Goal: Task Accomplishment & Management: Manage account settings

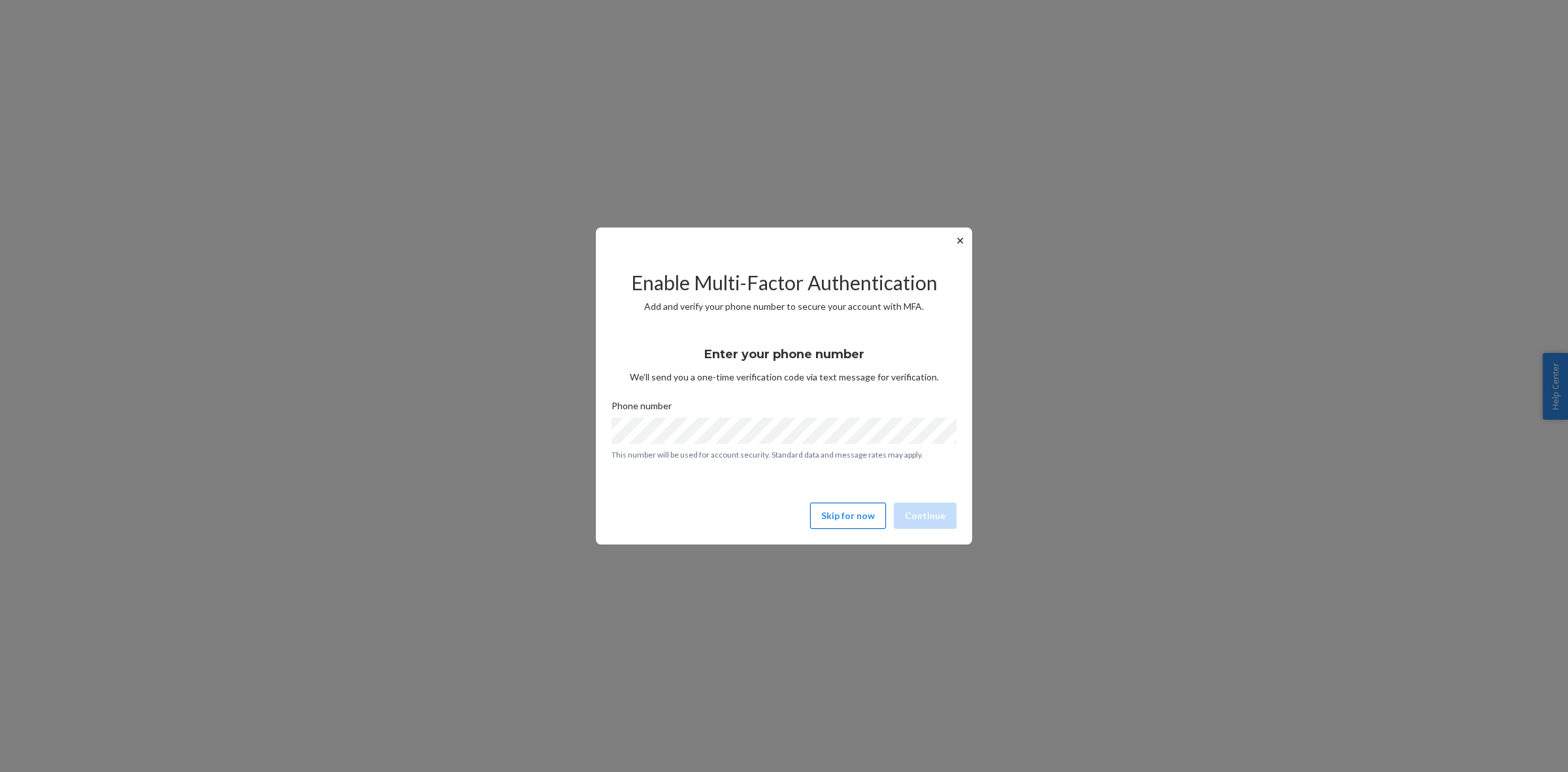
click at [835, 520] on button "Skip for now" at bounding box center [848, 516] width 76 height 26
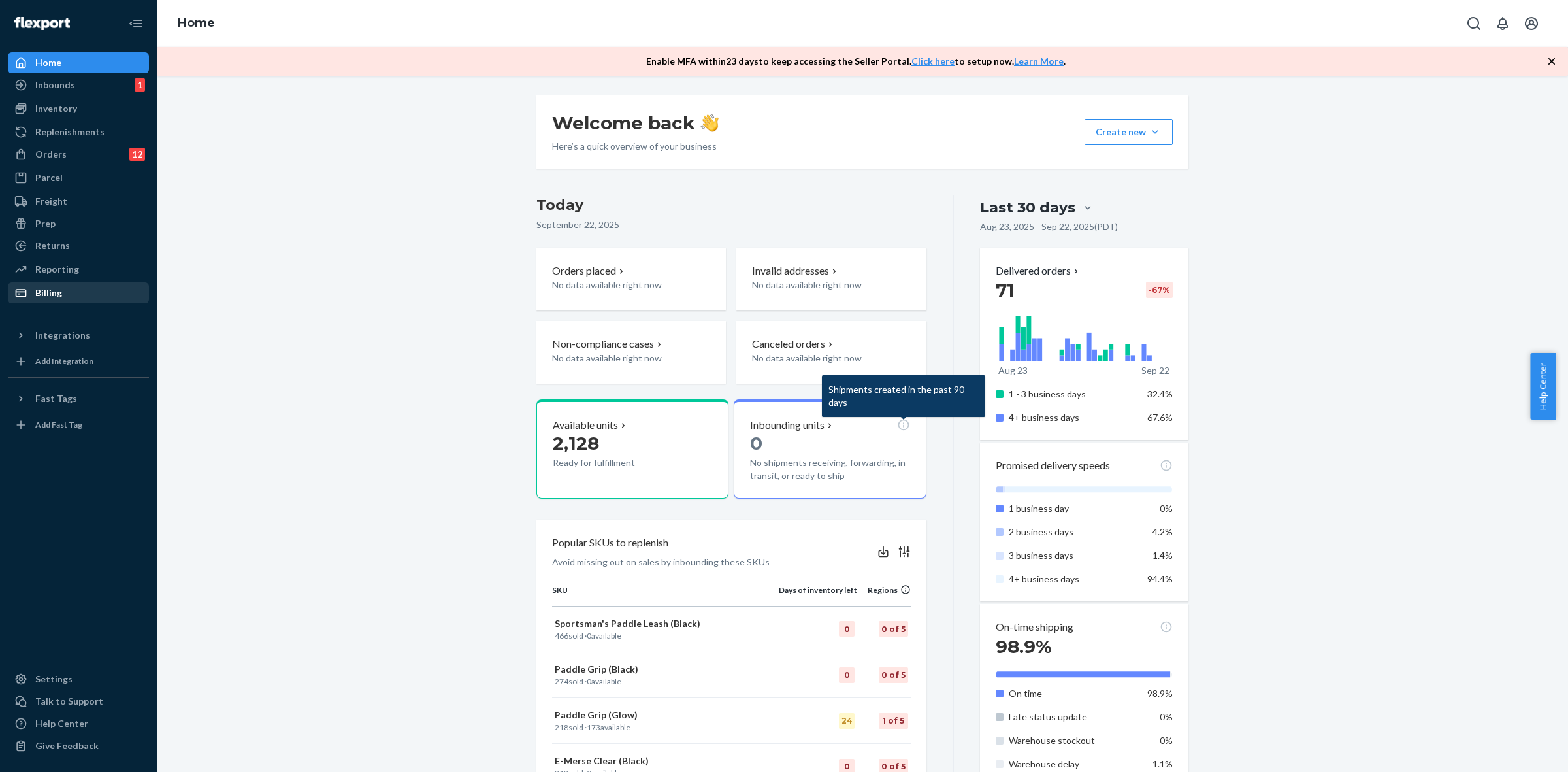
click at [42, 294] on div "Billing" at bounding box center [48, 292] width 27 height 13
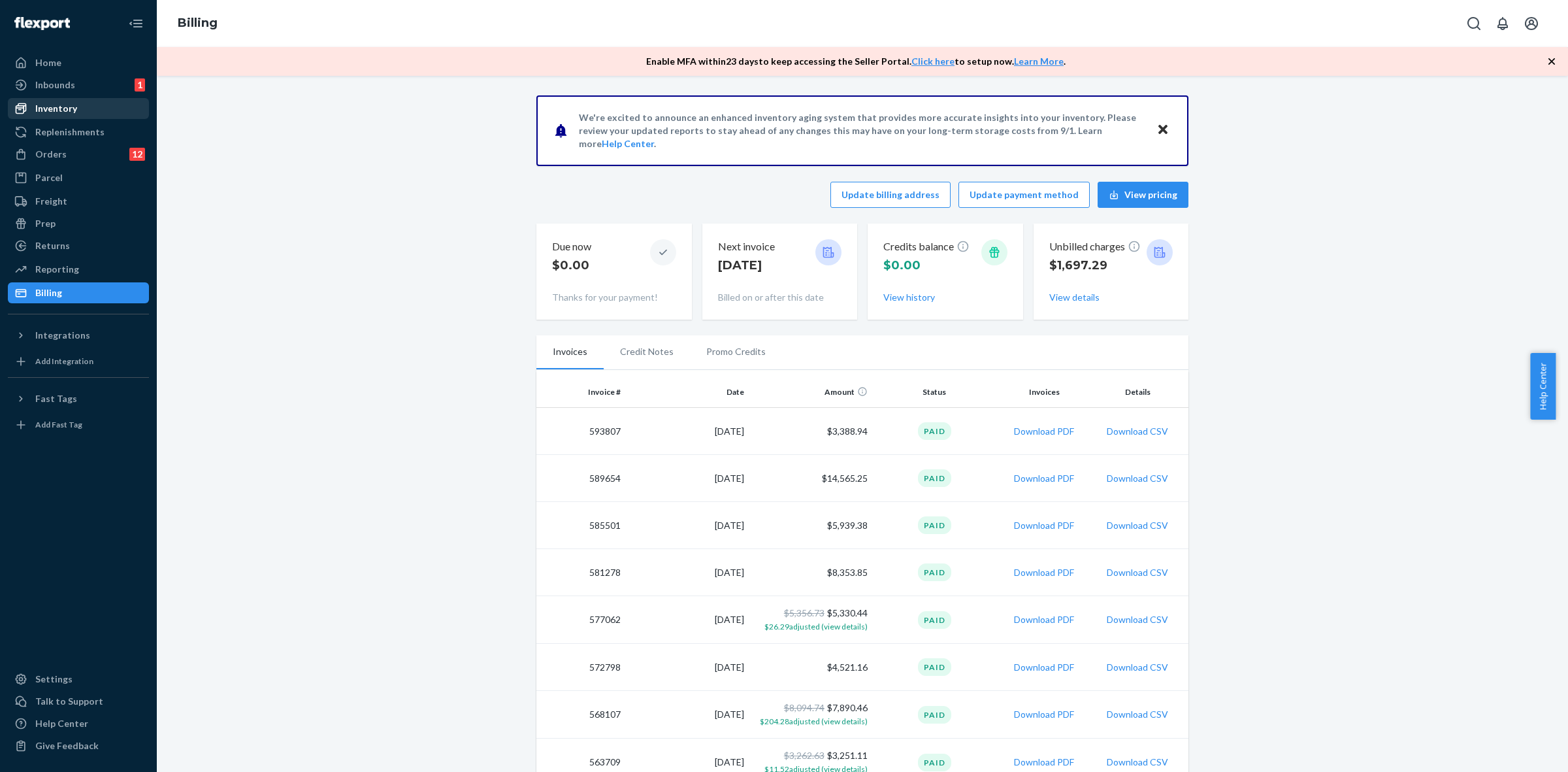
click at [72, 111] on div "Inventory" at bounding box center [56, 108] width 42 height 13
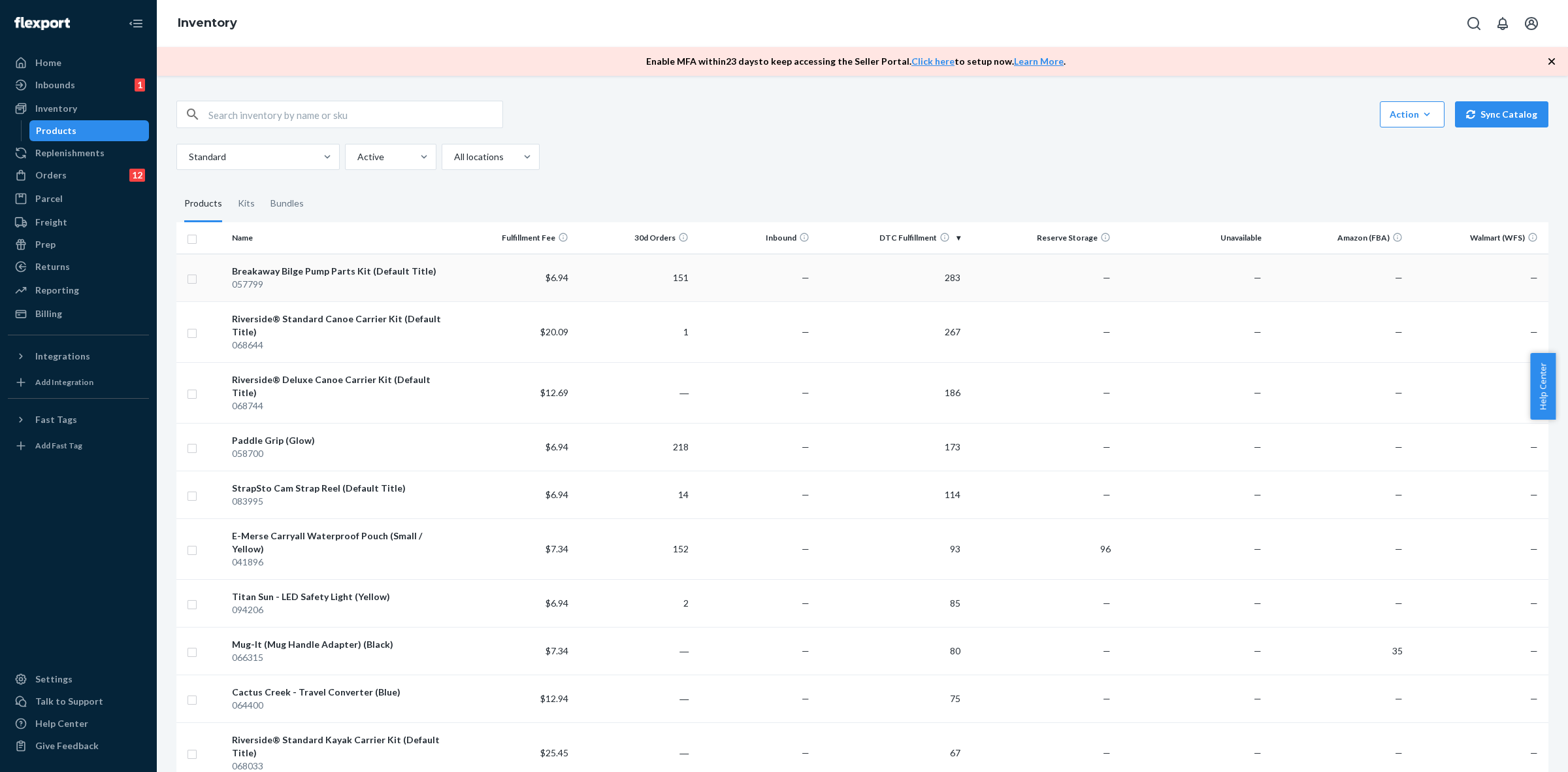
click at [197, 281] on input "checkbox" at bounding box center [192, 278] width 10 height 14
checkbox input "true"
click at [191, 321] on td at bounding box center [202, 331] width 50 height 60
click at [191, 386] on input "checkbox" at bounding box center [192, 392] width 10 height 14
checkbox input "true"
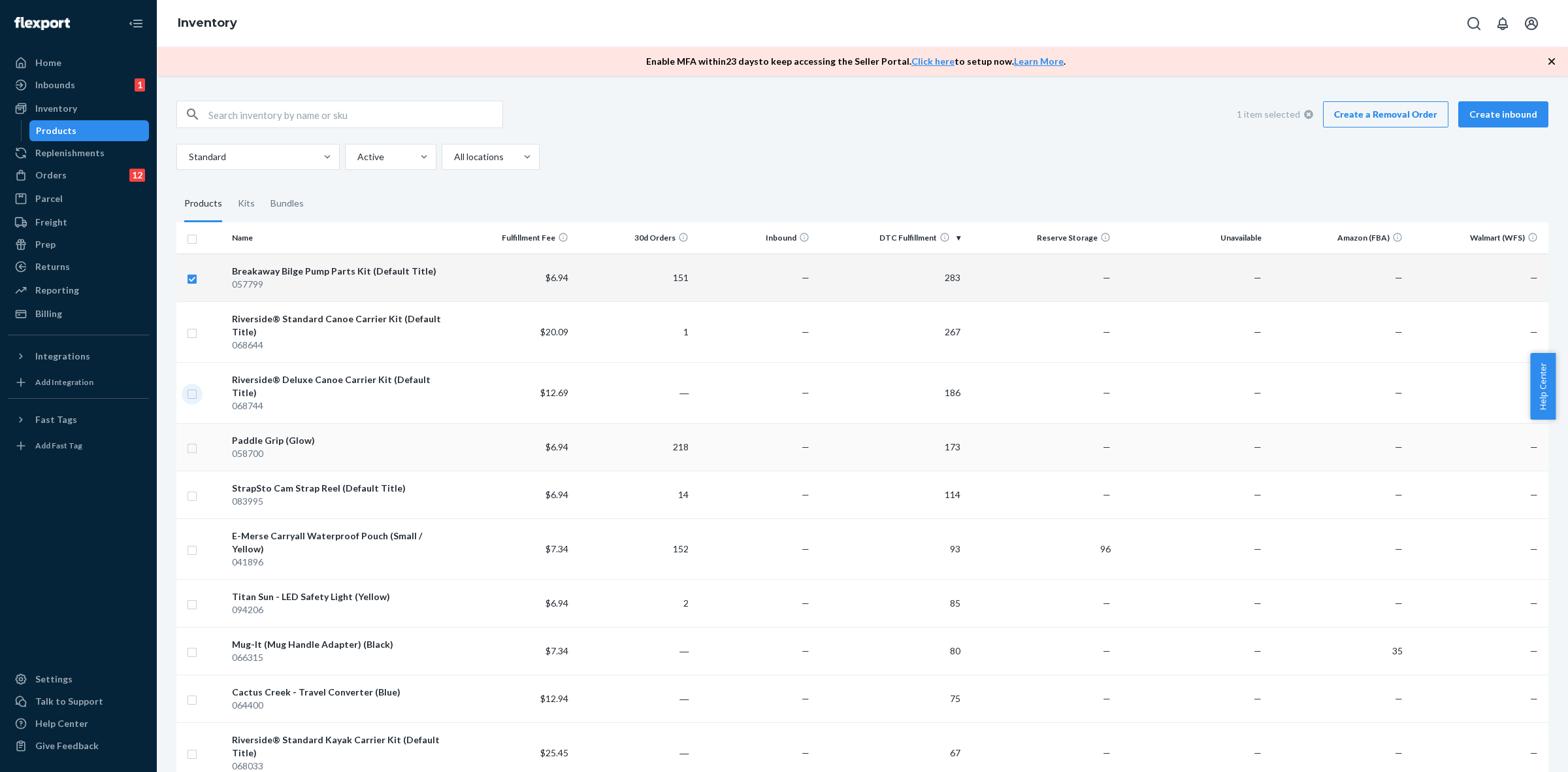
checkbox input "true"
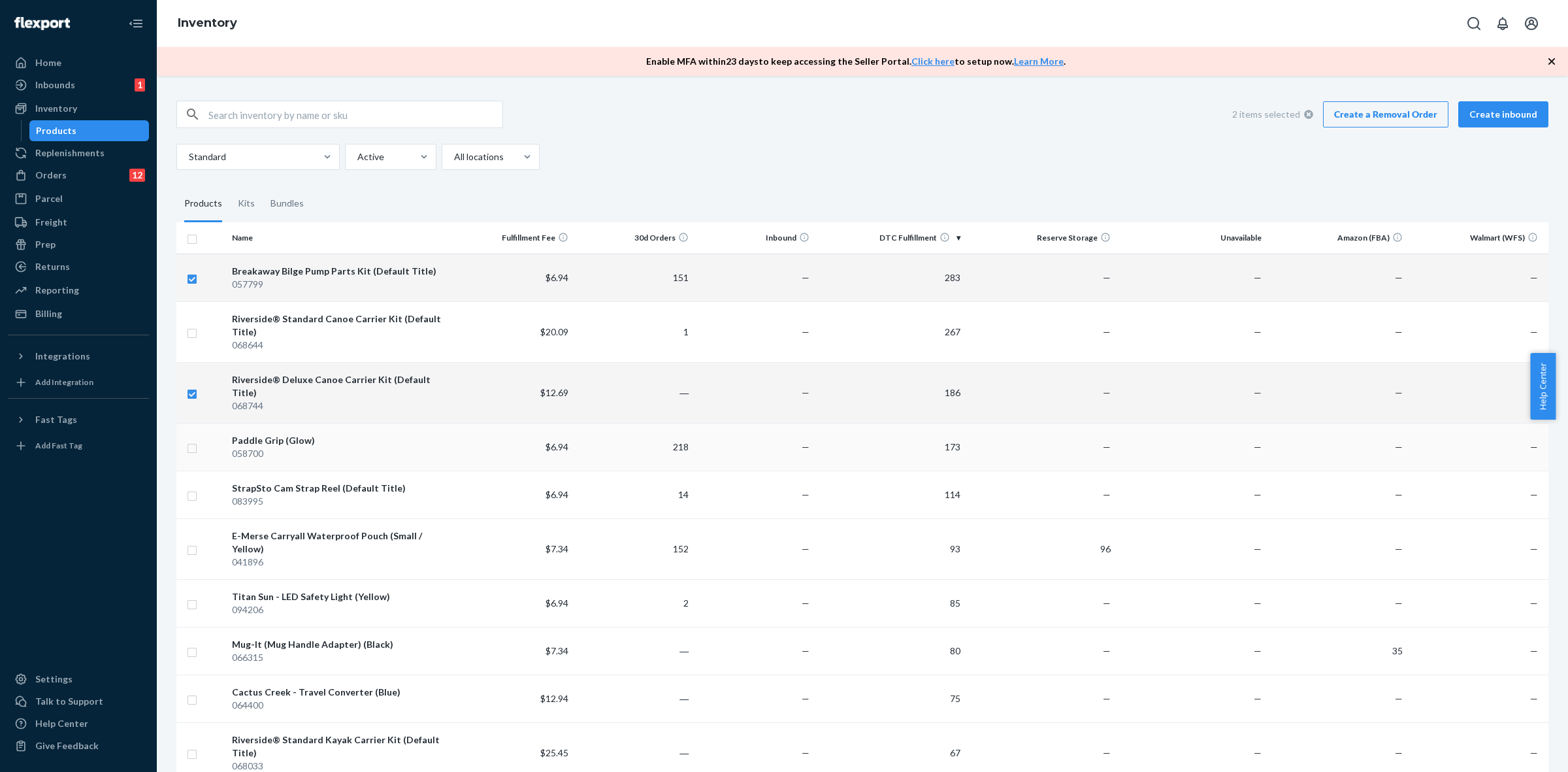
checkbox input "true"
drag, startPoint x: 194, startPoint y: 436, endPoint x: 195, endPoint y: 464, distance: 28.0
click at [195, 440] on input "checkbox" at bounding box center [192, 447] width 10 height 14
checkbox input "true"
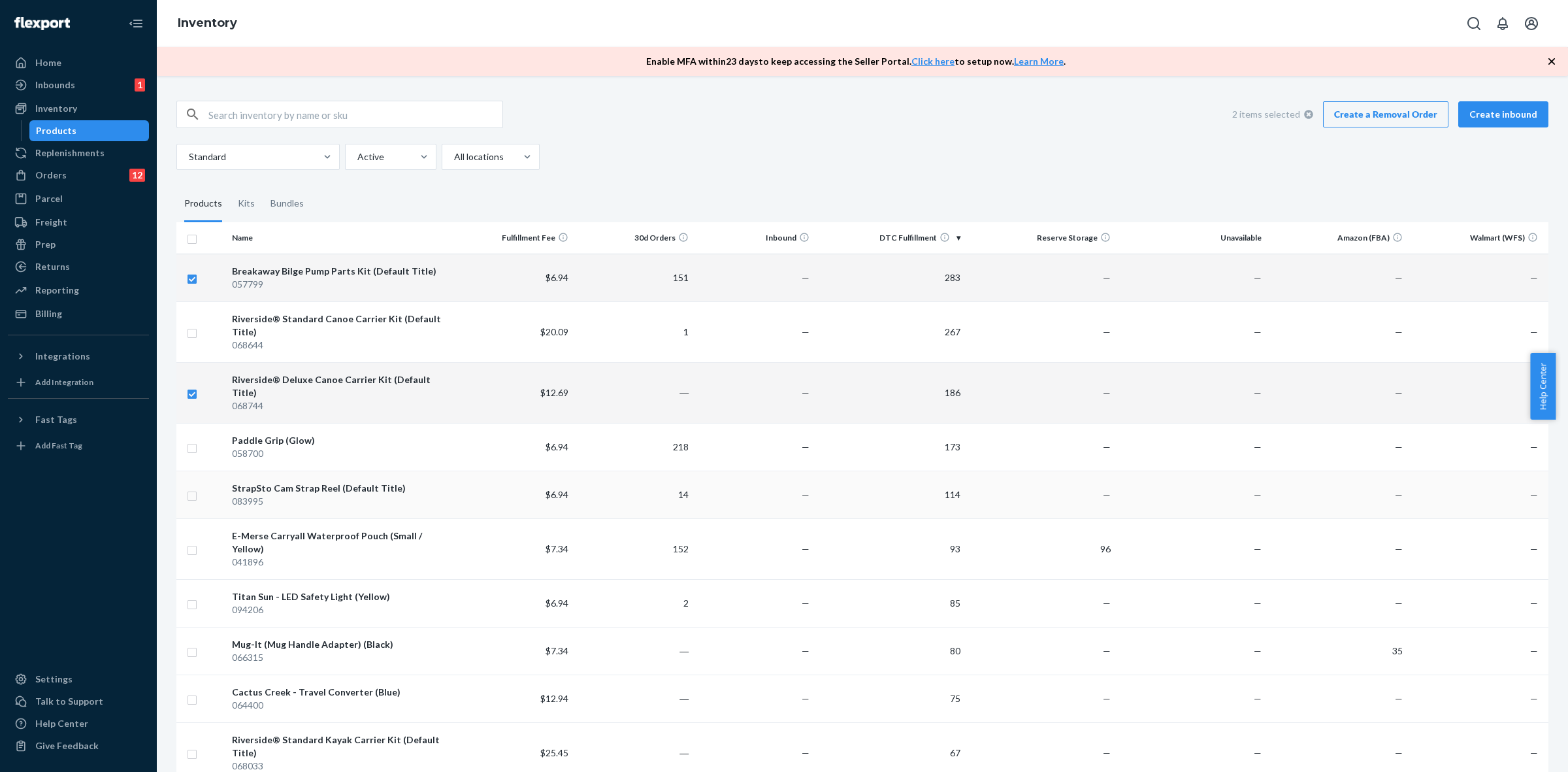
checkbox input "true"
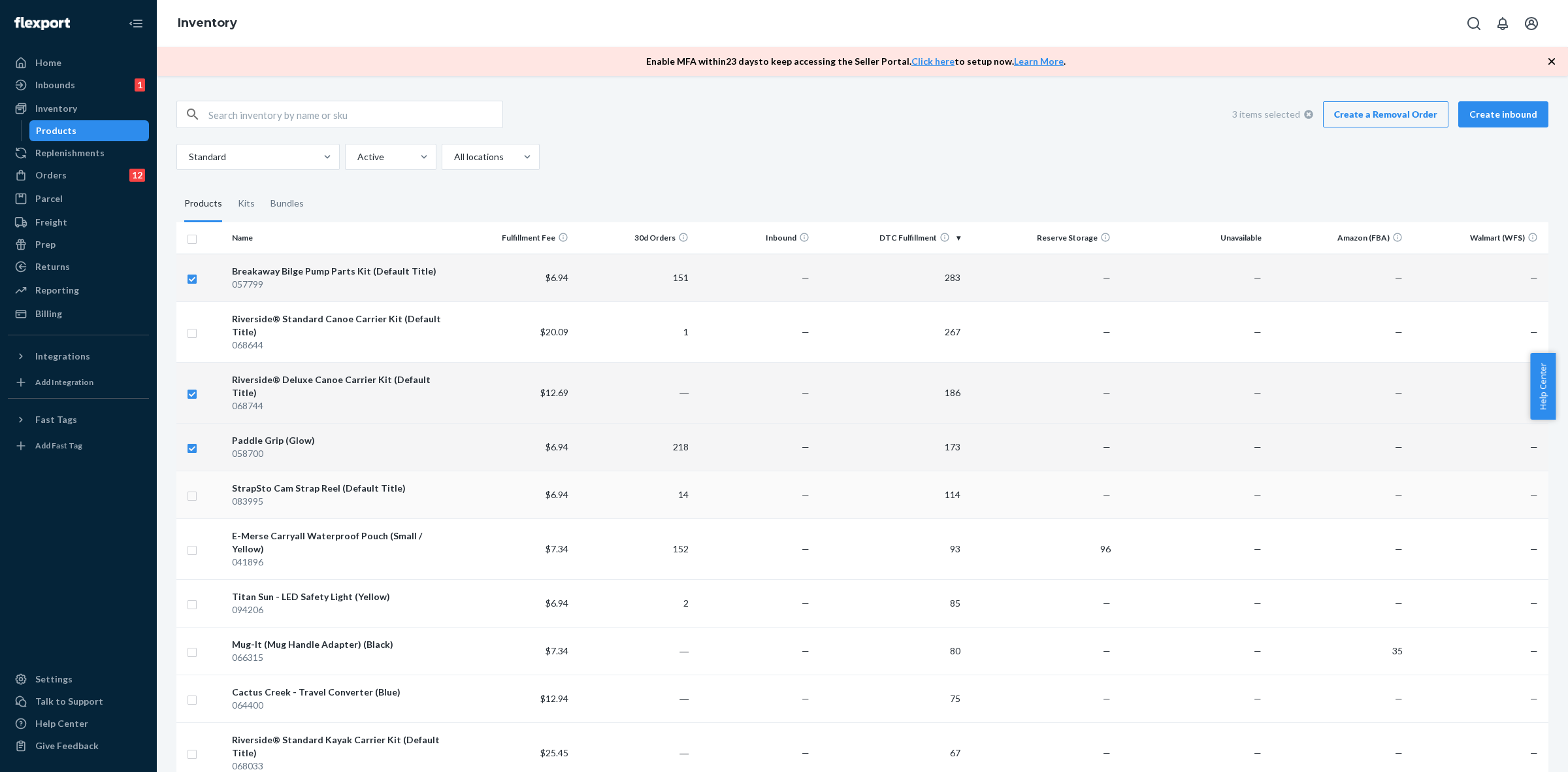
checkbox input "true"
click at [196, 487] on input "checkbox" at bounding box center [192, 494] width 10 height 14
checkbox input "true"
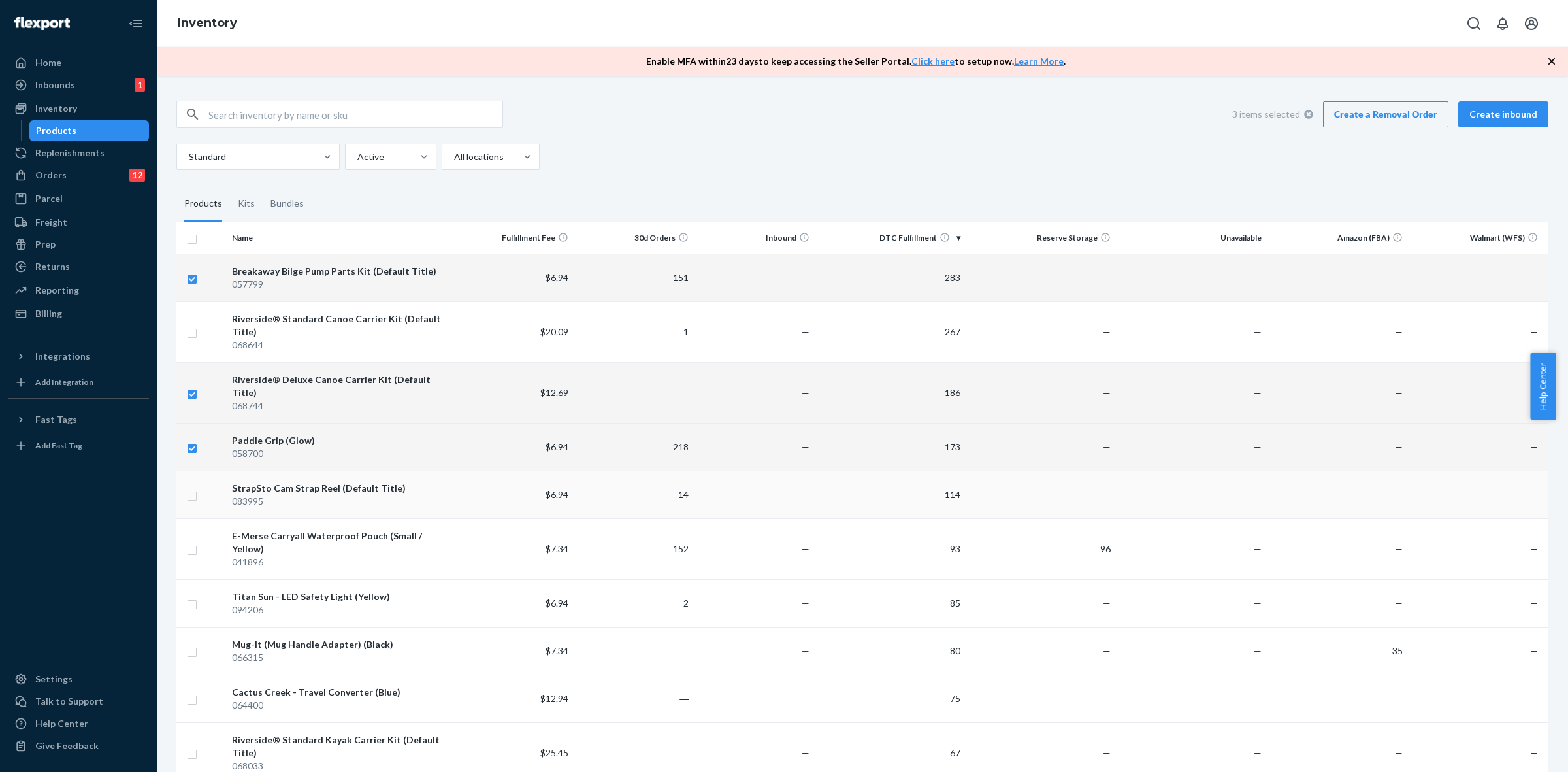
checkbox input "true"
click at [199, 533] on td at bounding box center [202, 549] width 50 height 60
click at [190, 276] on input "checkbox" at bounding box center [192, 278] width 10 height 14
checkbox input "false"
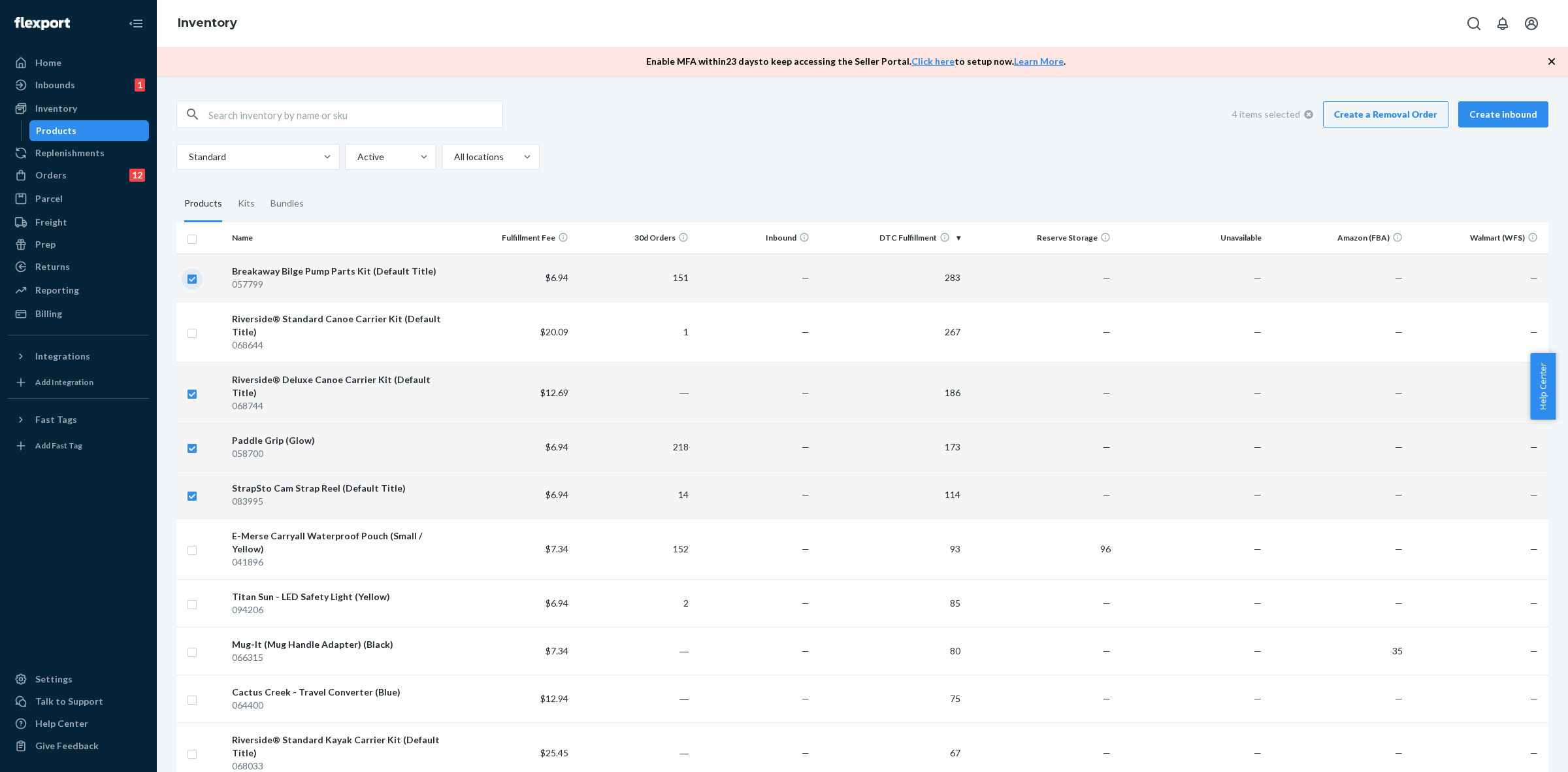
checkbox input "true"
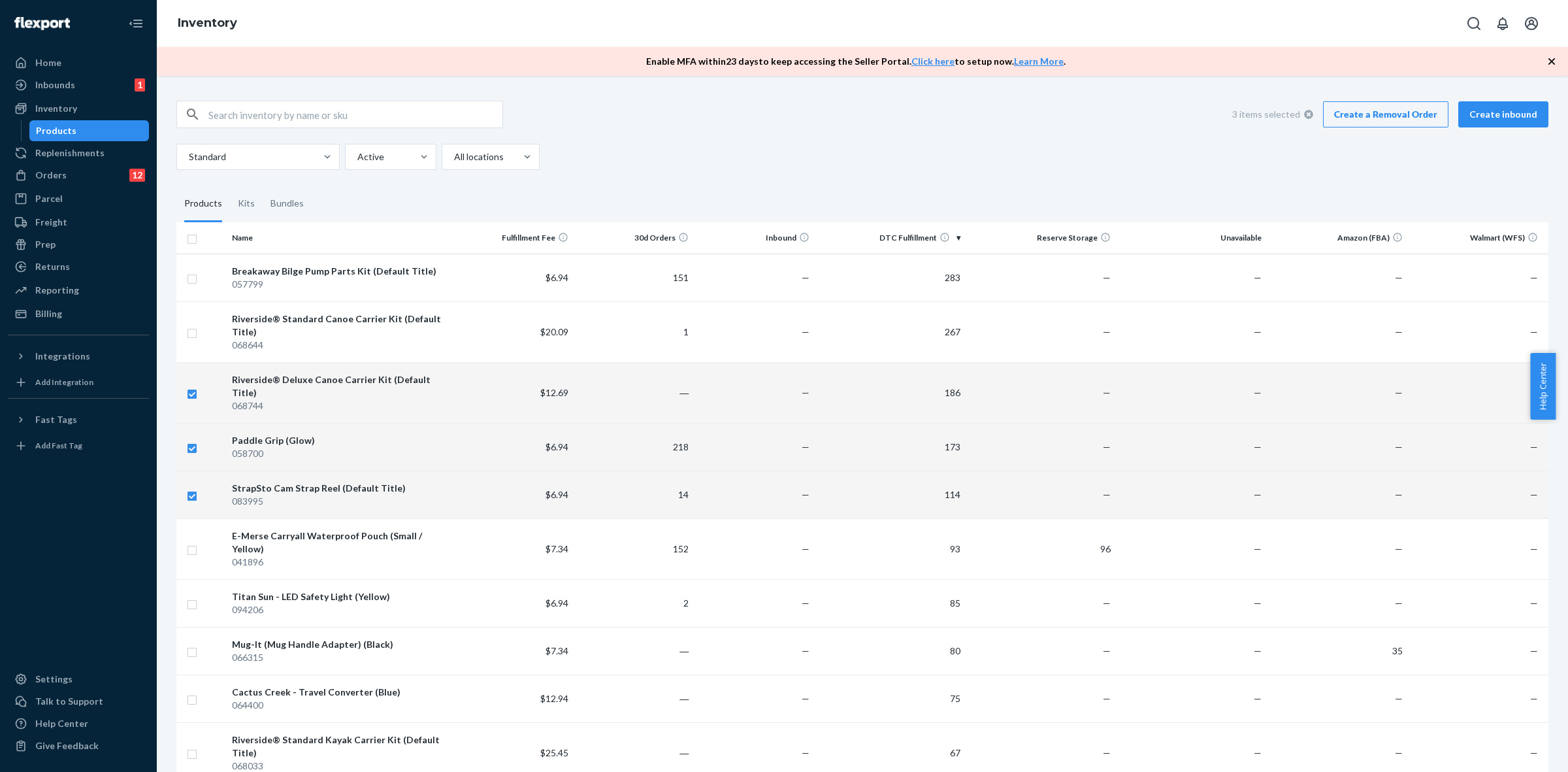
click at [191, 240] on input "checkbox" at bounding box center [192, 238] width 10 height 14
checkbox input "true"
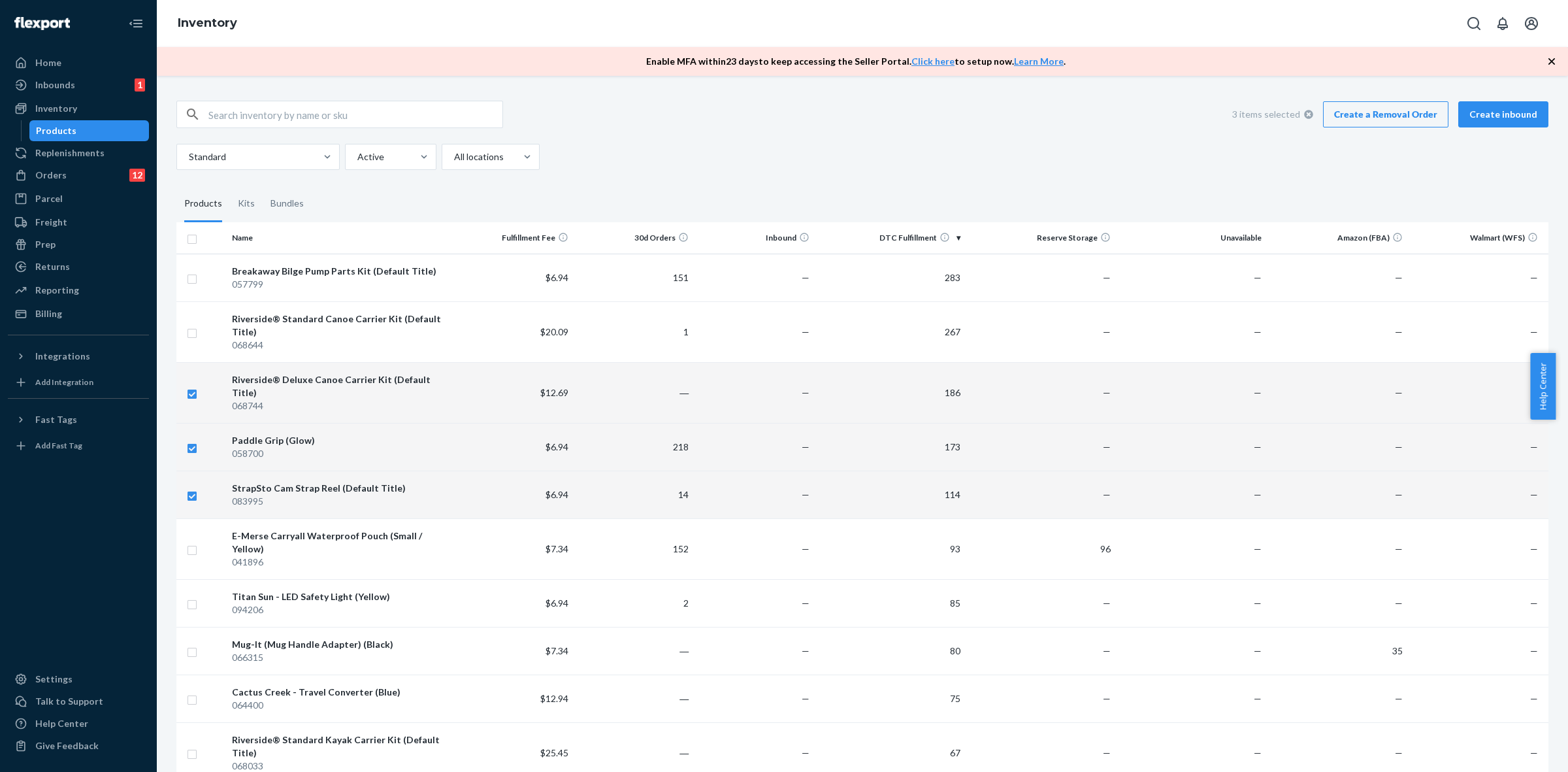
checkbox input "true"
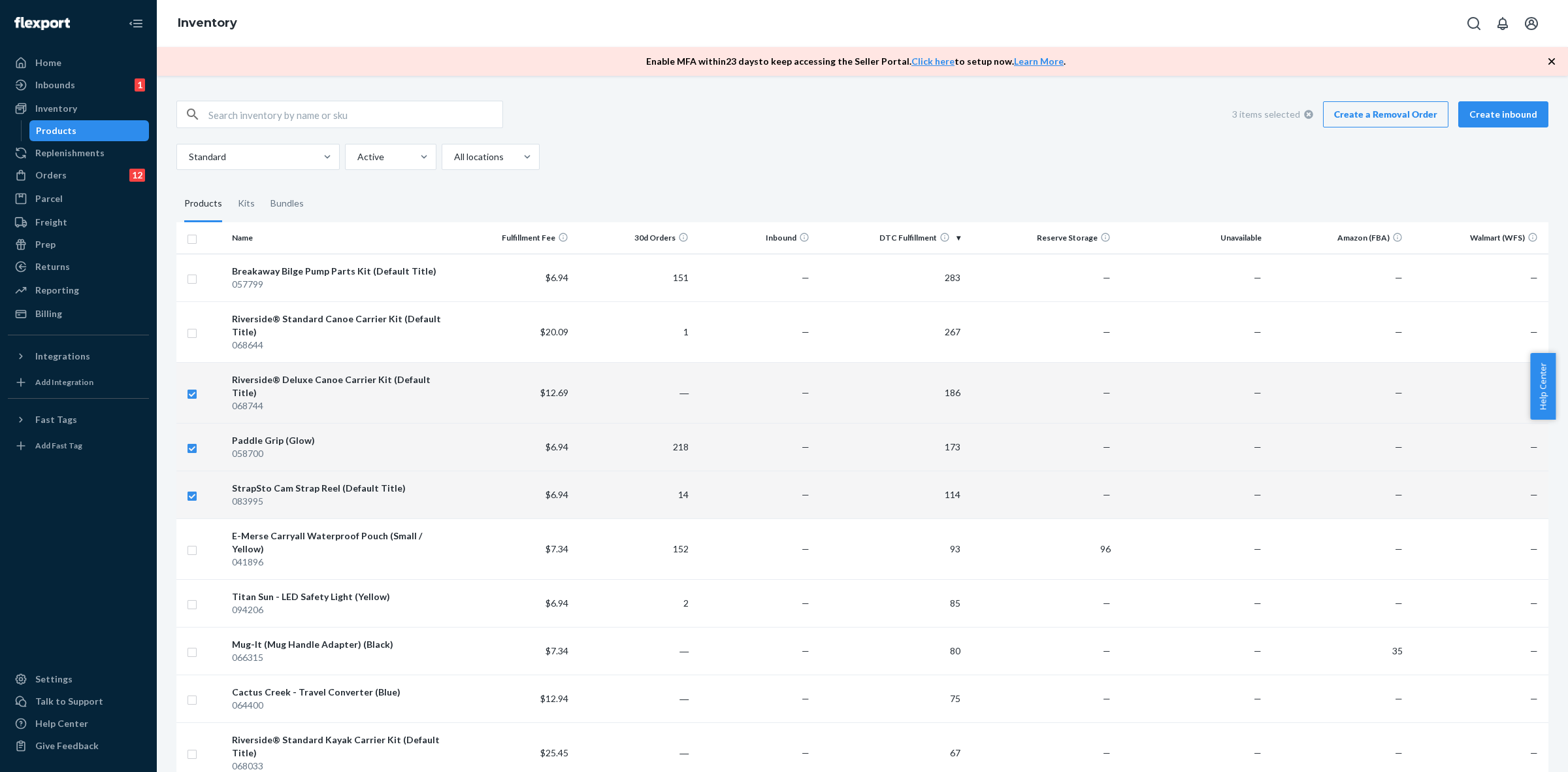
checkbox input "true"
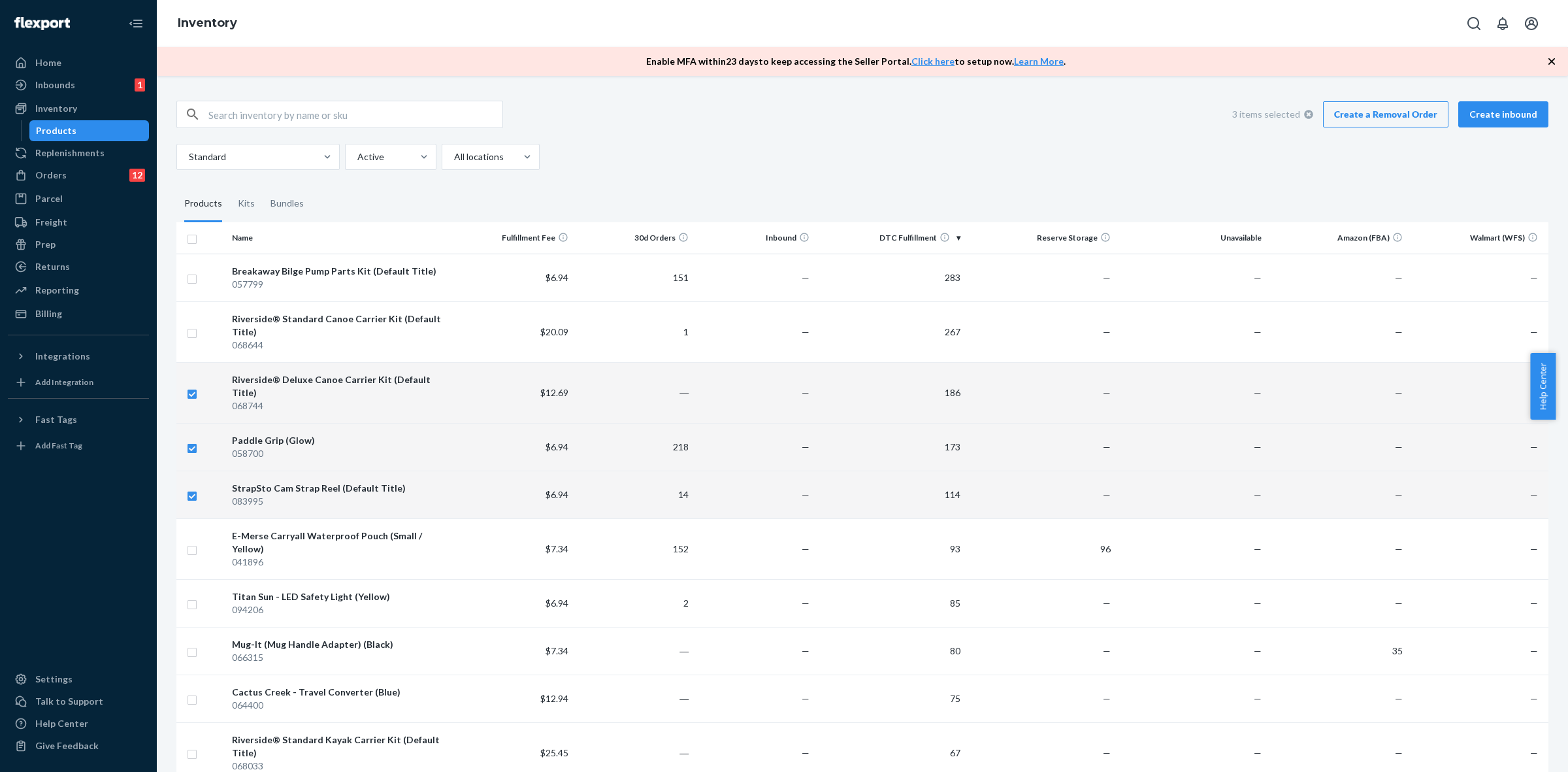
checkbox input "true"
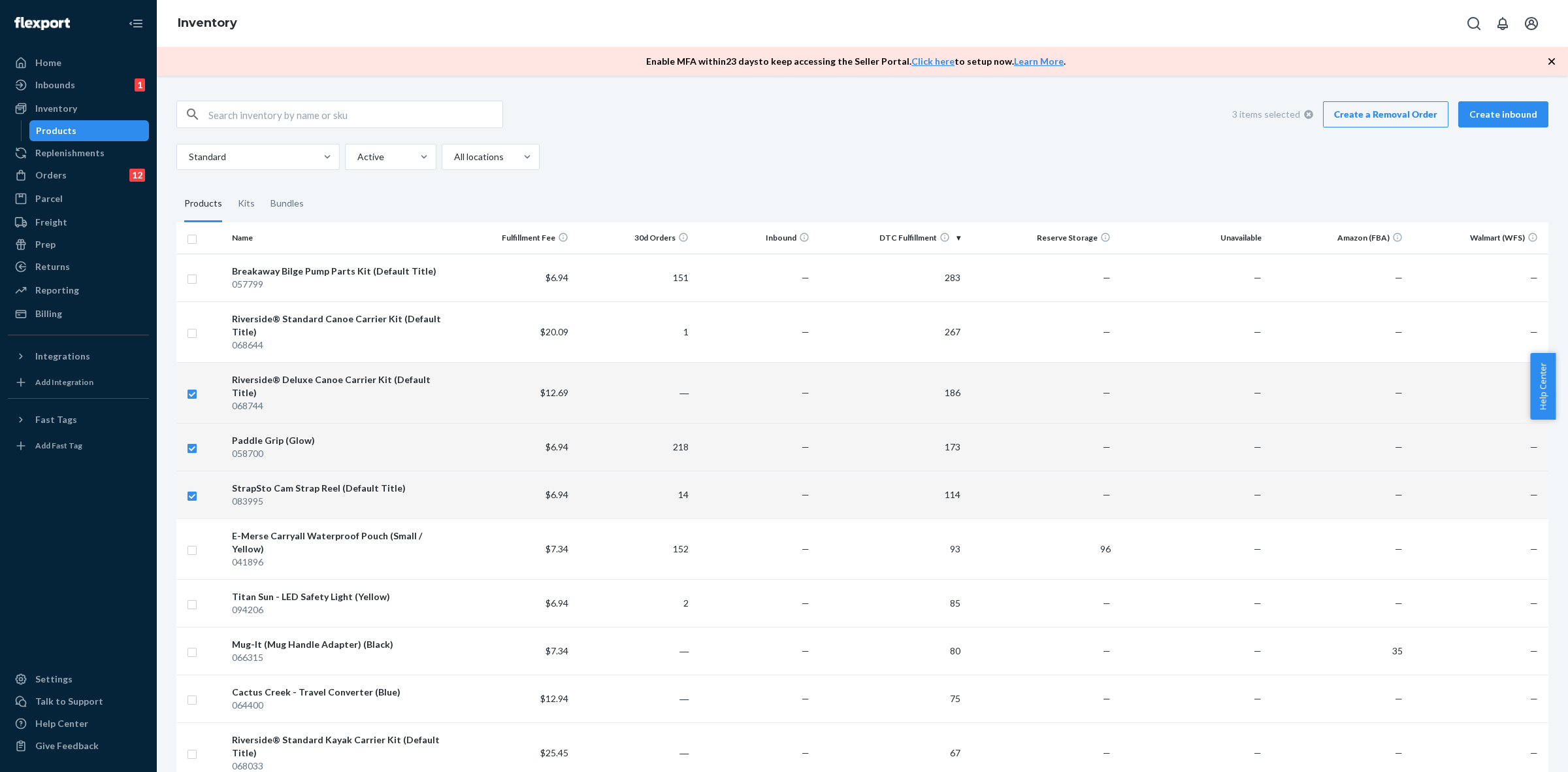
checkbox input "true"
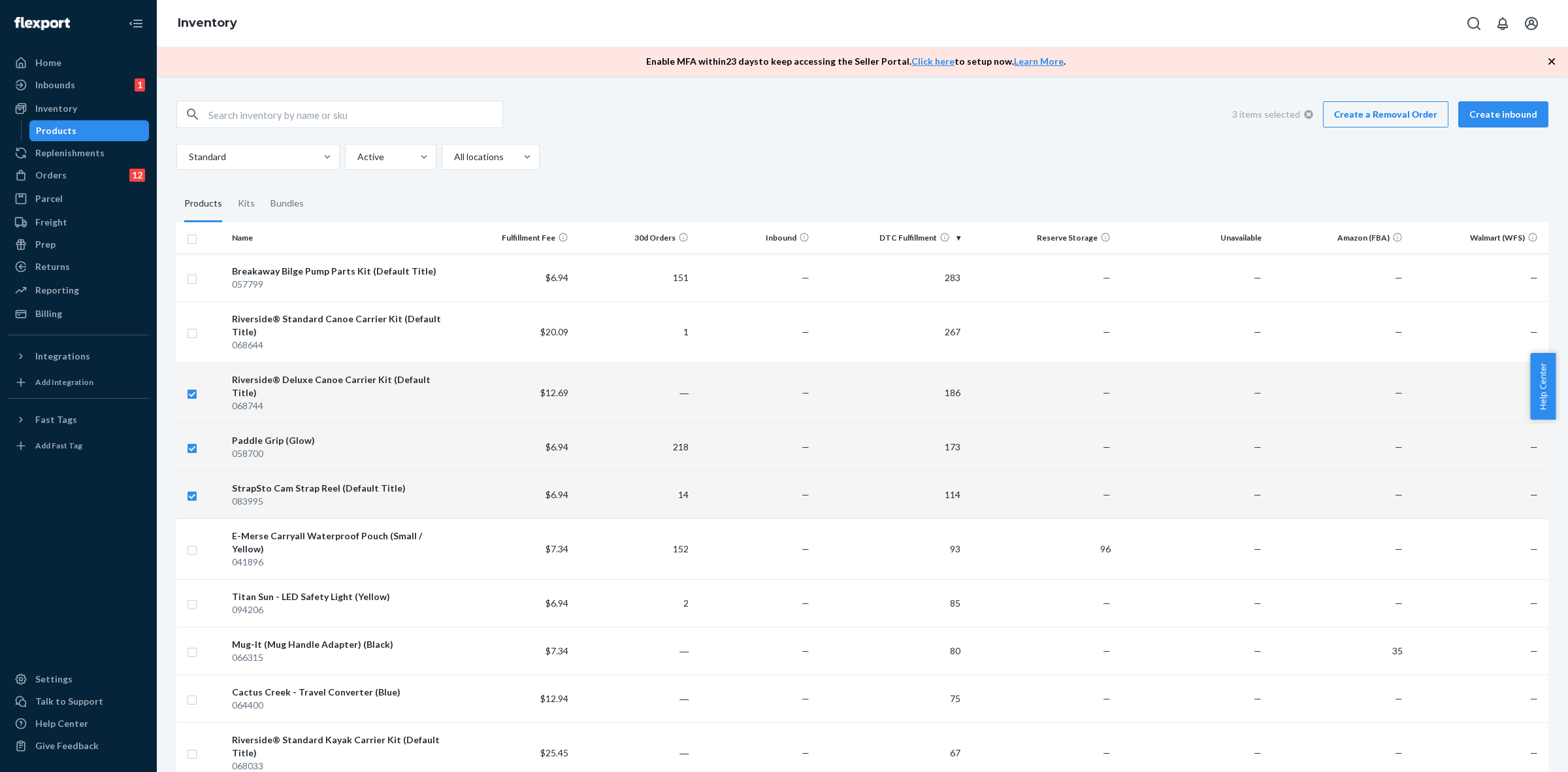
checkbox input "true"
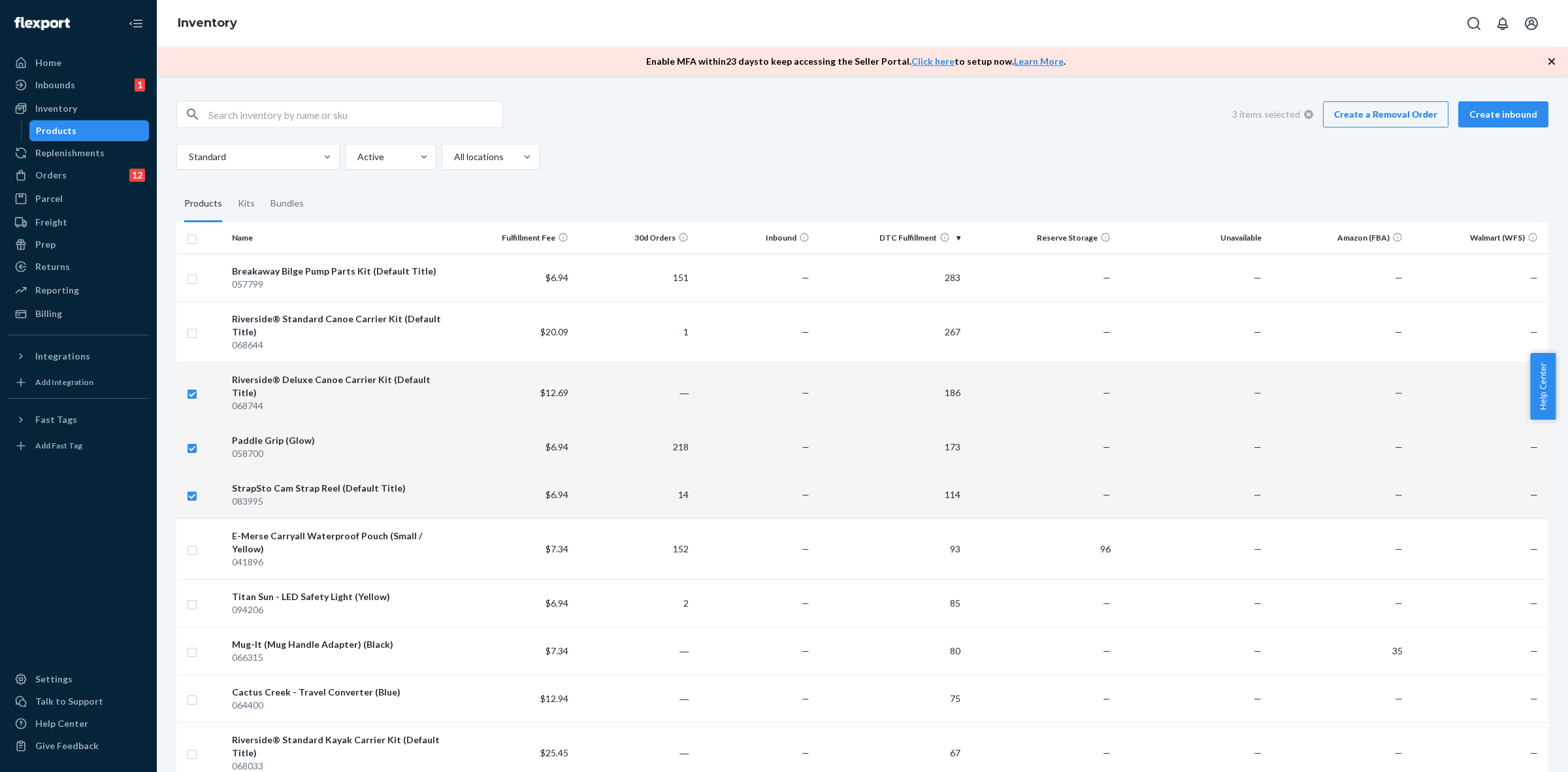
checkbox input "true"
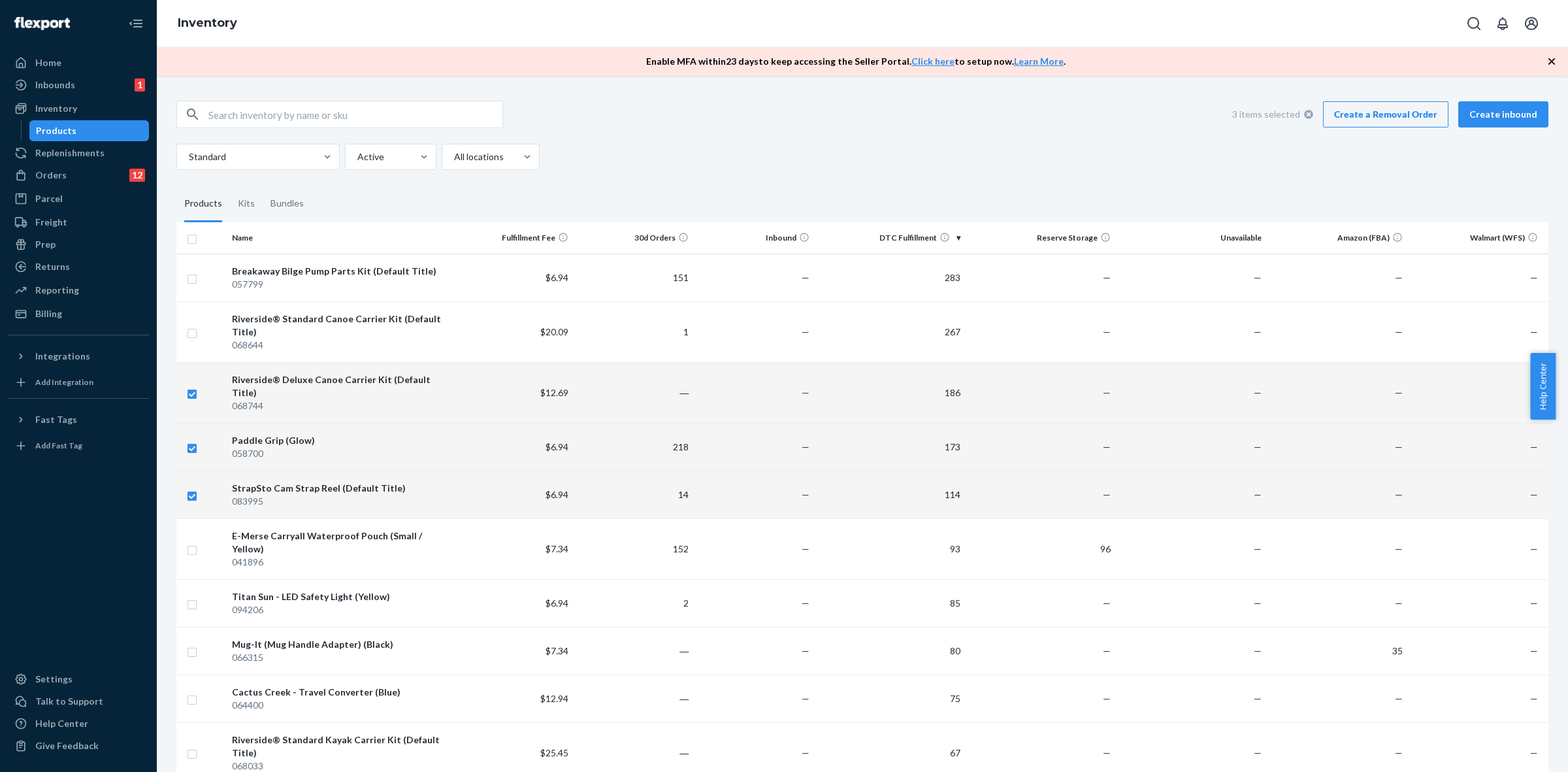
checkbox input "true"
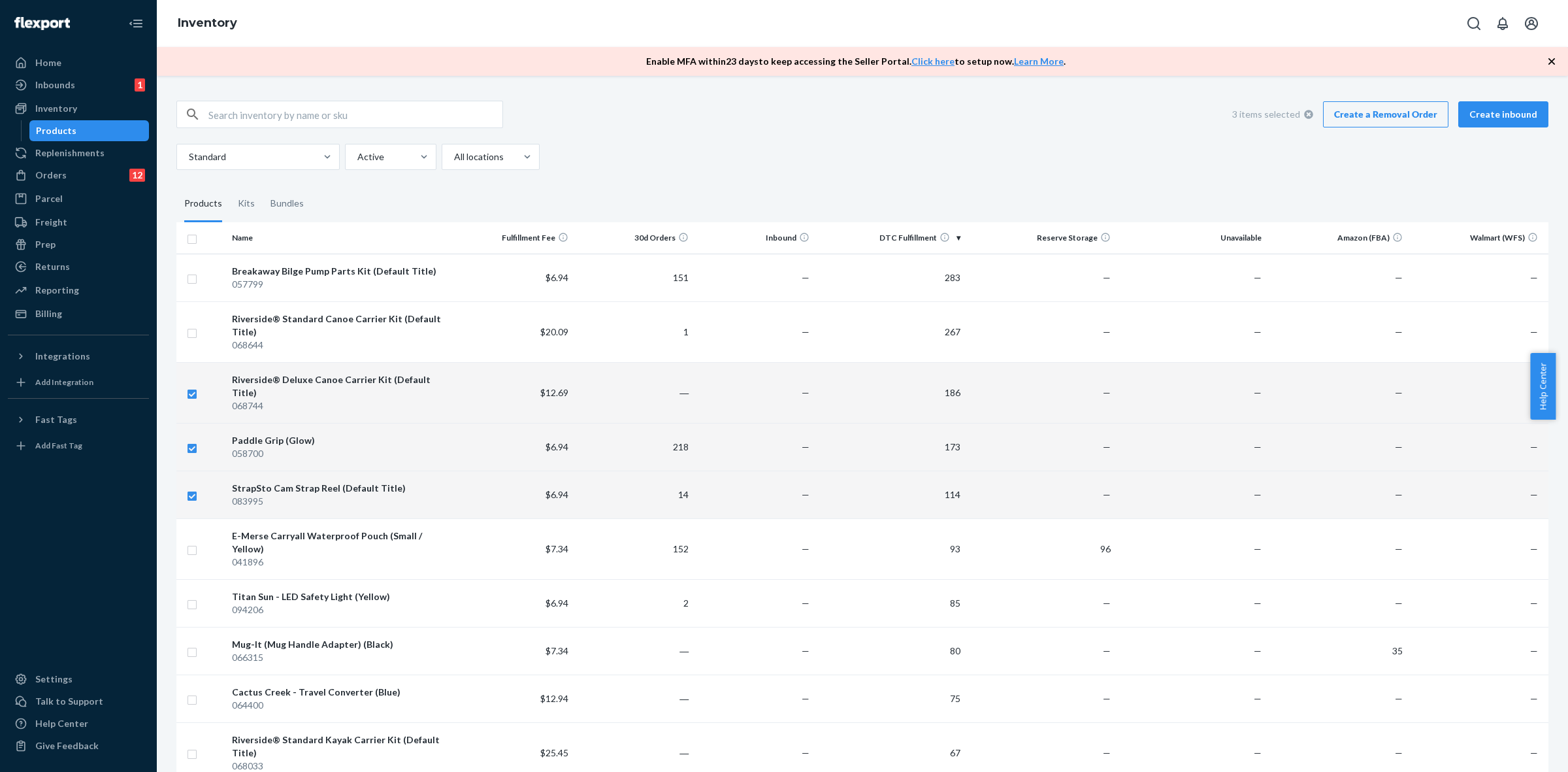
checkbox input "true"
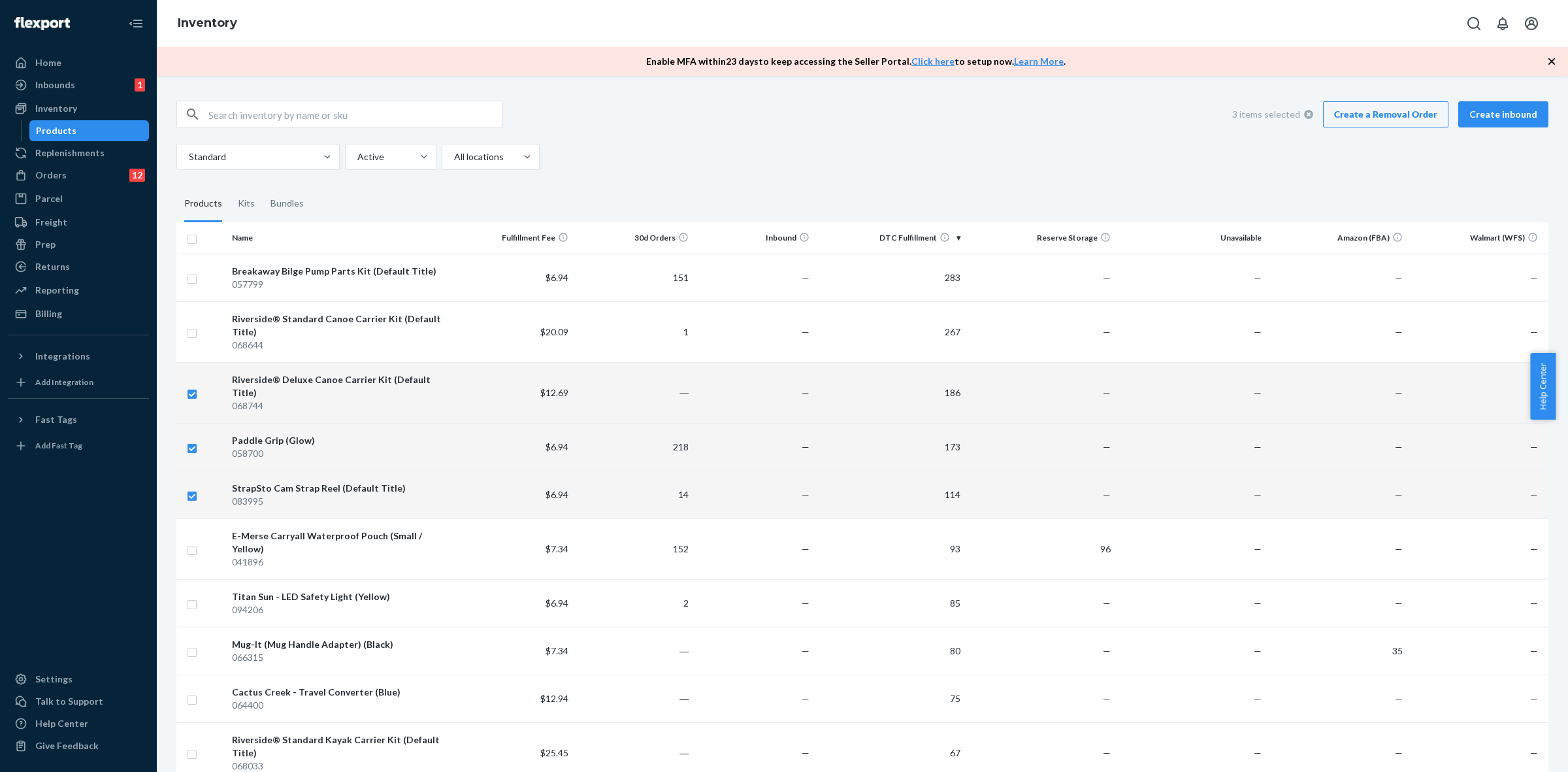
checkbox input "true"
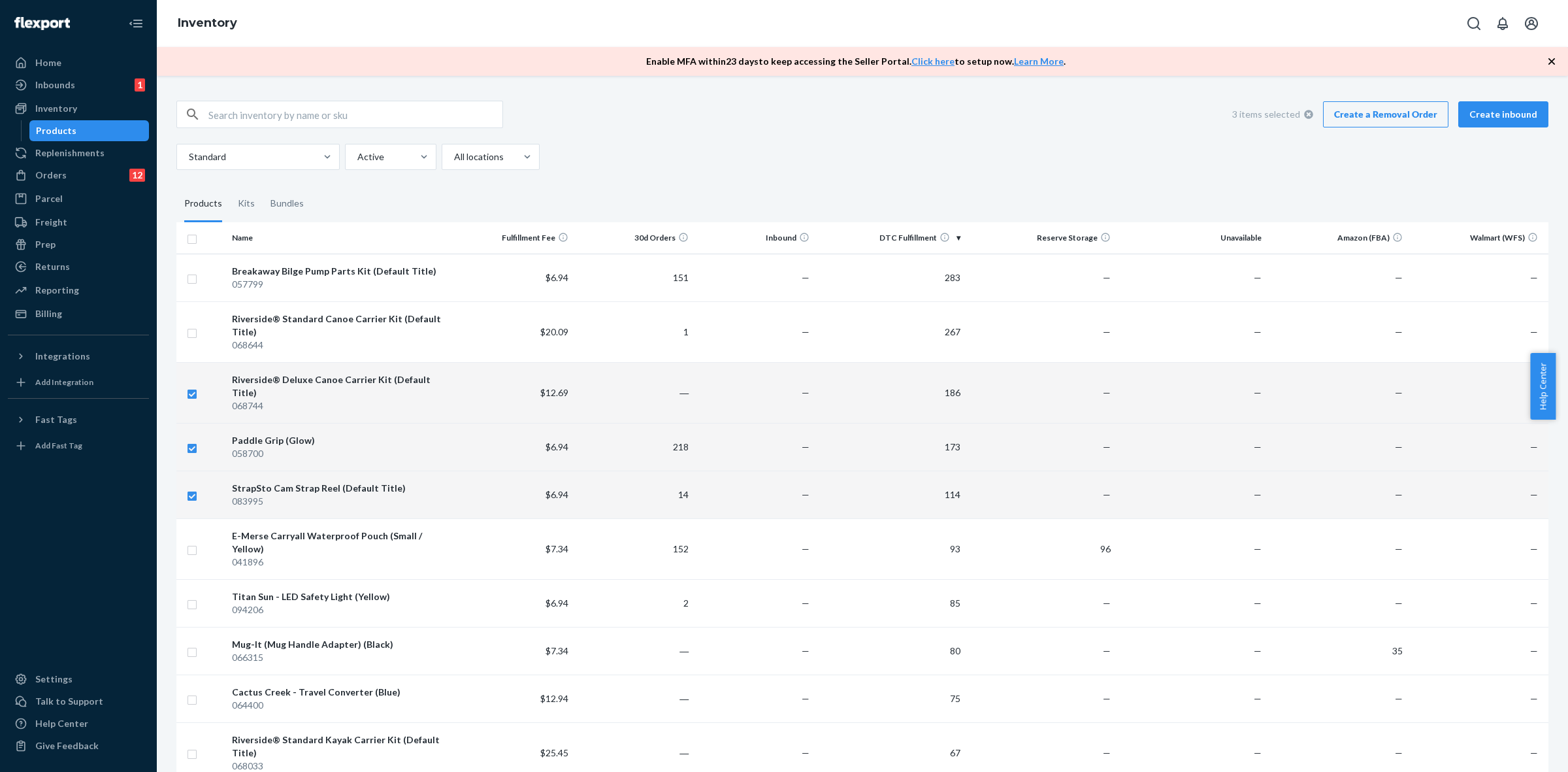
checkbox input "true"
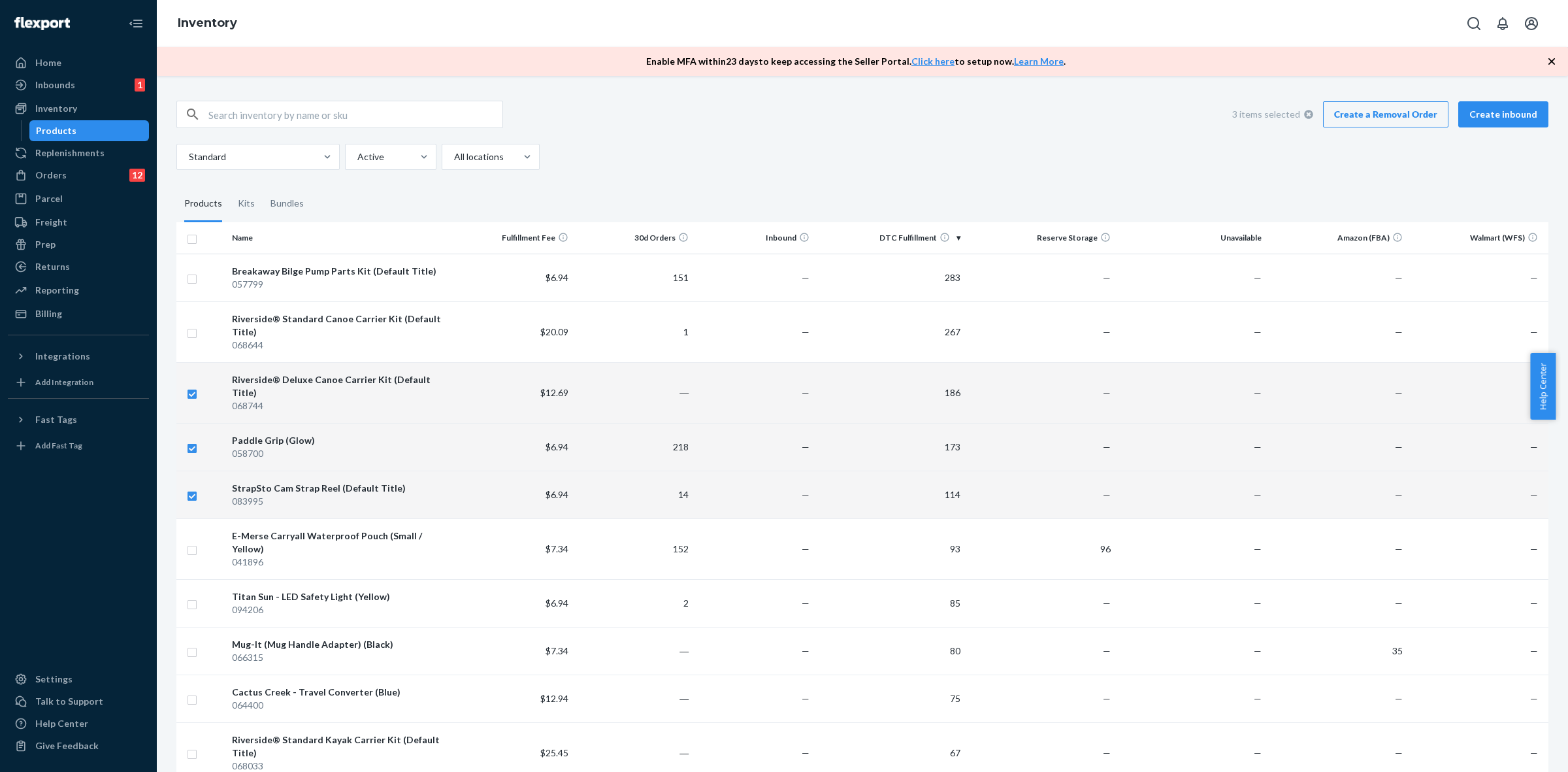
checkbox input "true"
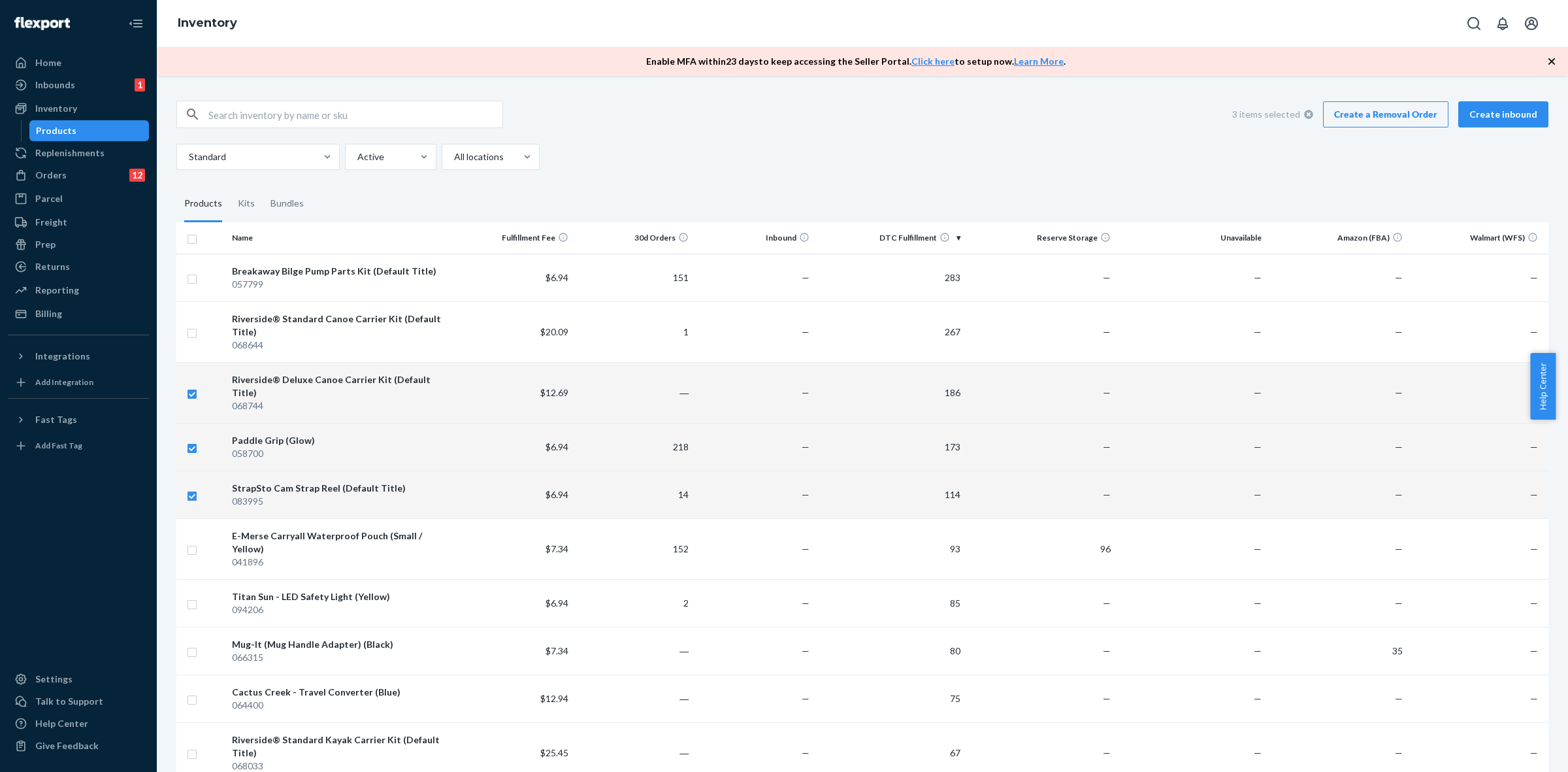
checkbox input "true"
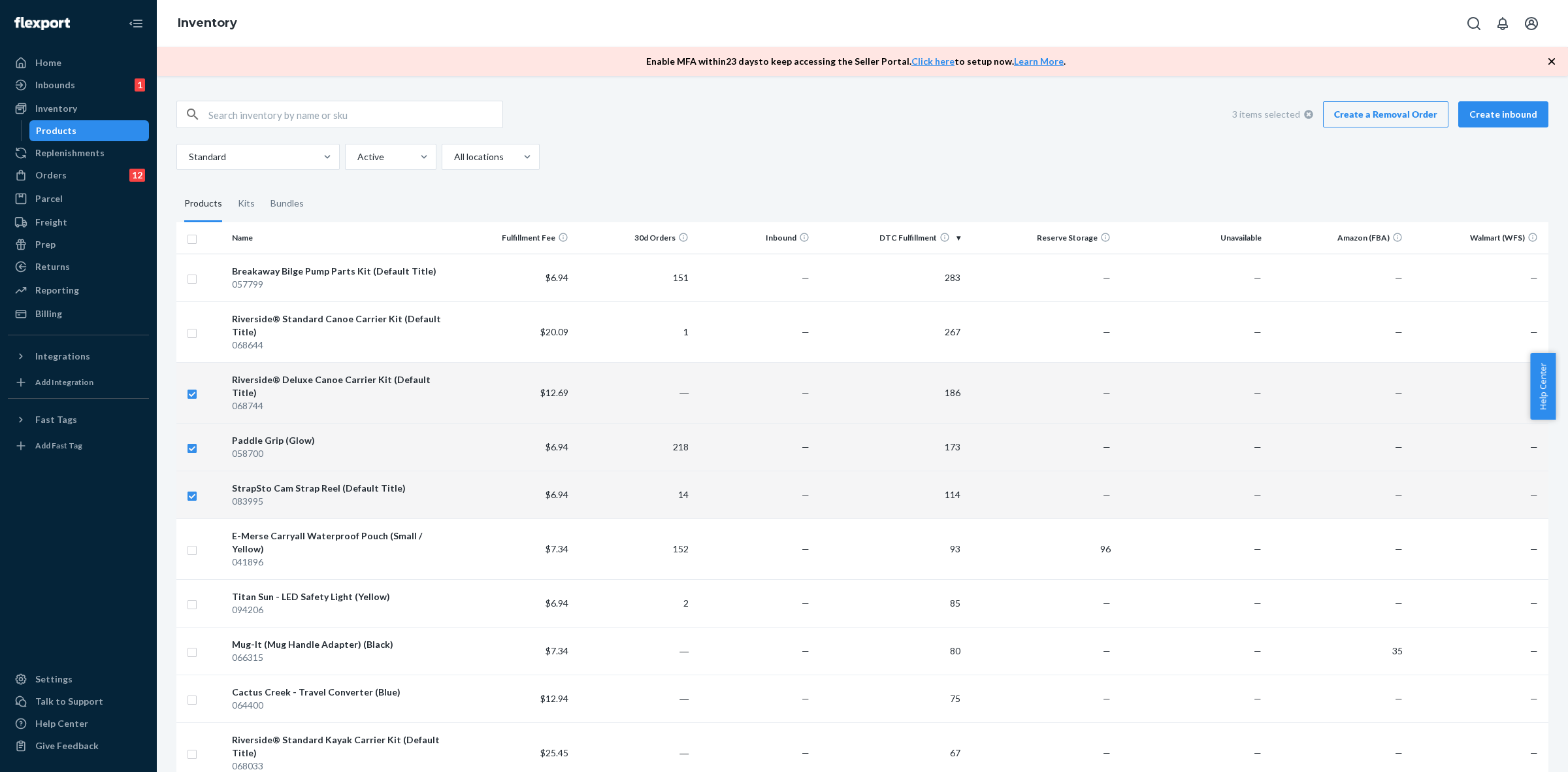
checkbox input "true"
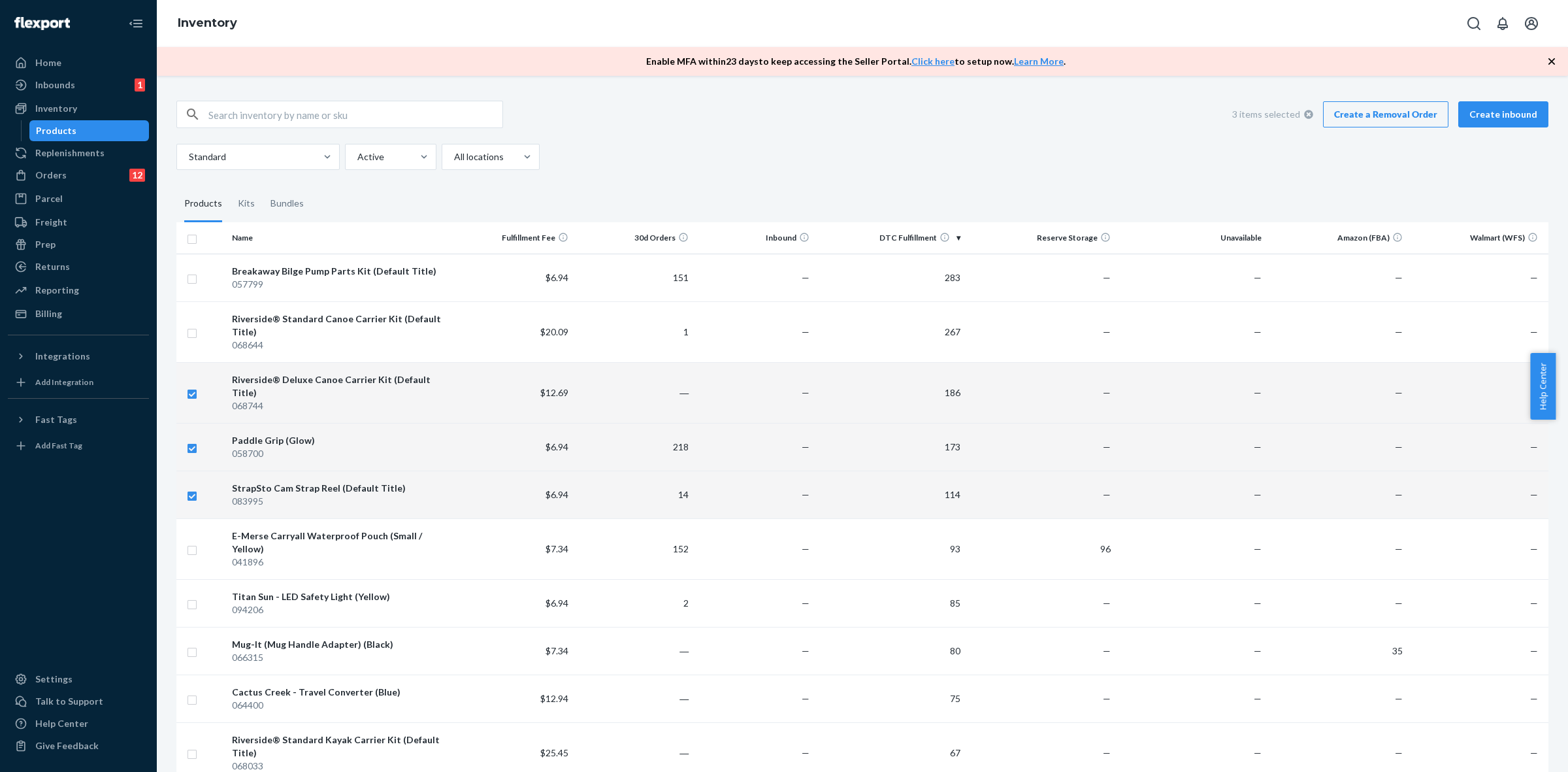
checkbox input "true"
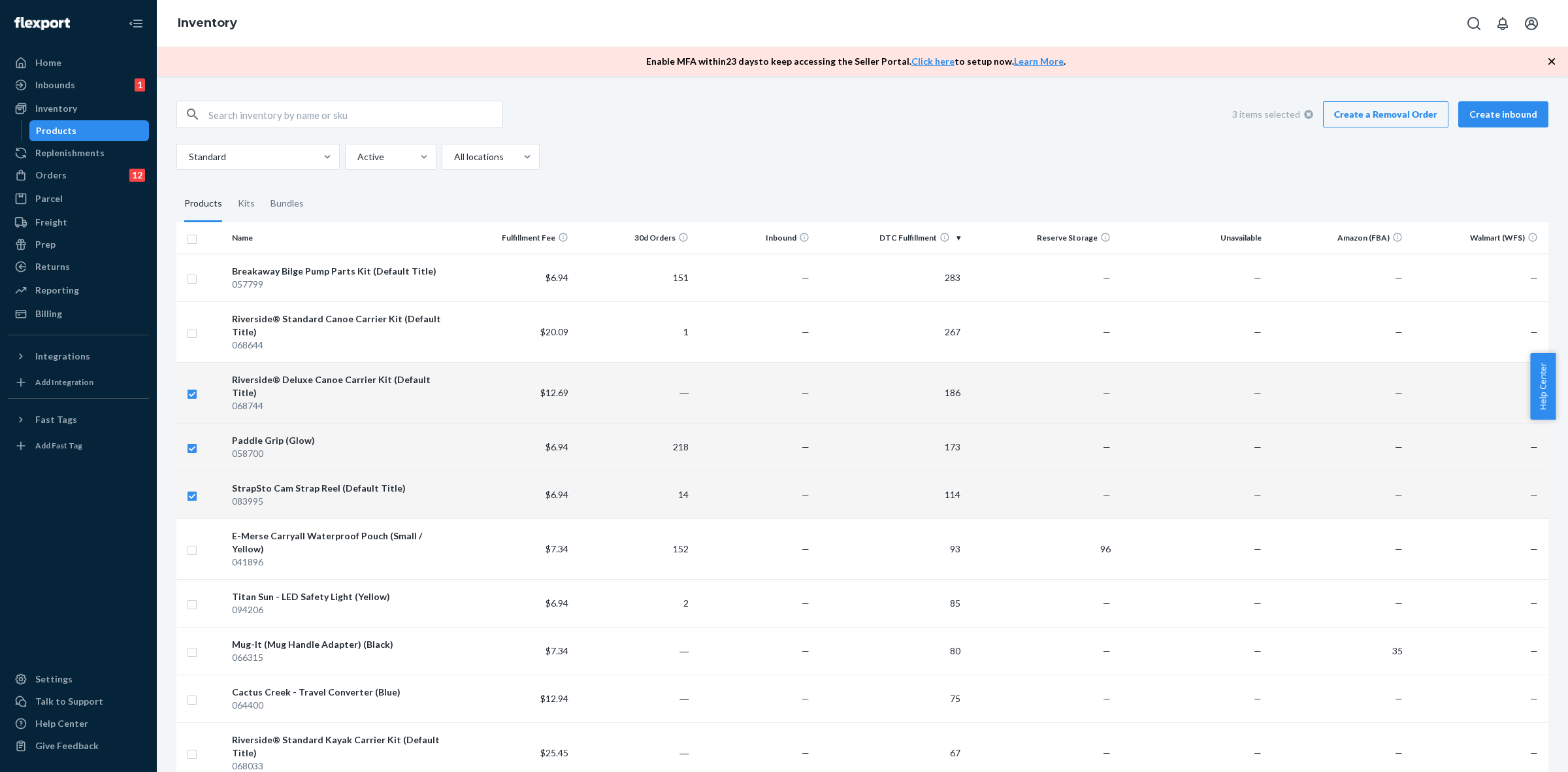
checkbox input "true"
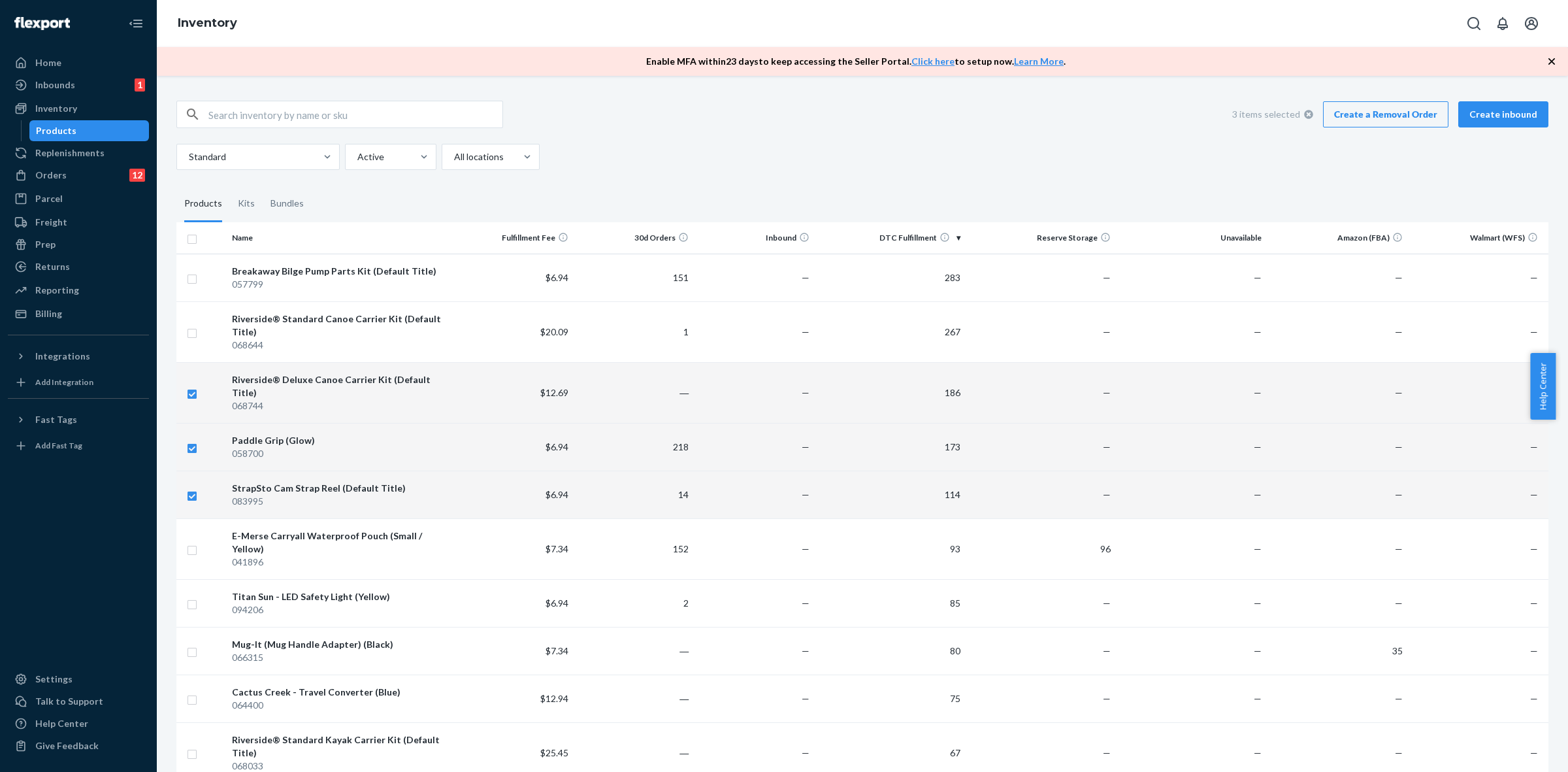
checkbox input "true"
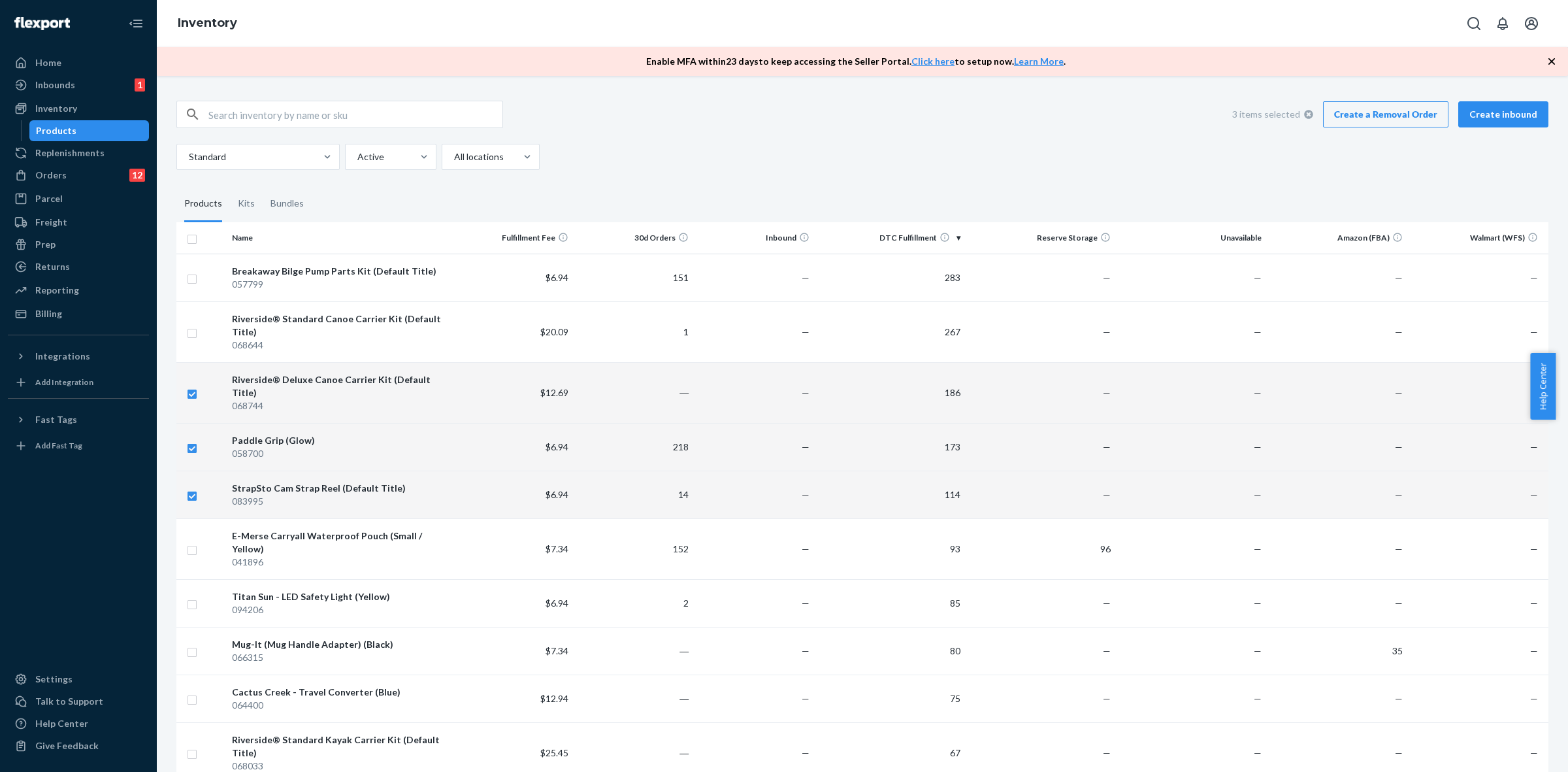
checkbox input "true"
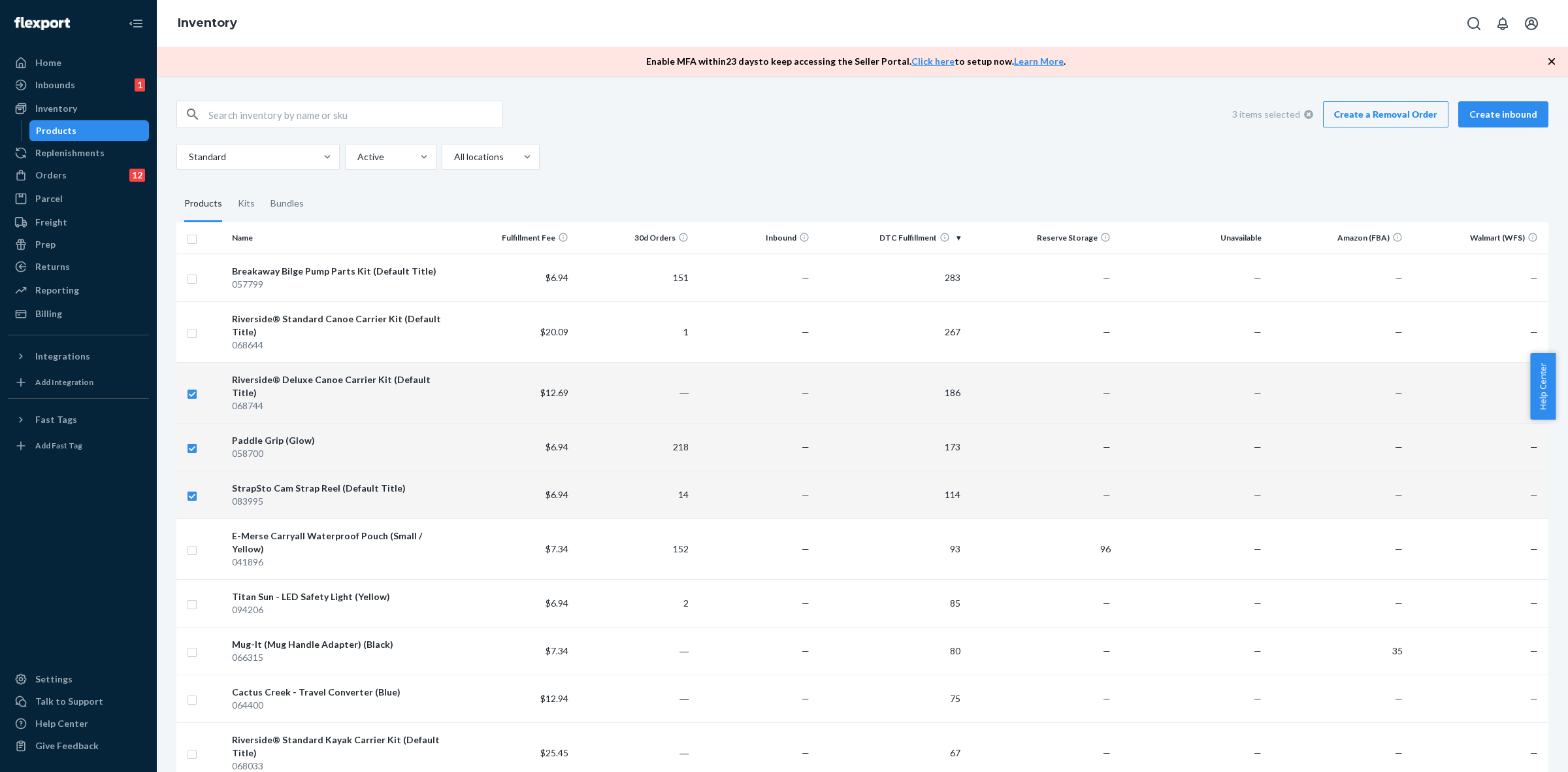
checkbox input "true"
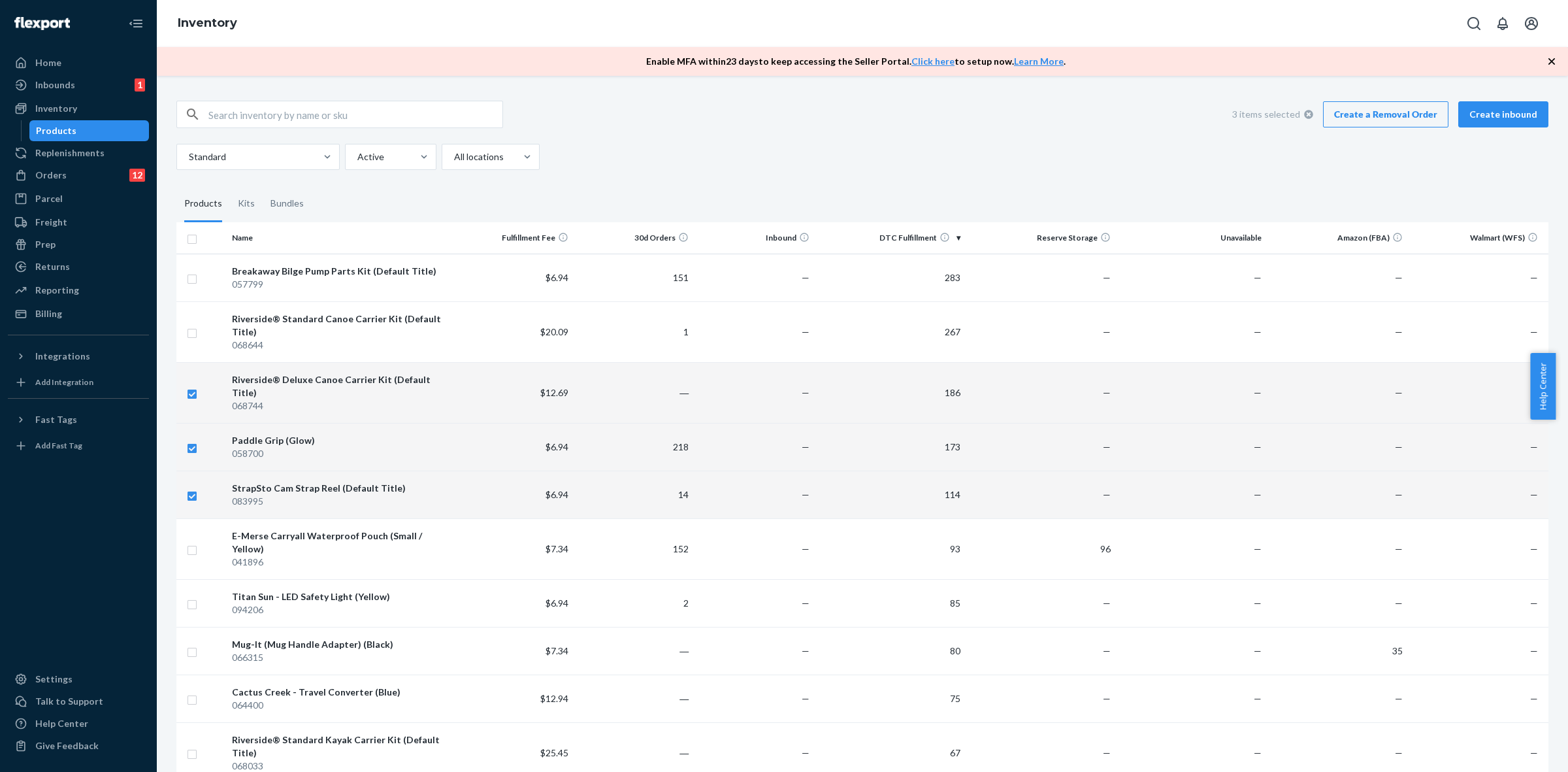
checkbox input "true"
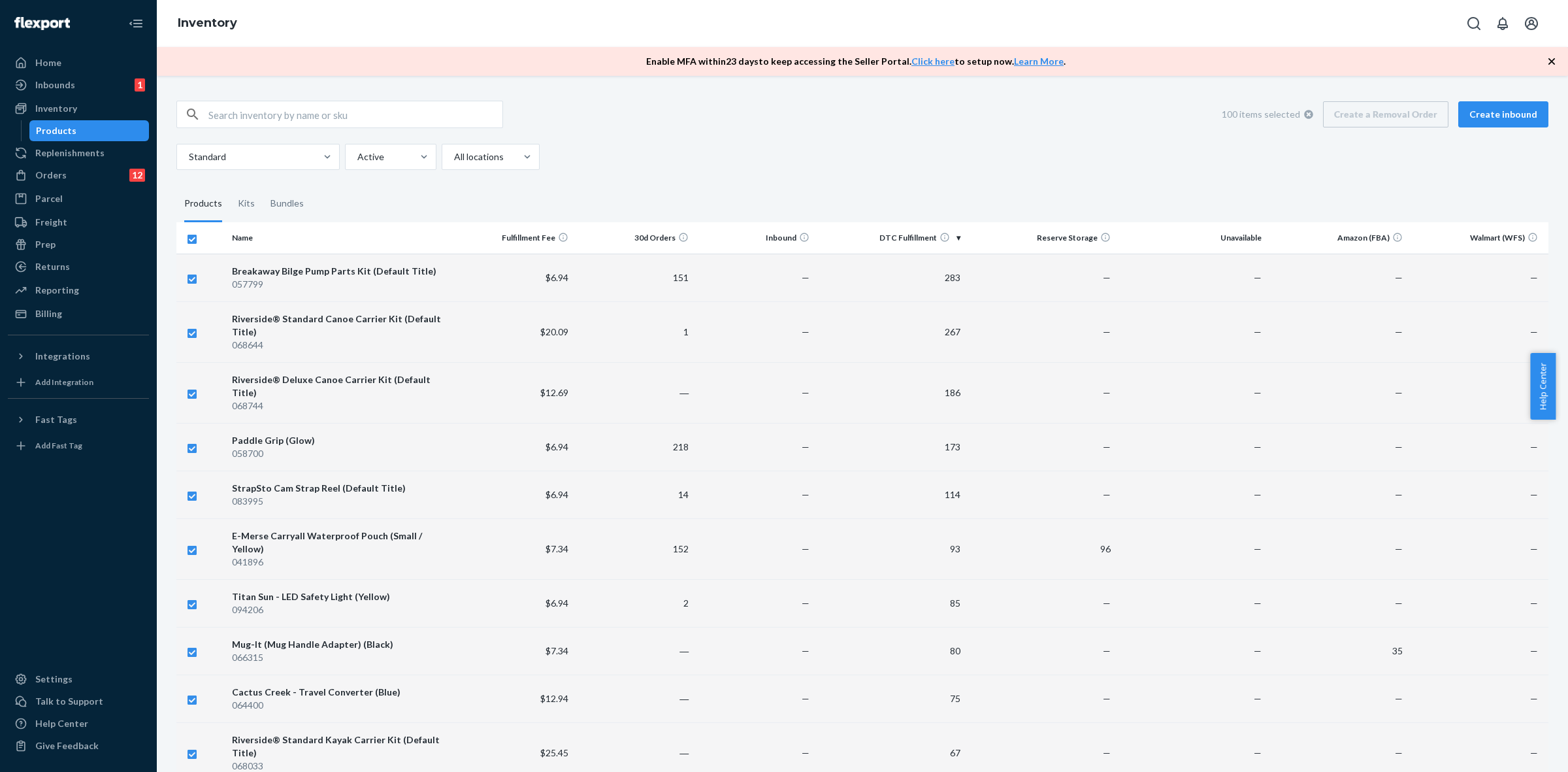
click at [191, 240] on input "checkbox" at bounding box center [192, 238] width 10 height 14
checkbox input "false"
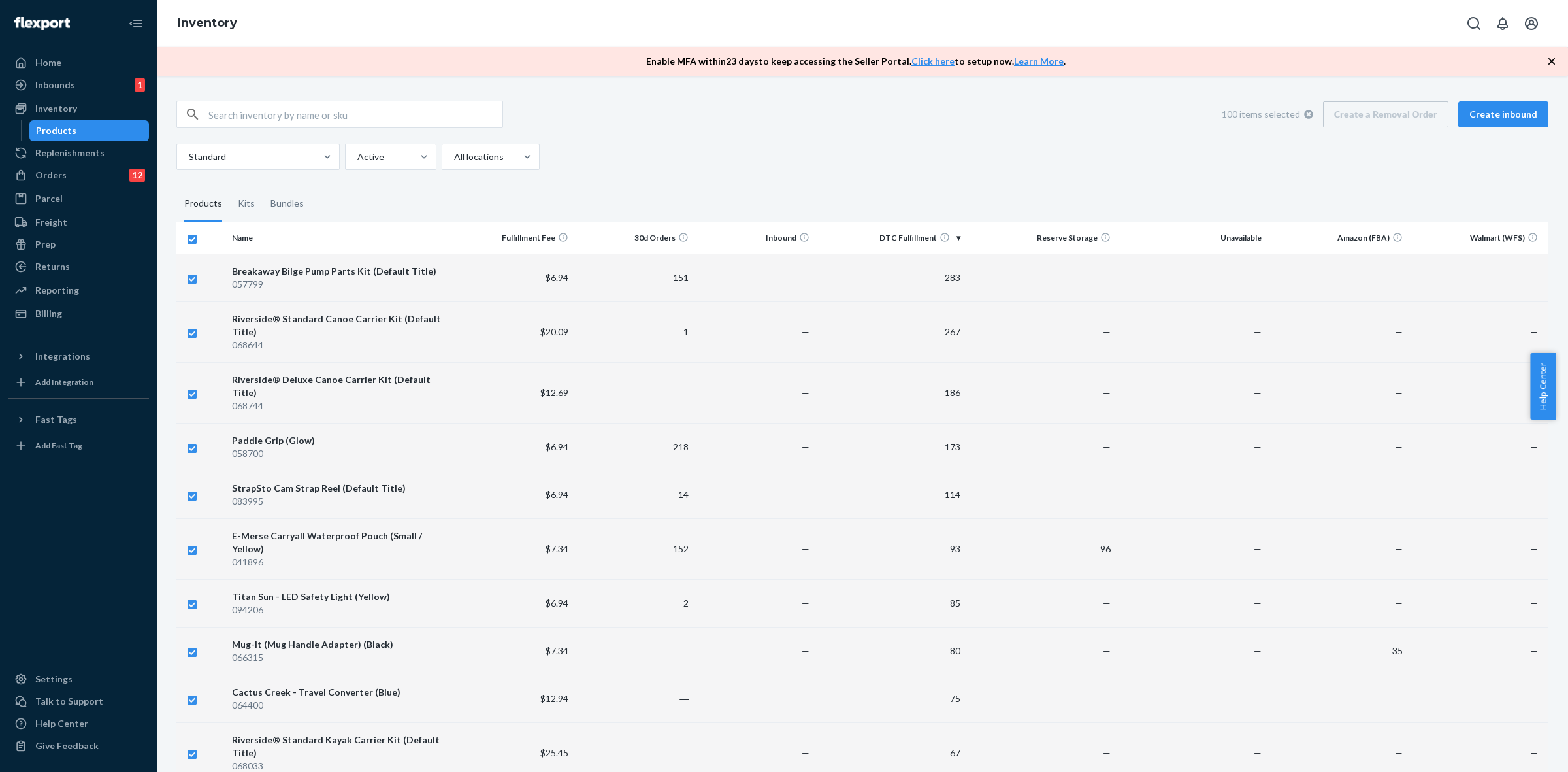
checkbox input "false"
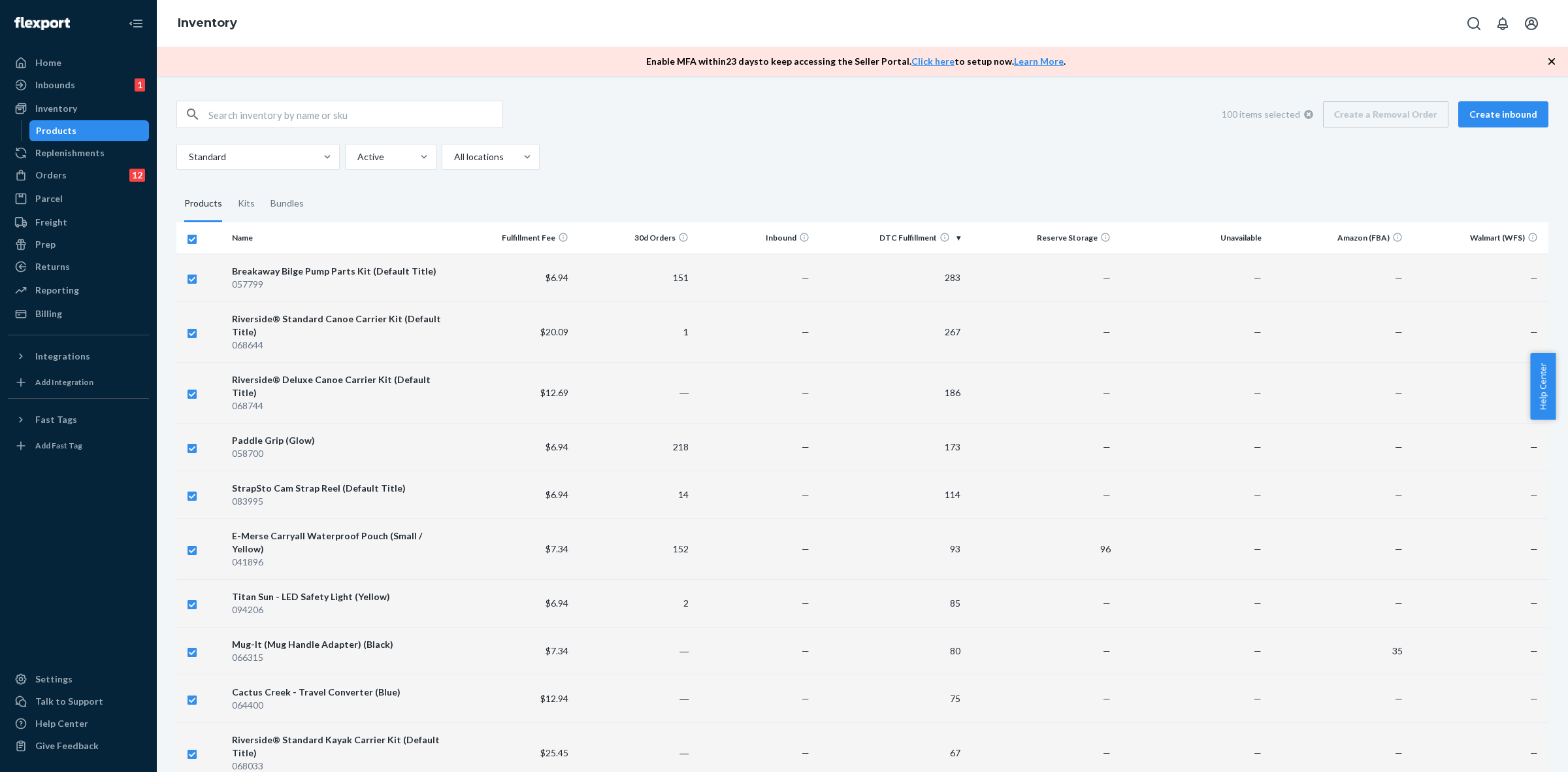
checkbox input "false"
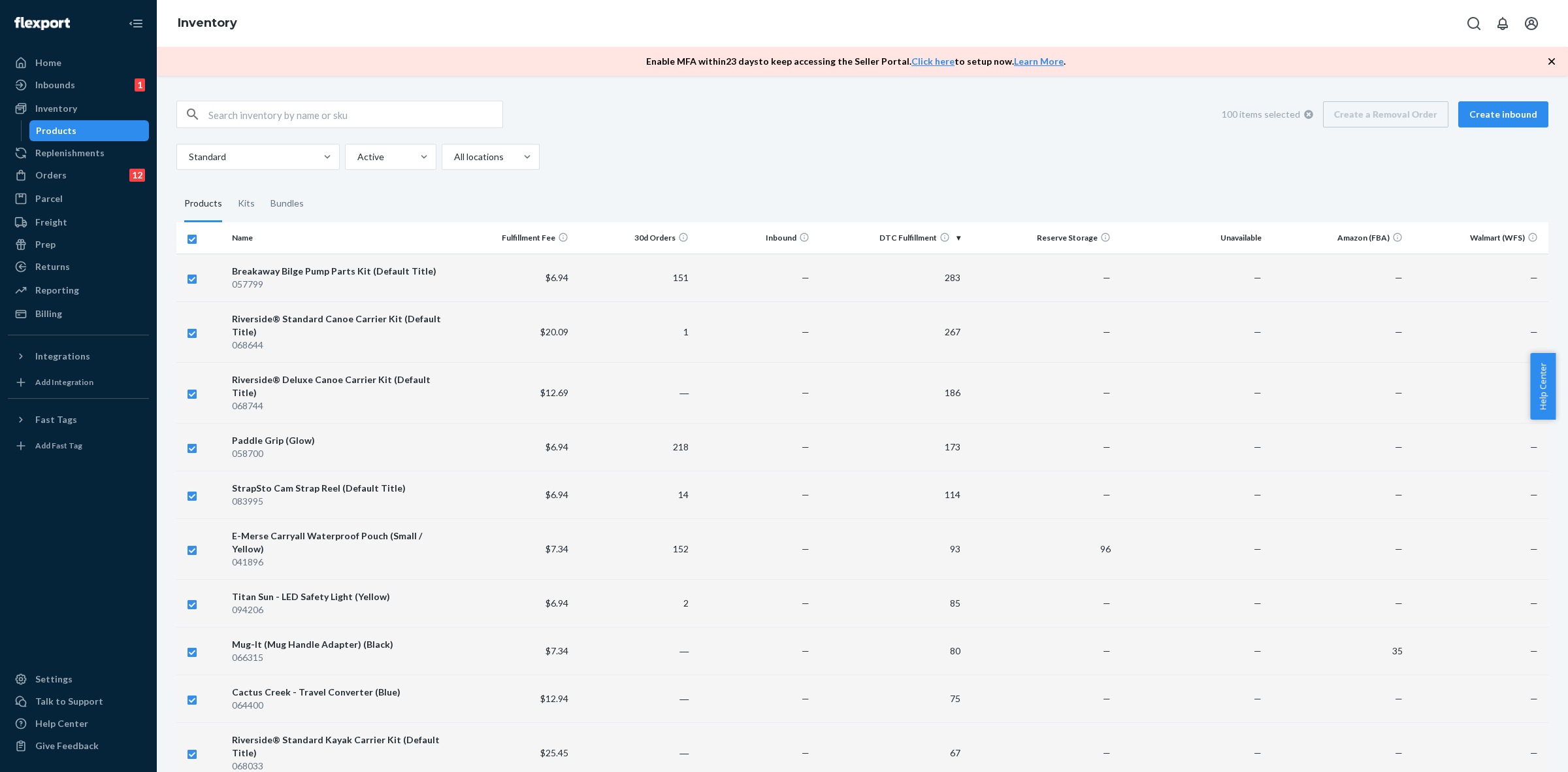
checkbox input "false"
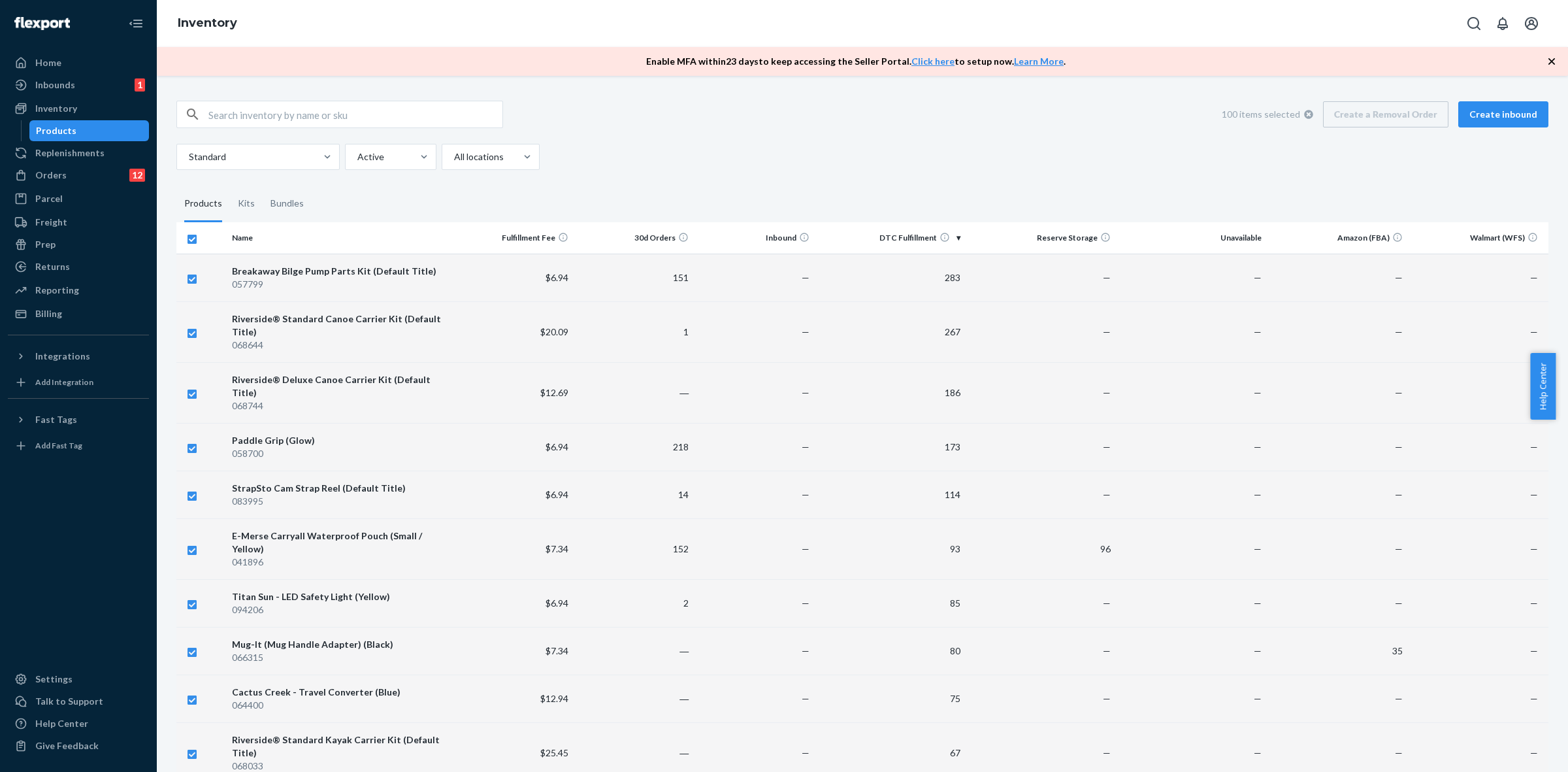
checkbox input "false"
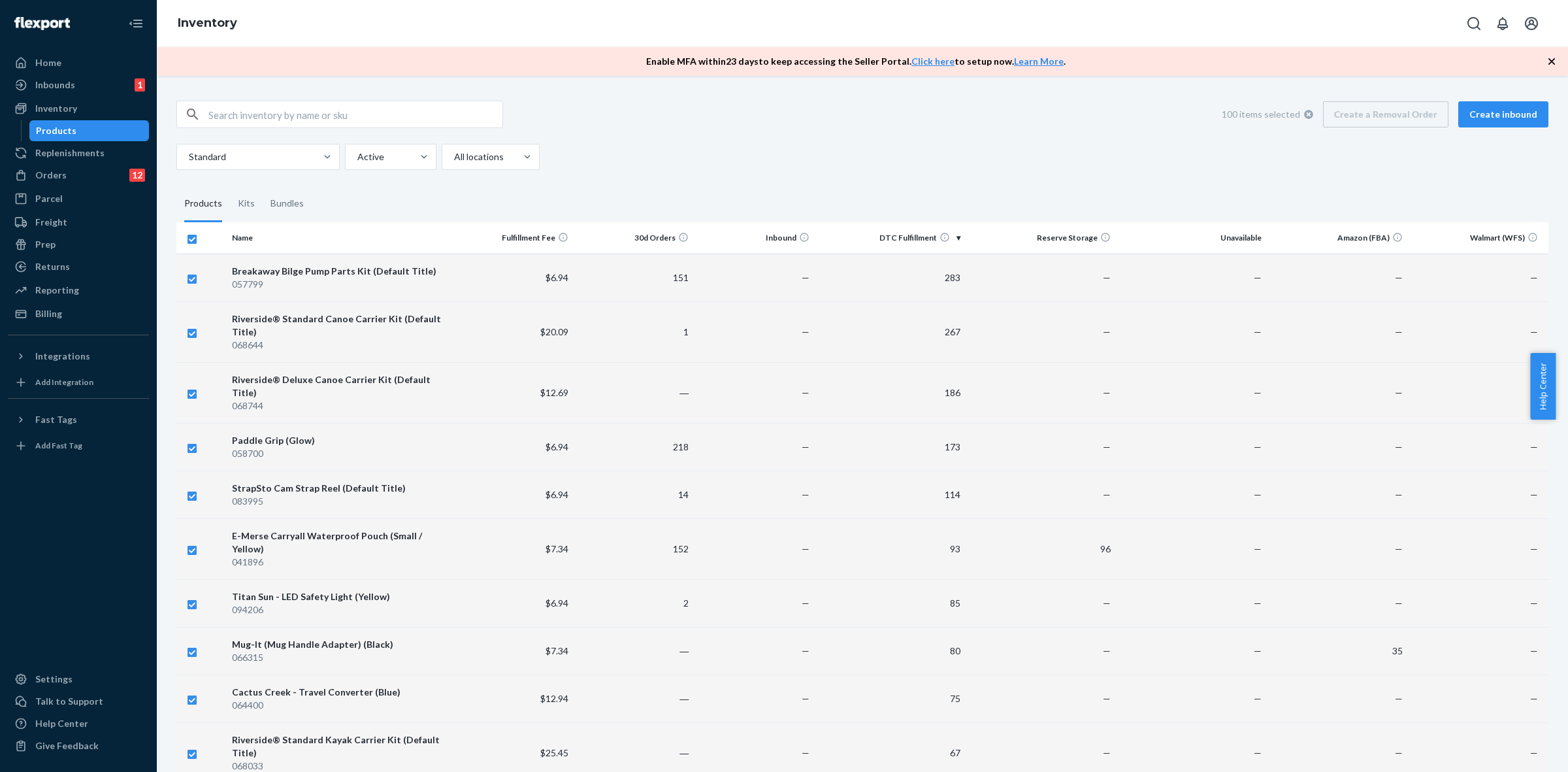
checkbox input "false"
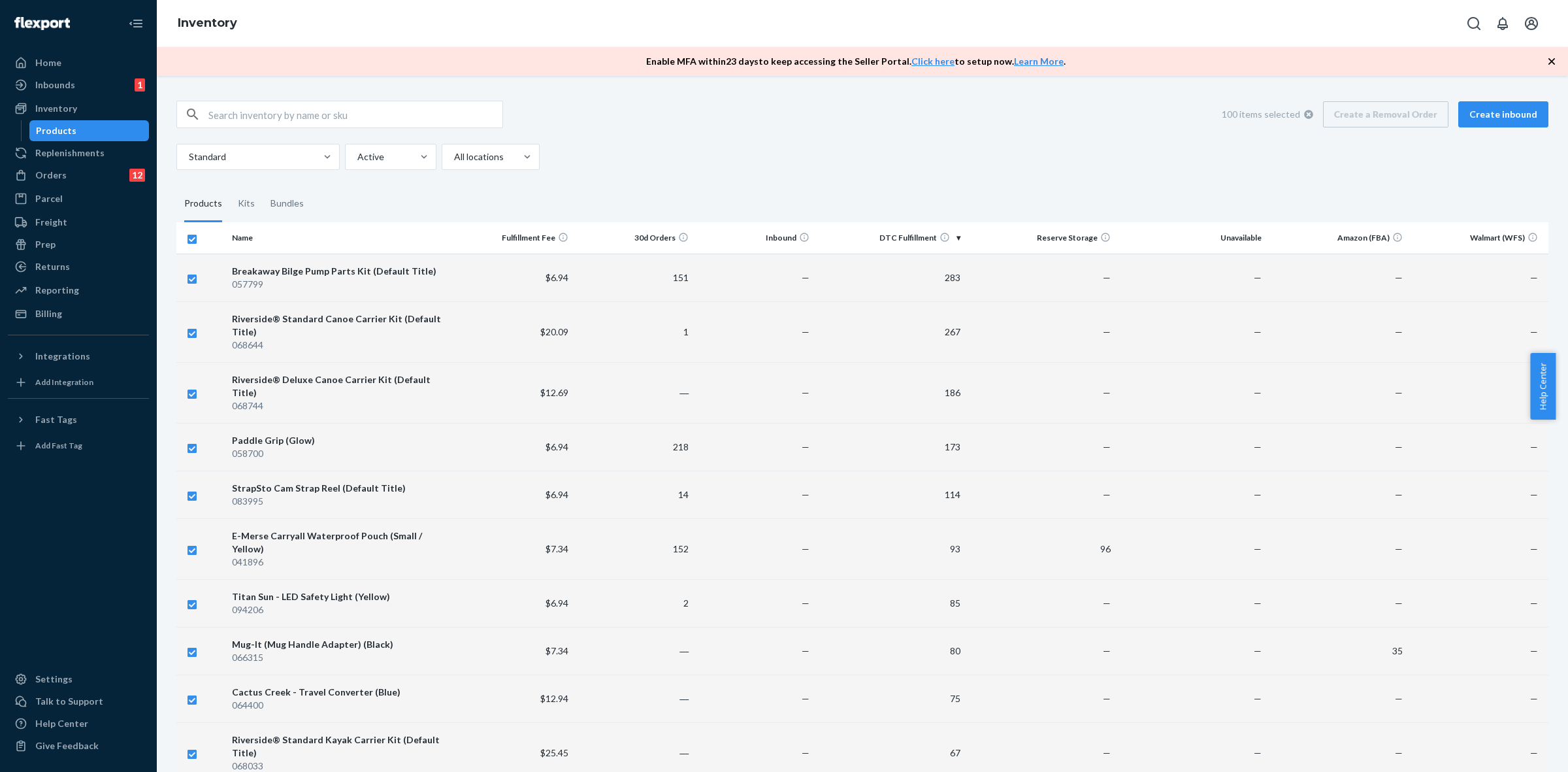
checkbox input "false"
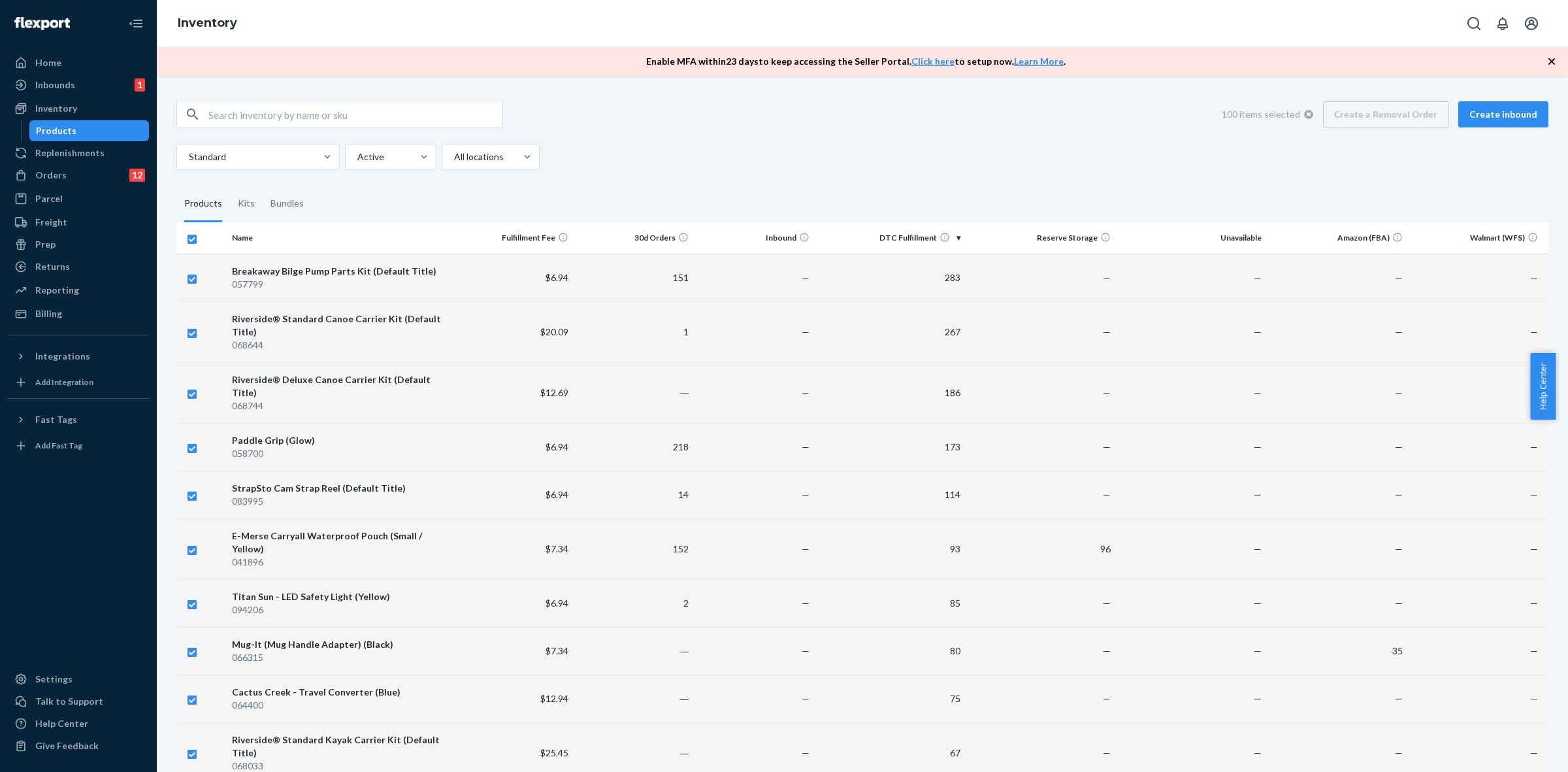
checkbox input "false"
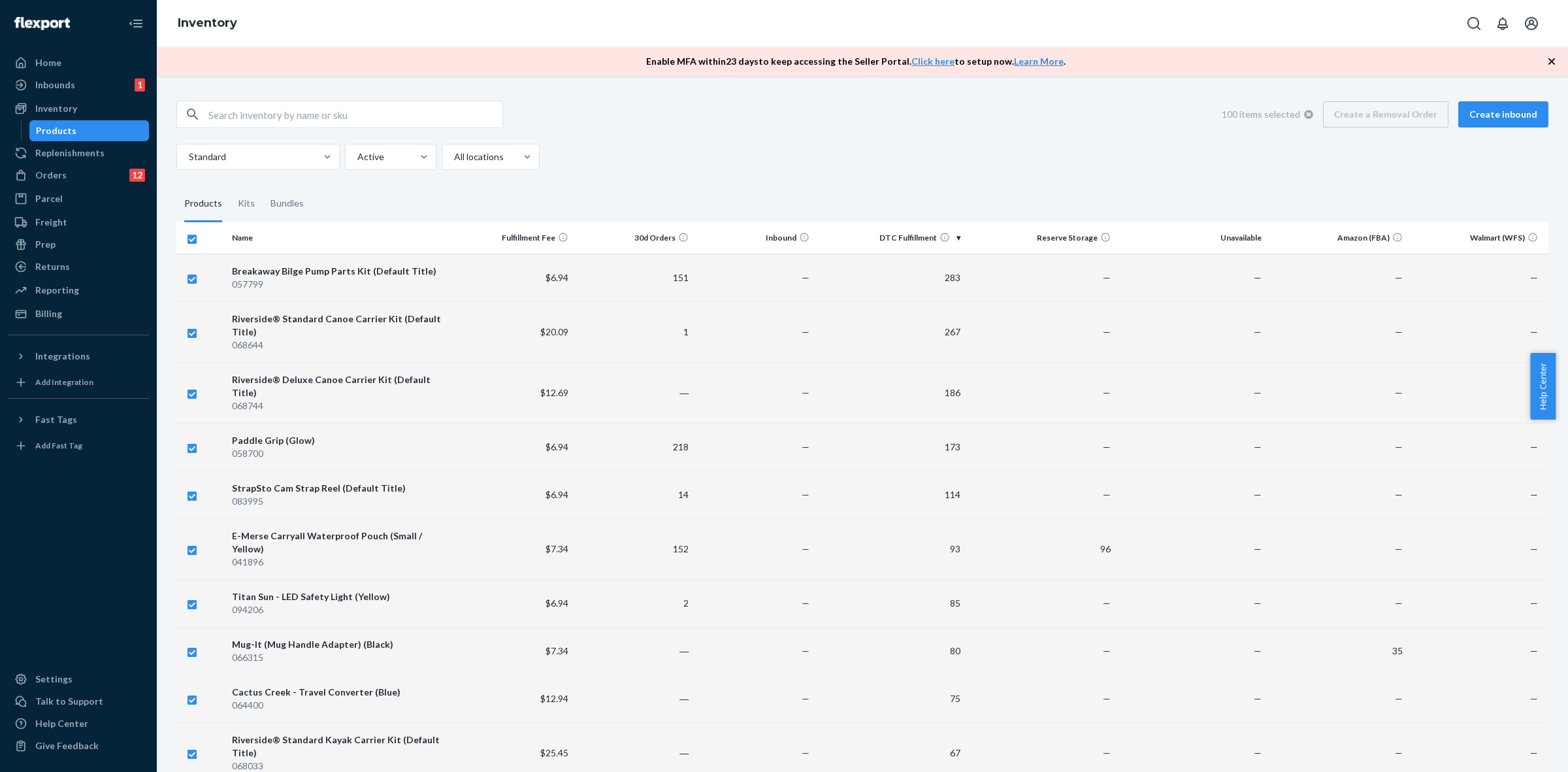
checkbox input "false"
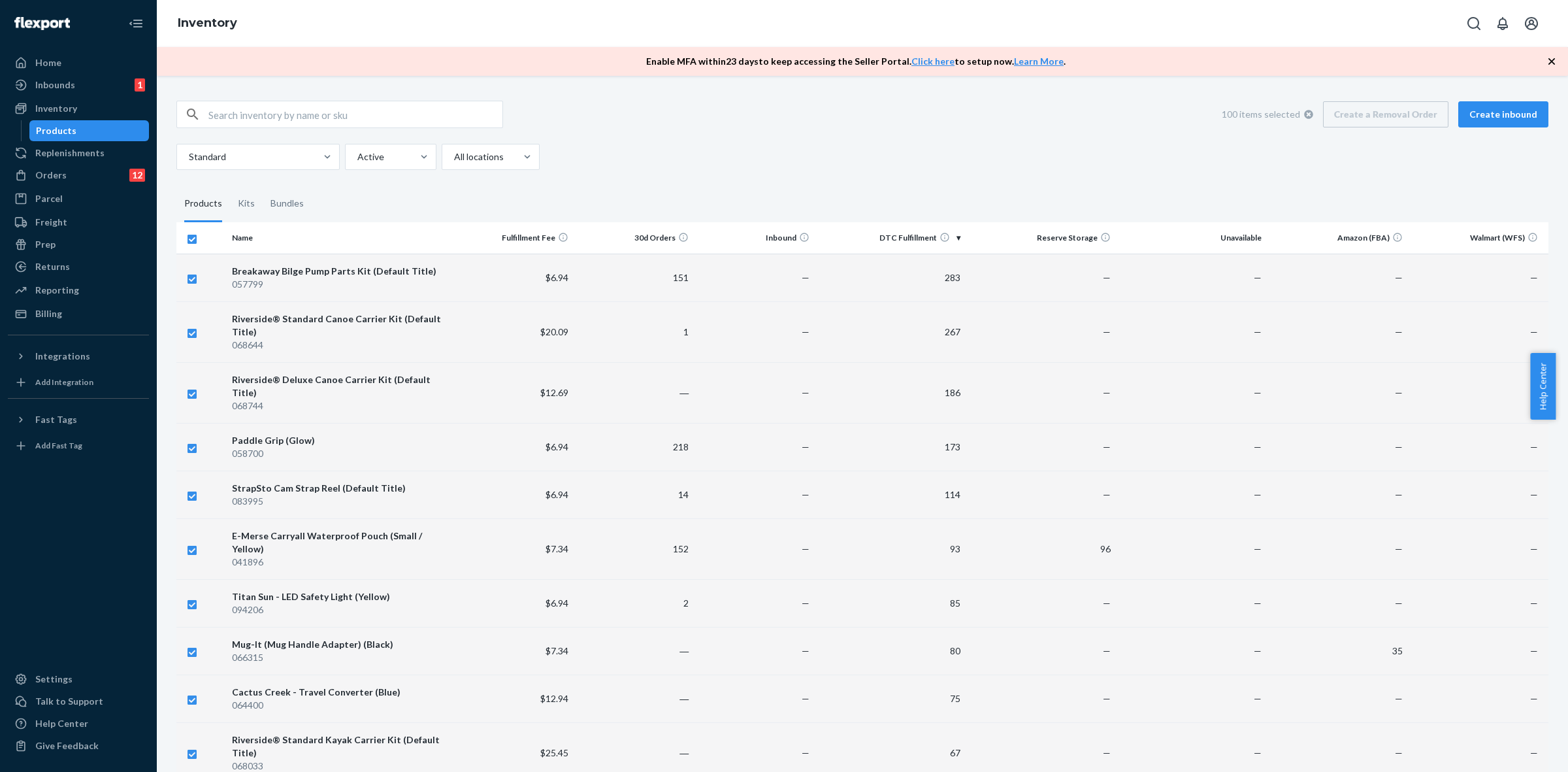
checkbox input "false"
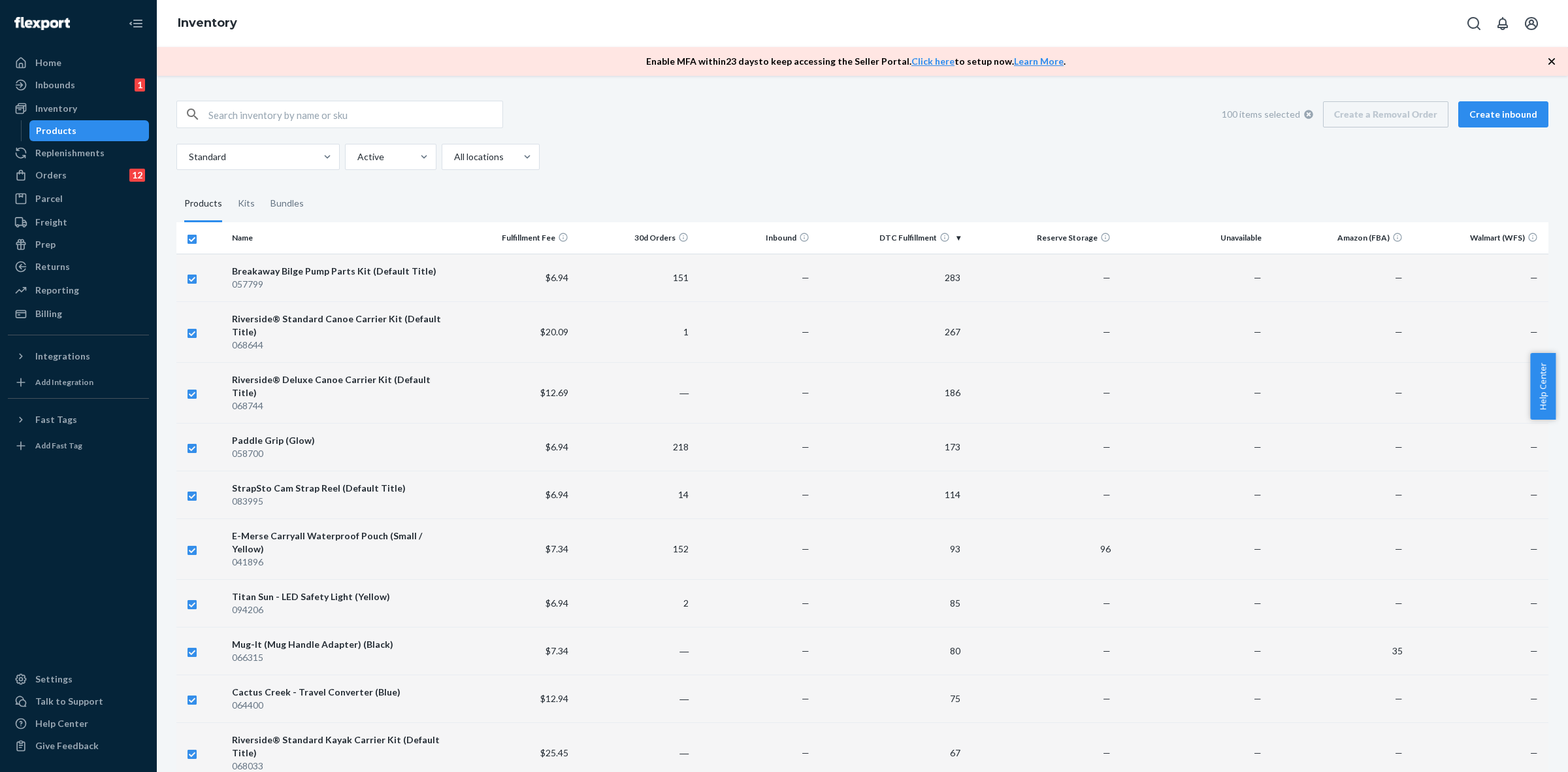
checkbox input "false"
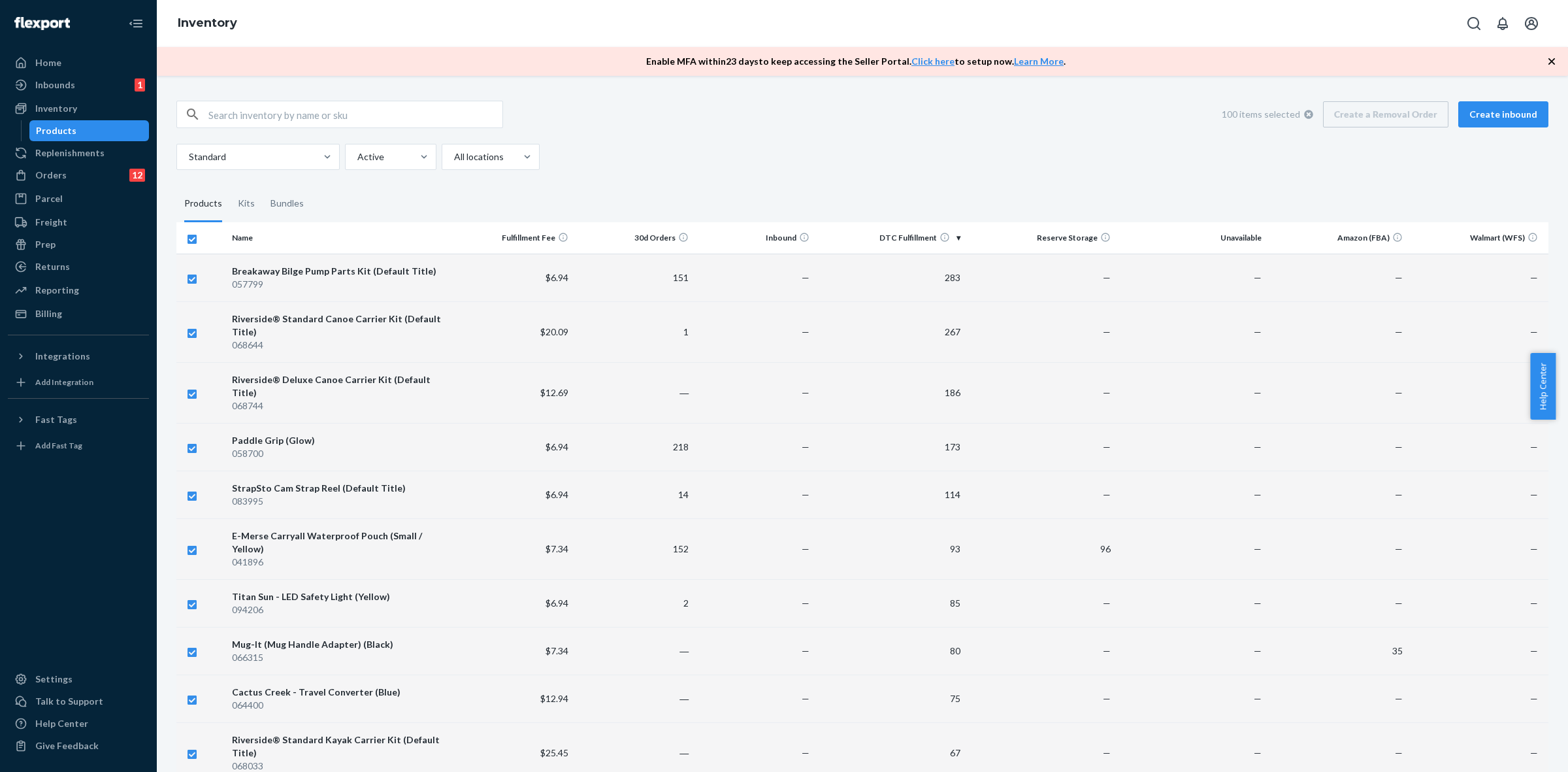
checkbox input "false"
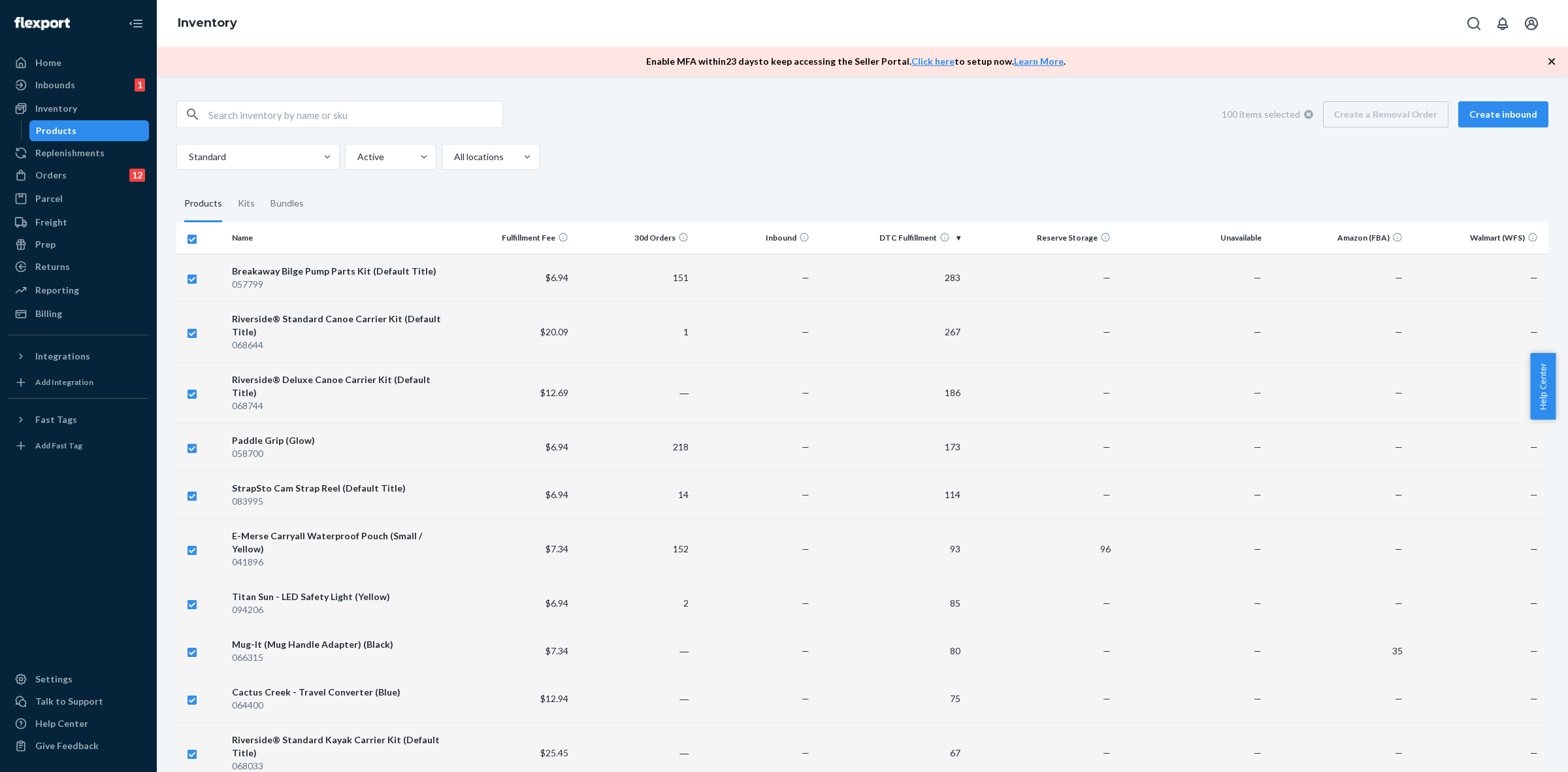
checkbox input "false"
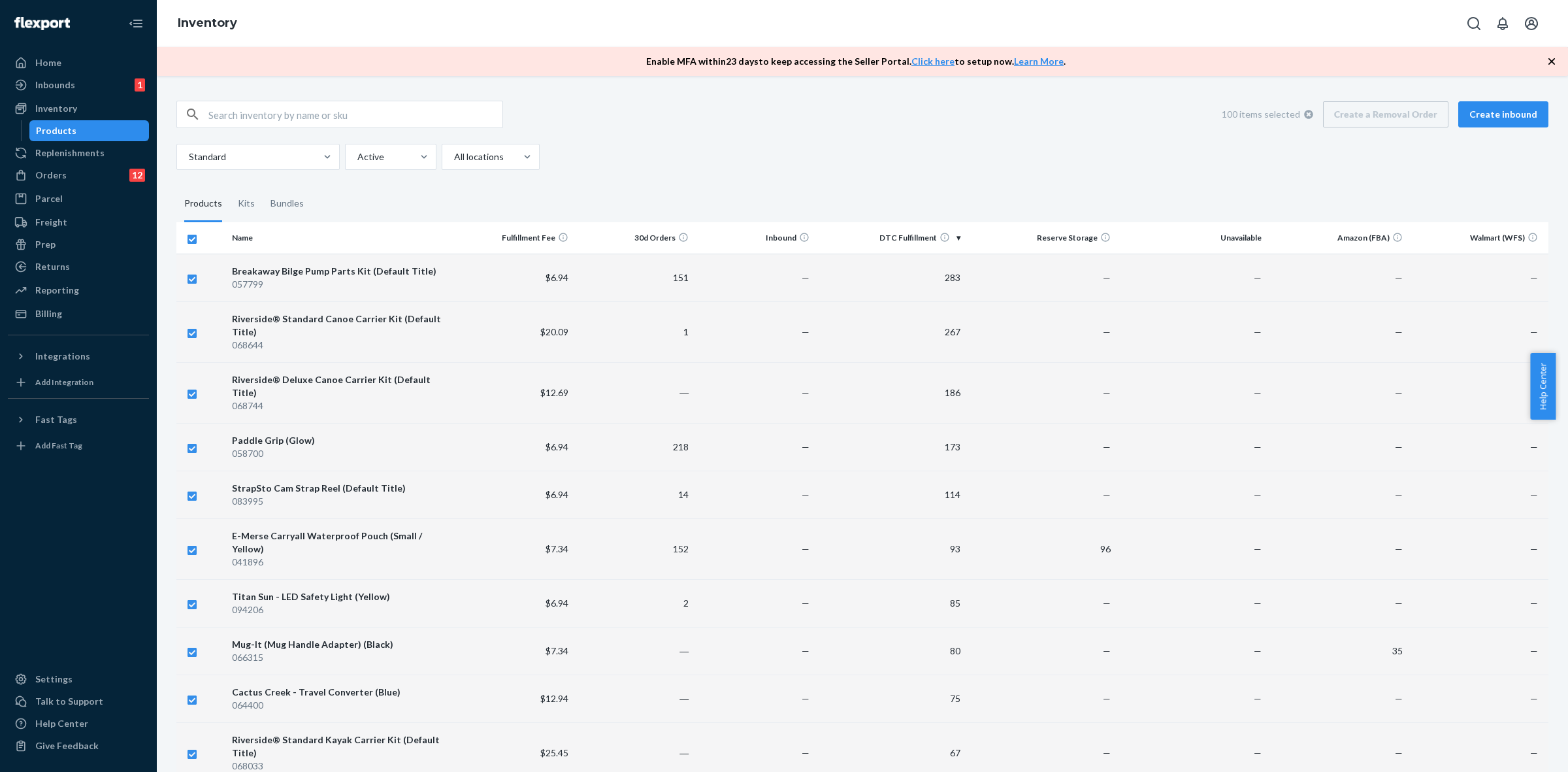
checkbox input "false"
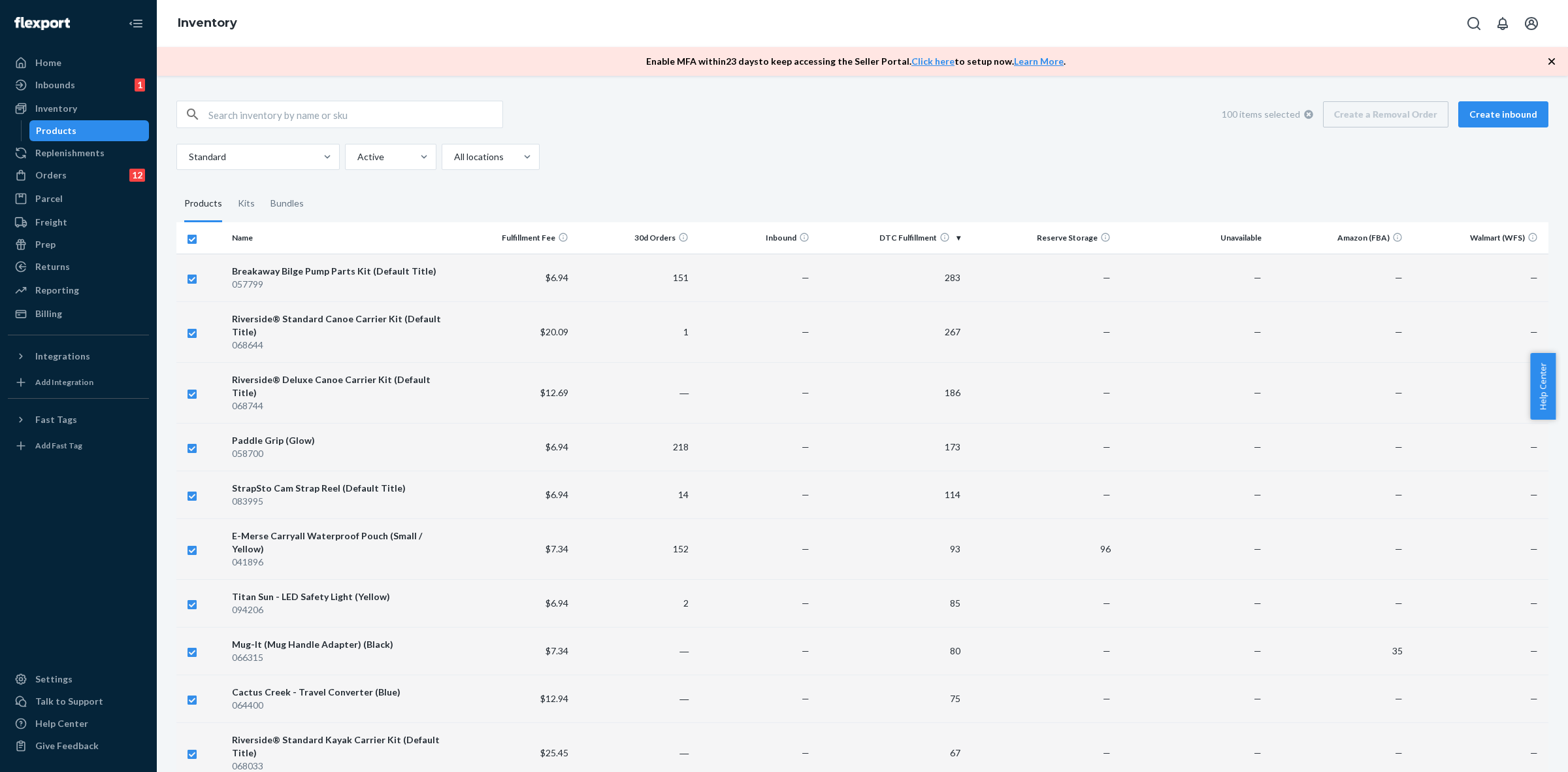
checkbox input "false"
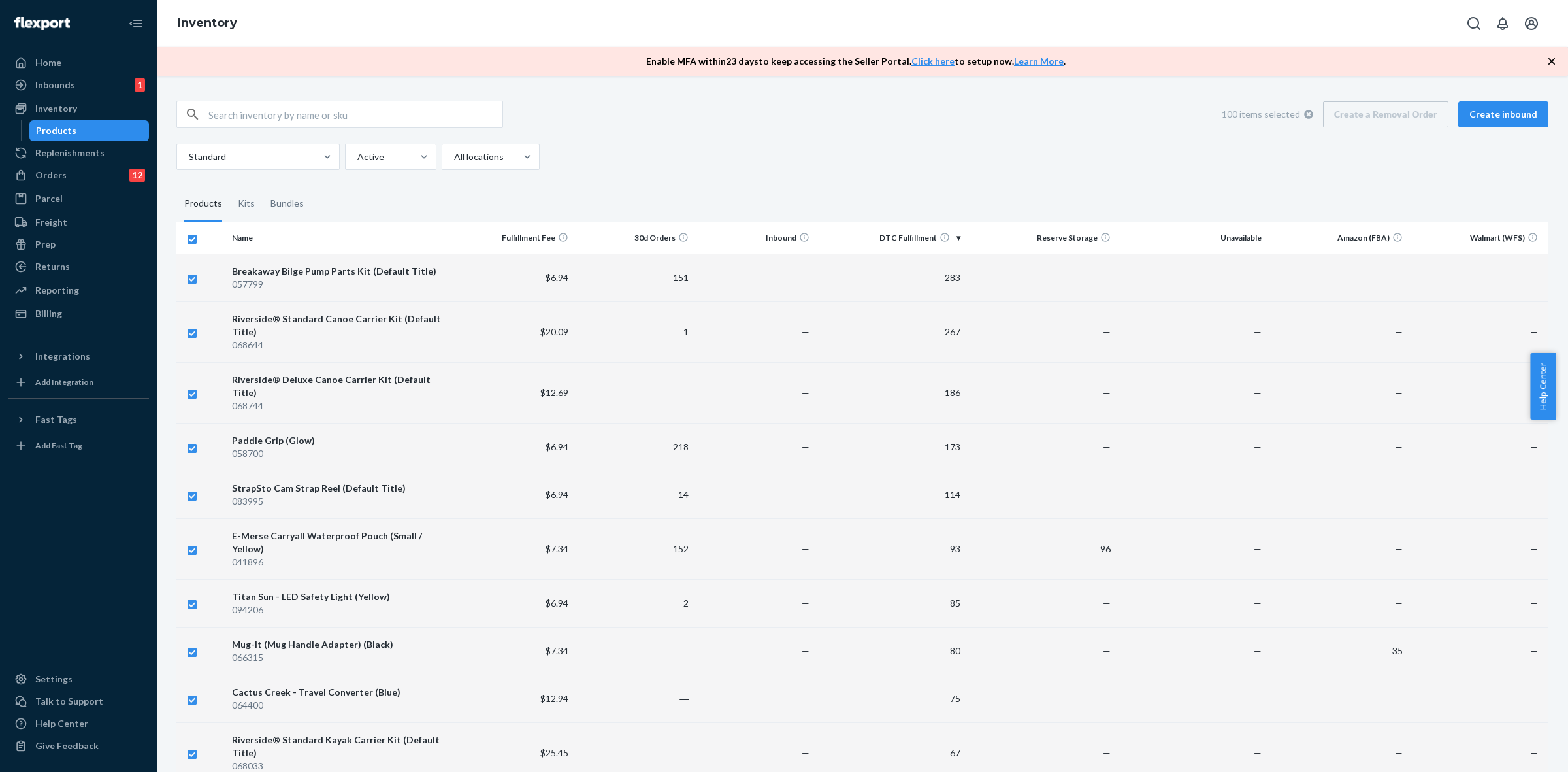
checkbox input "false"
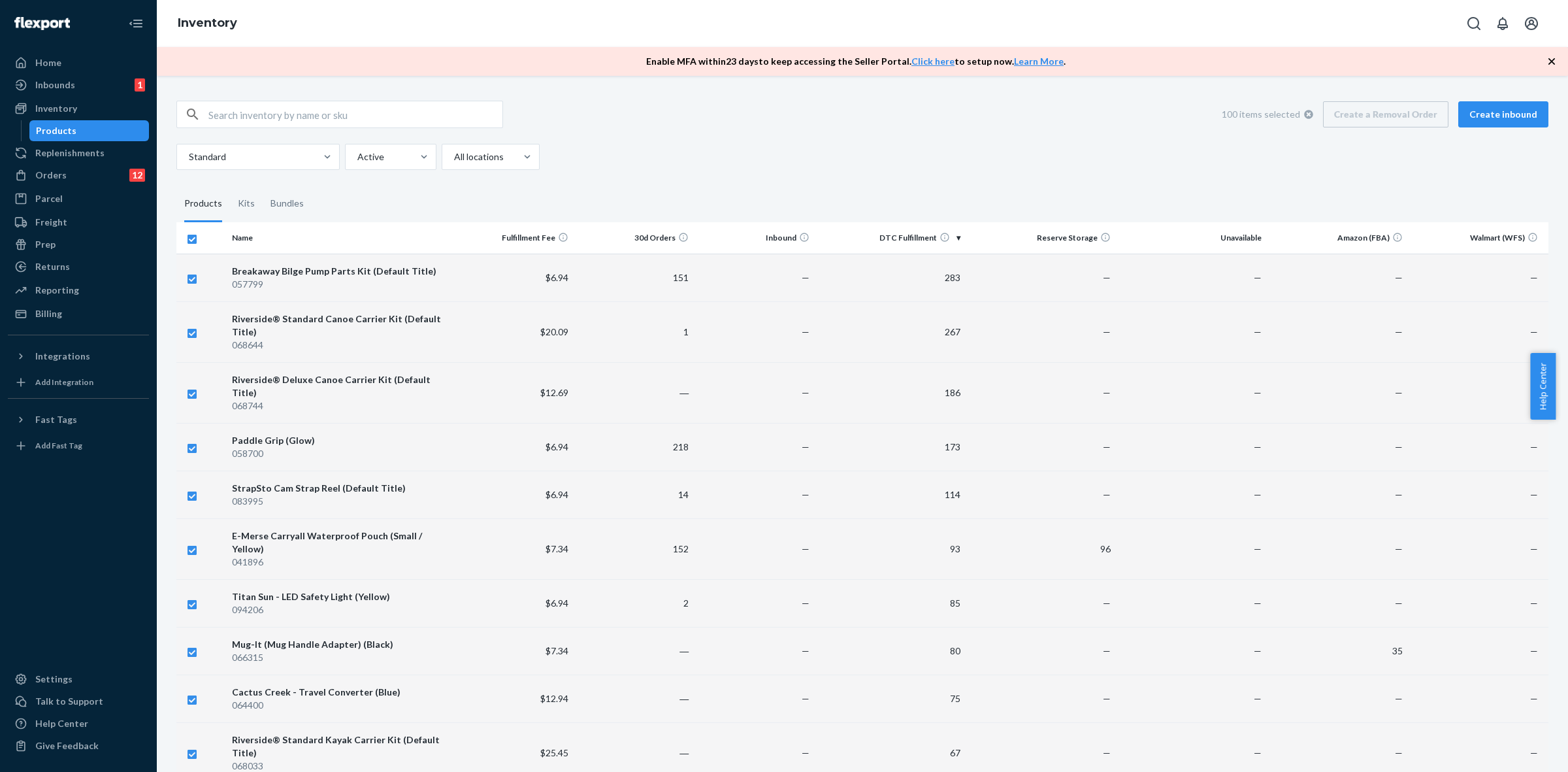
checkbox input "false"
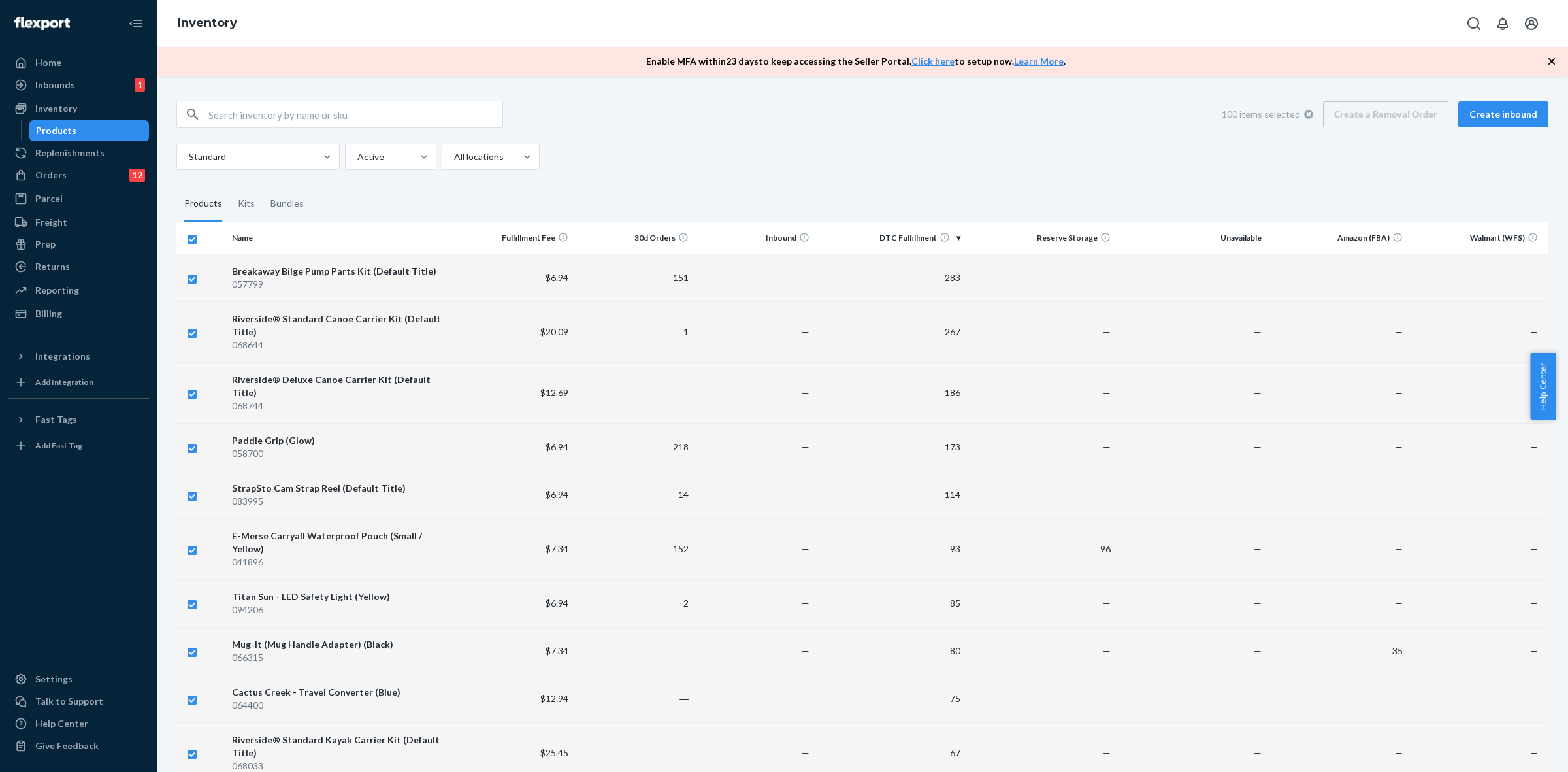
checkbox input "false"
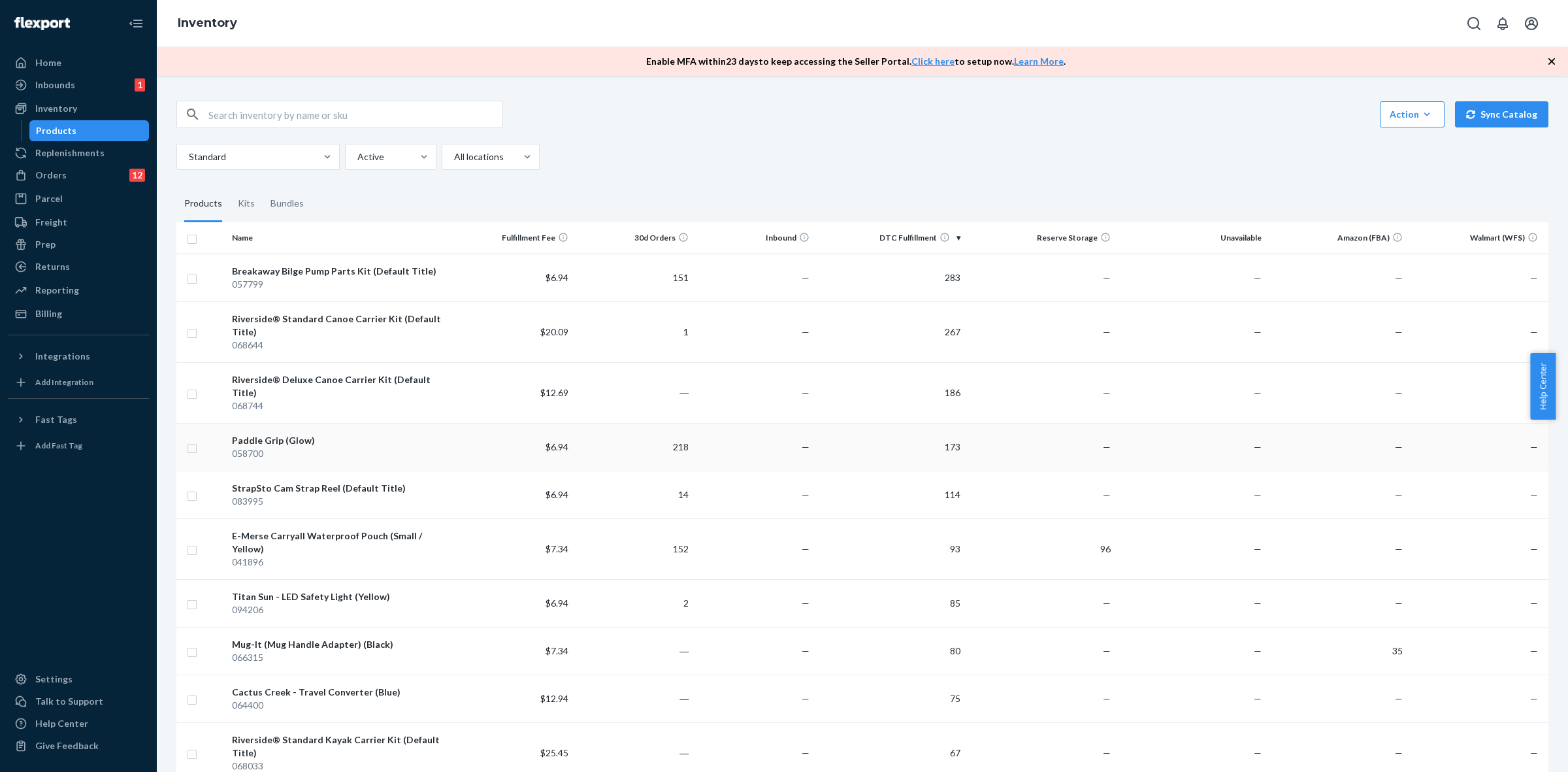
click at [193, 440] on input "checkbox" at bounding box center [192, 447] width 10 height 14
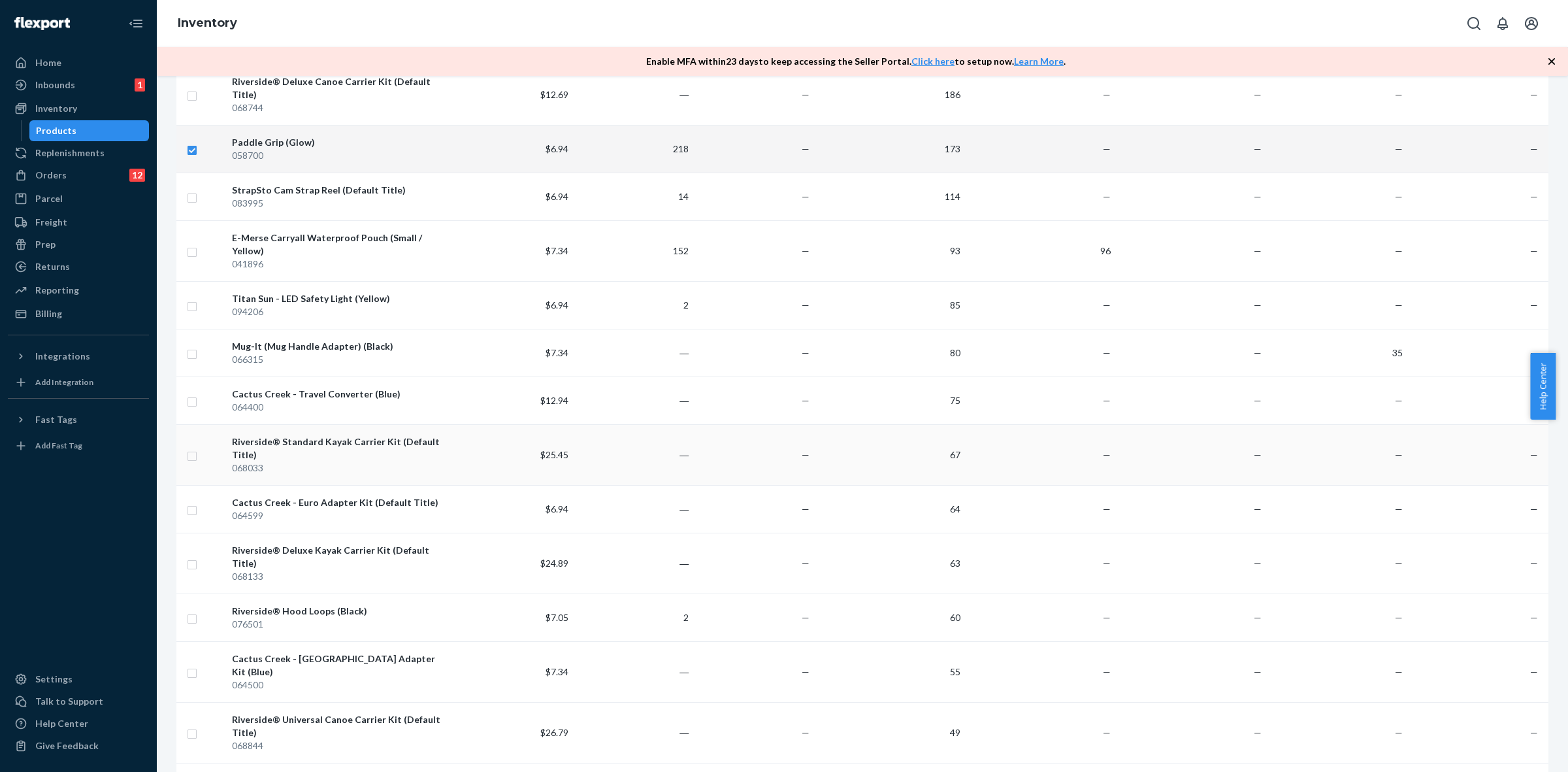
scroll to position [327, 0]
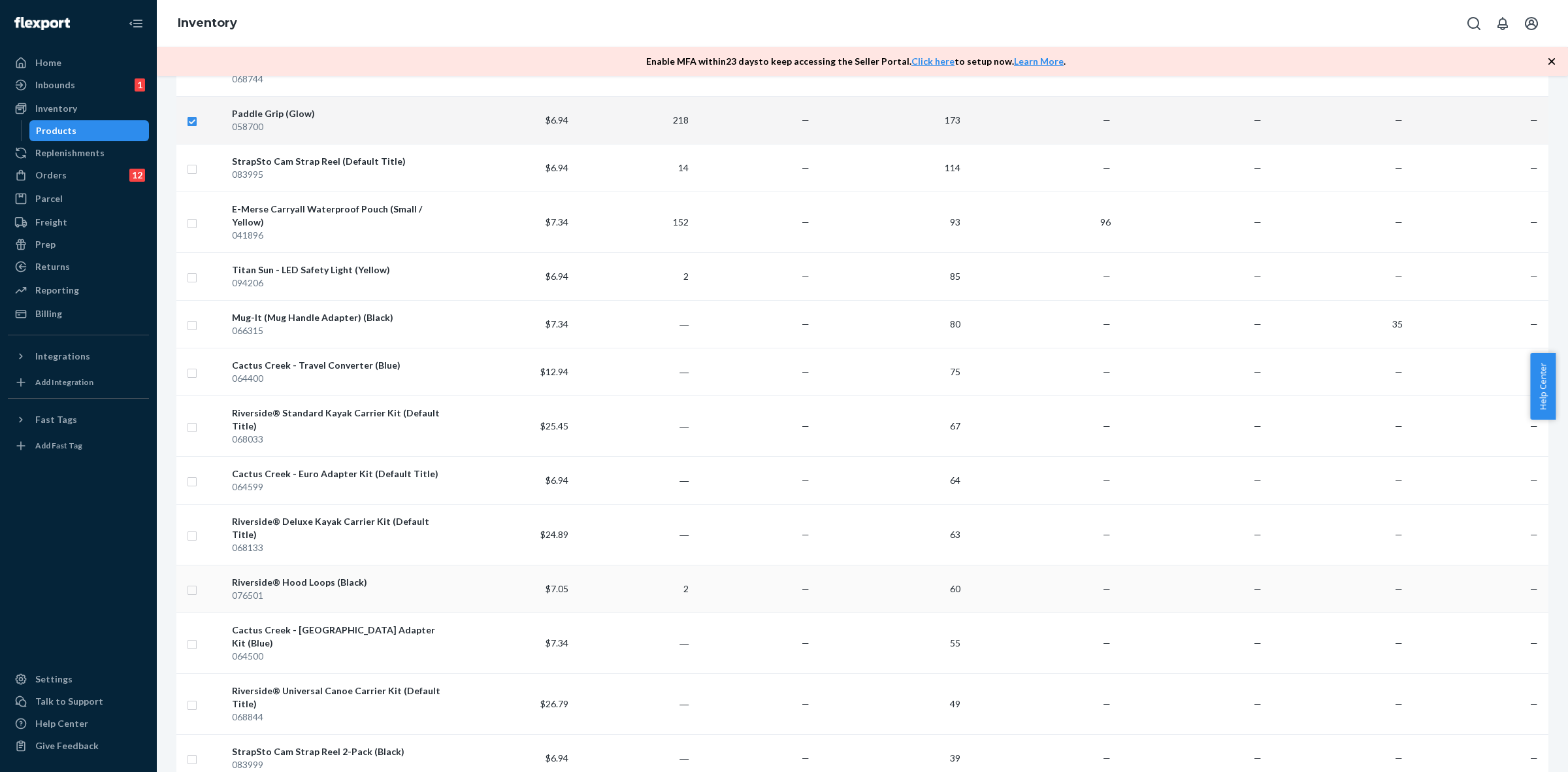
click at [197, 565] on td at bounding box center [202, 588] width 50 height 47
click at [193, 582] on input "checkbox" at bounding box center [192, 589] width 10 height 14
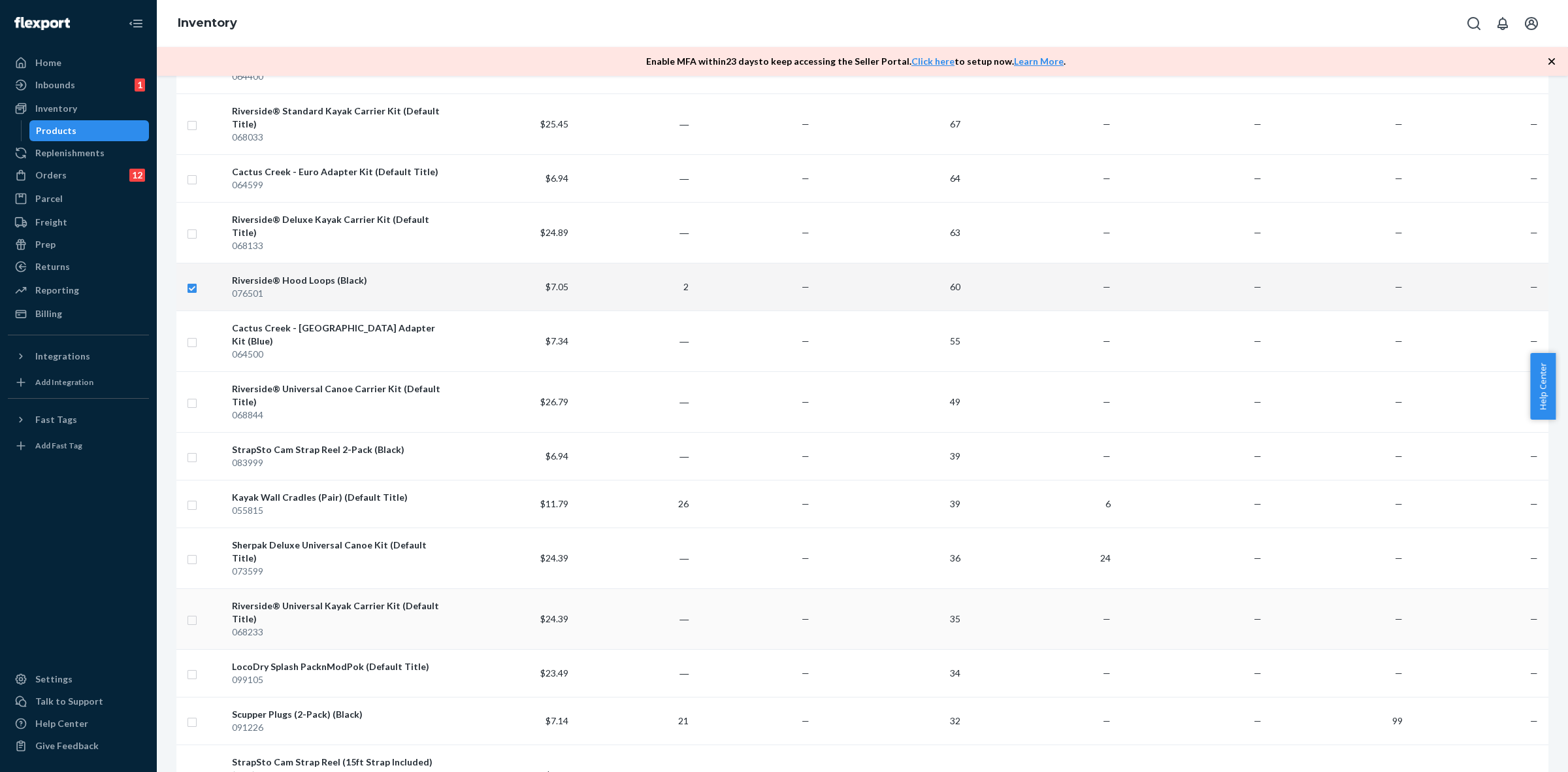
scroll to position [654, 0]
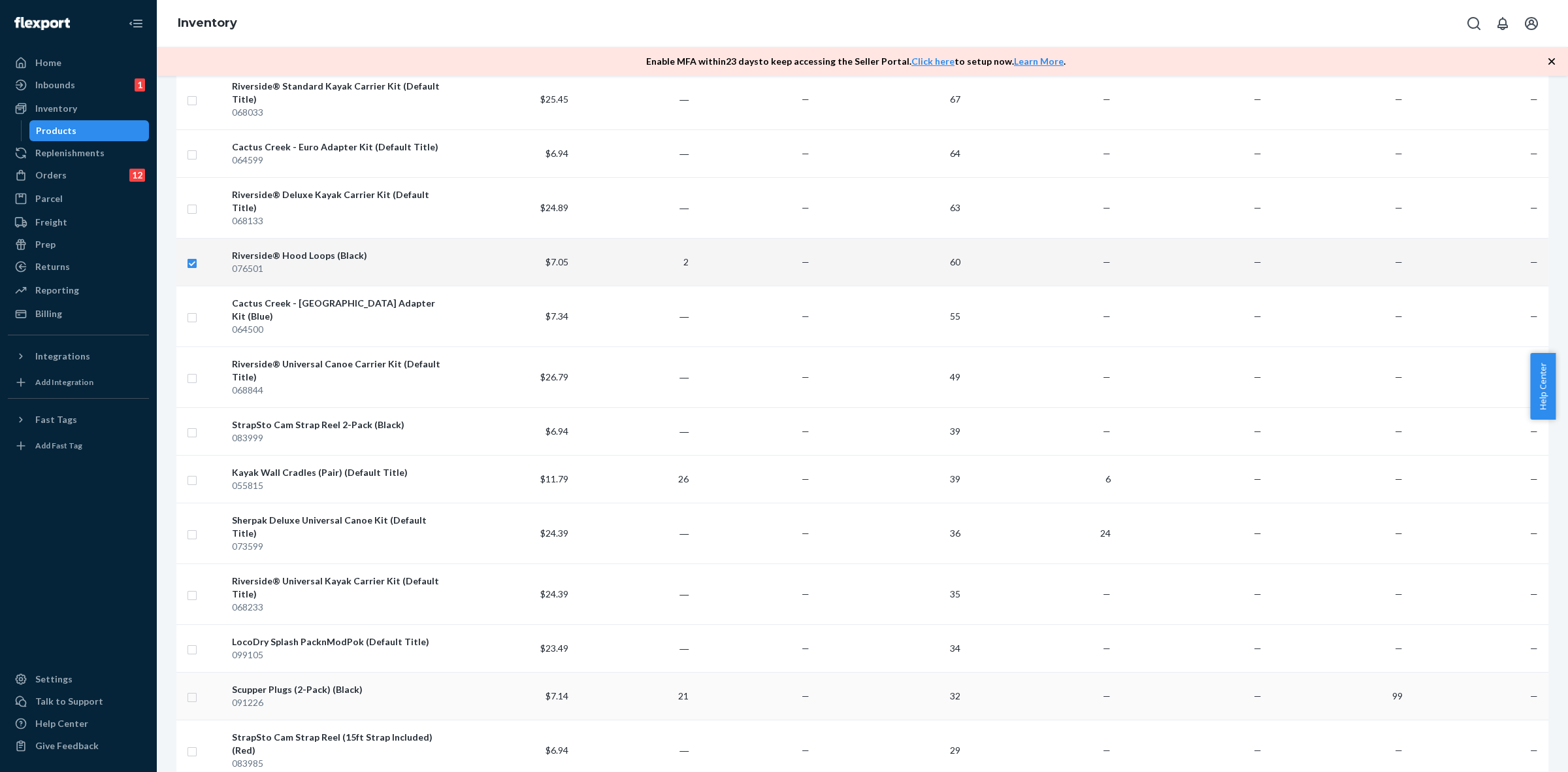
click at [199, 672] on td at bounding box center [202, 695] width 50 height 47
click at [193, 689] on input "checkbox" at bounding box center [192, 696] width 10 height 14
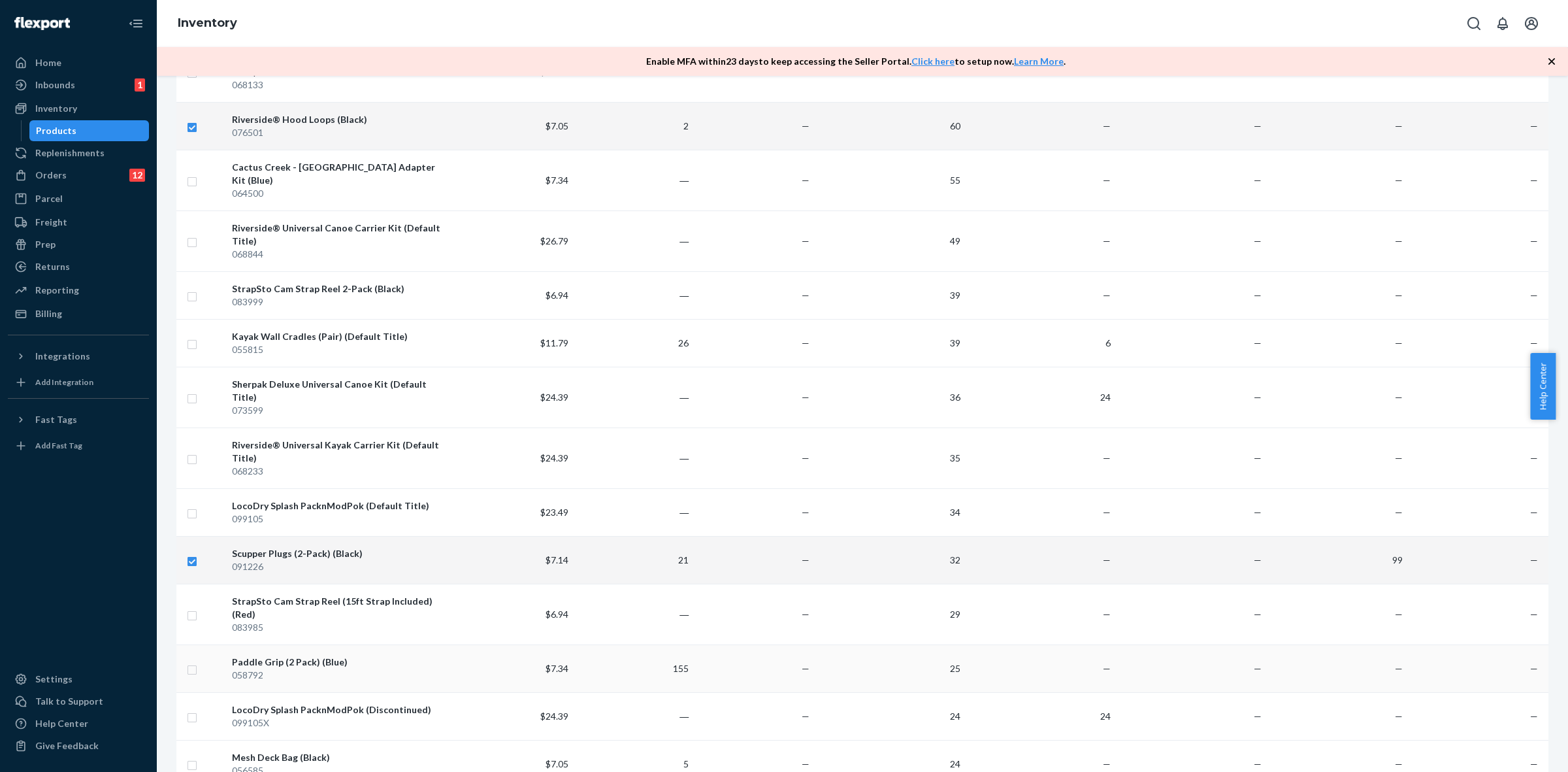
scroll to position [817, 0]
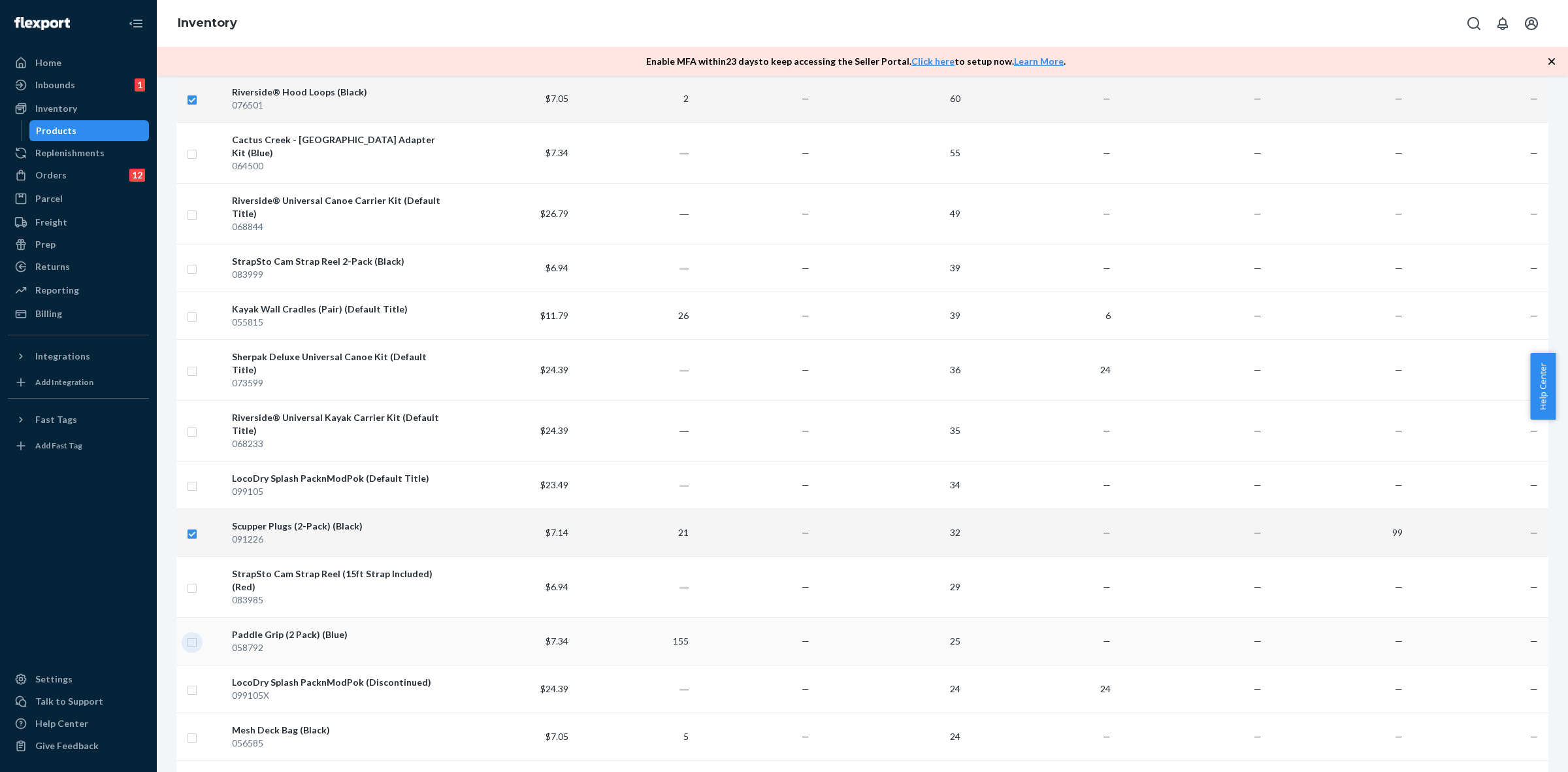
click at [197, 634] on input "checkbox" at bounding box center [192, 641] width 10 height 14
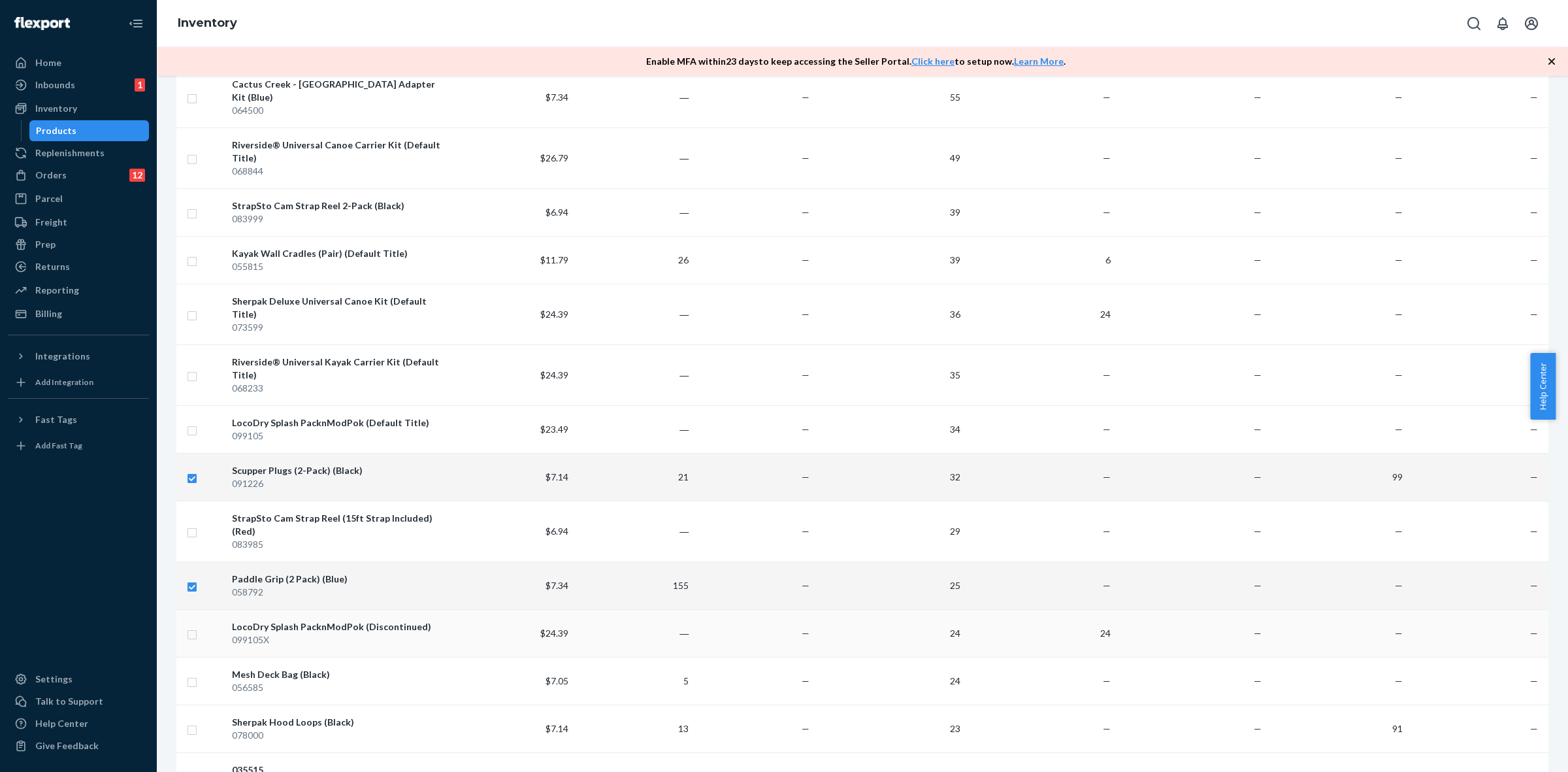
scroll to position [899, 0]
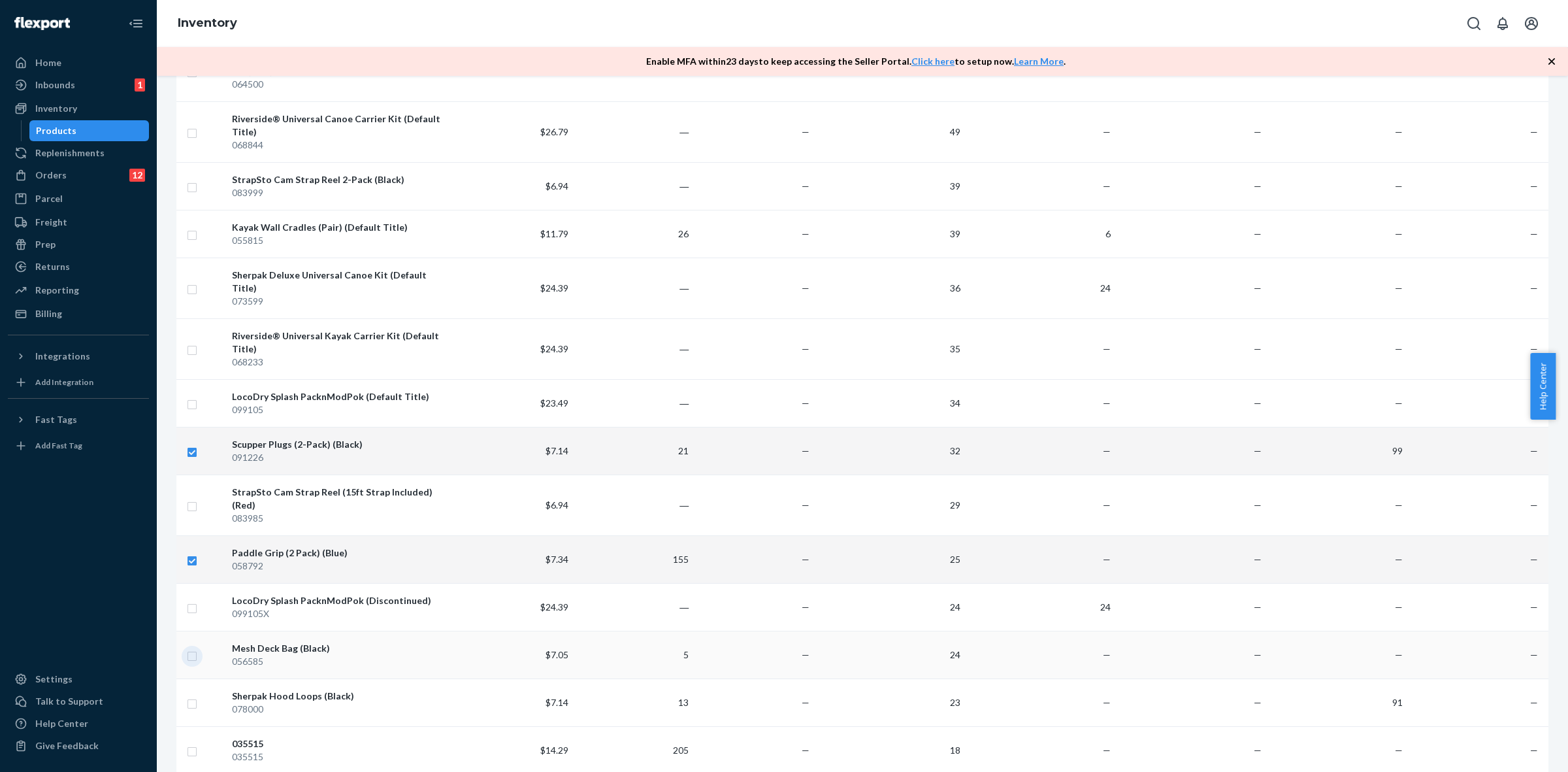
click at [197, 648] on input "checkbox" at bounding box center [192, 655] width 10 height 14
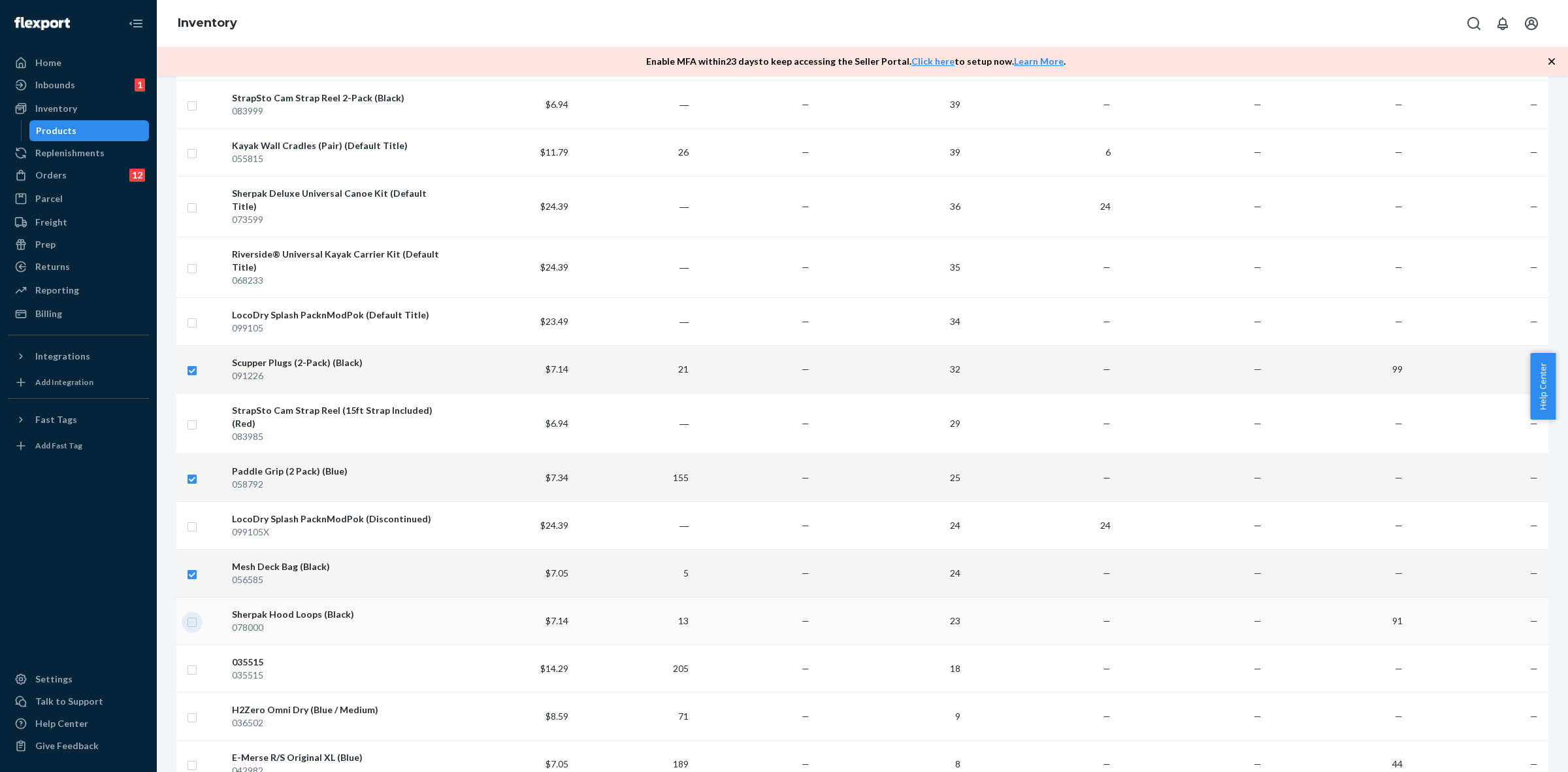
click at [197, 614] on input "checkbox" at bounding box center [192, 621] width 10 height 14
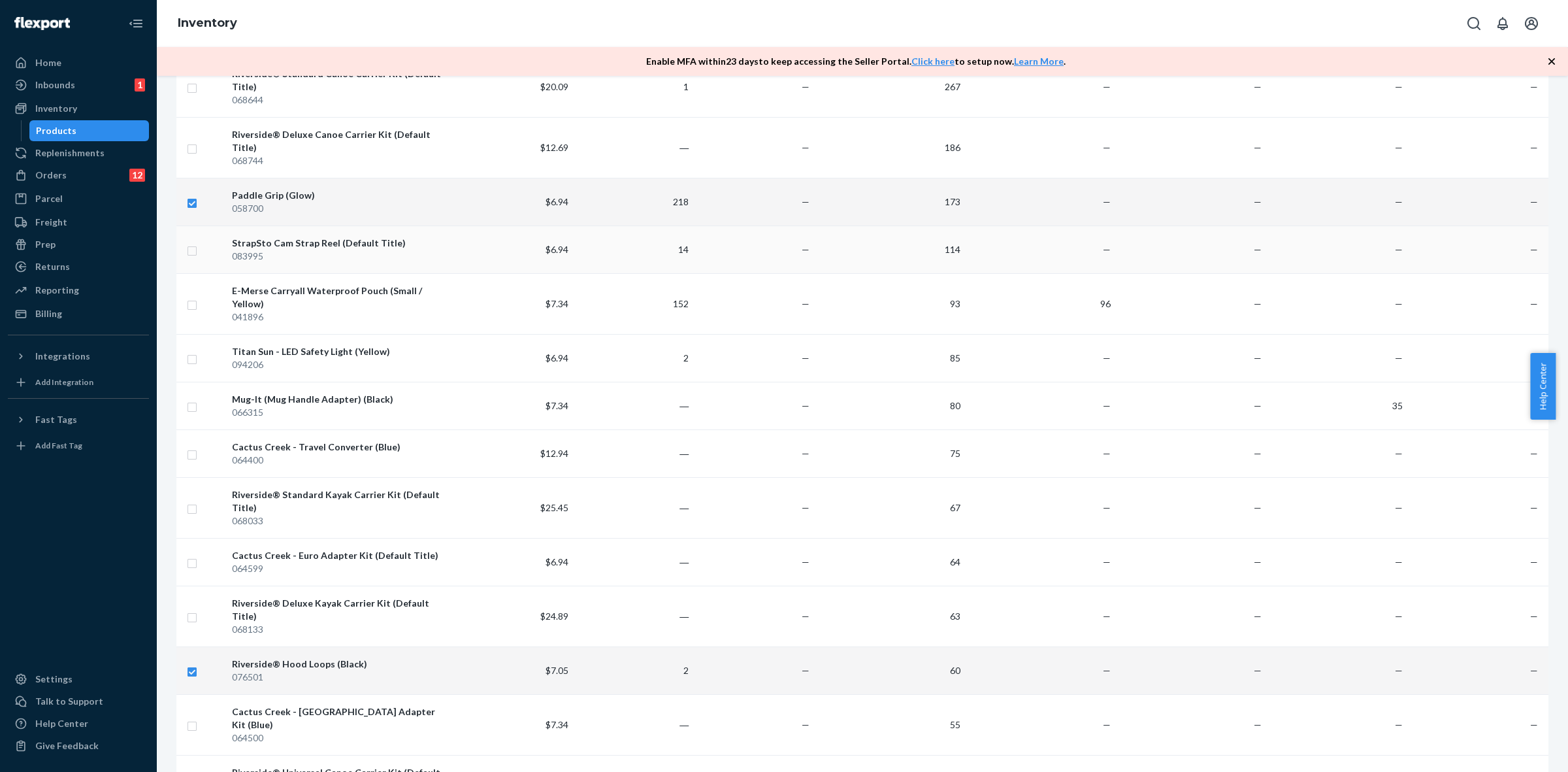
scroll to position [0, 0]
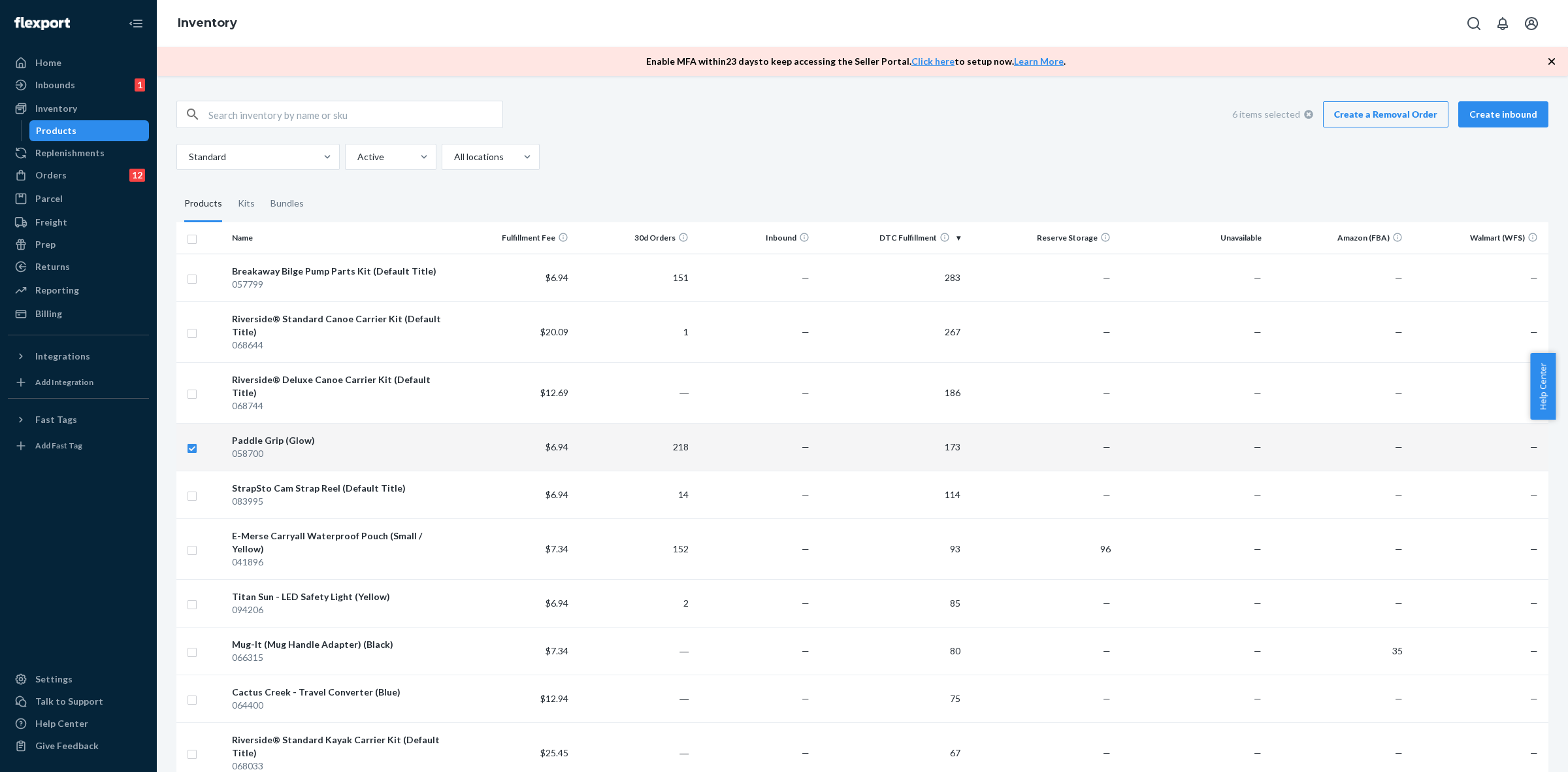
click at [1396, 111] on link "Create a Removal Order" at bounding box center [1386, 114] width 126 height 26
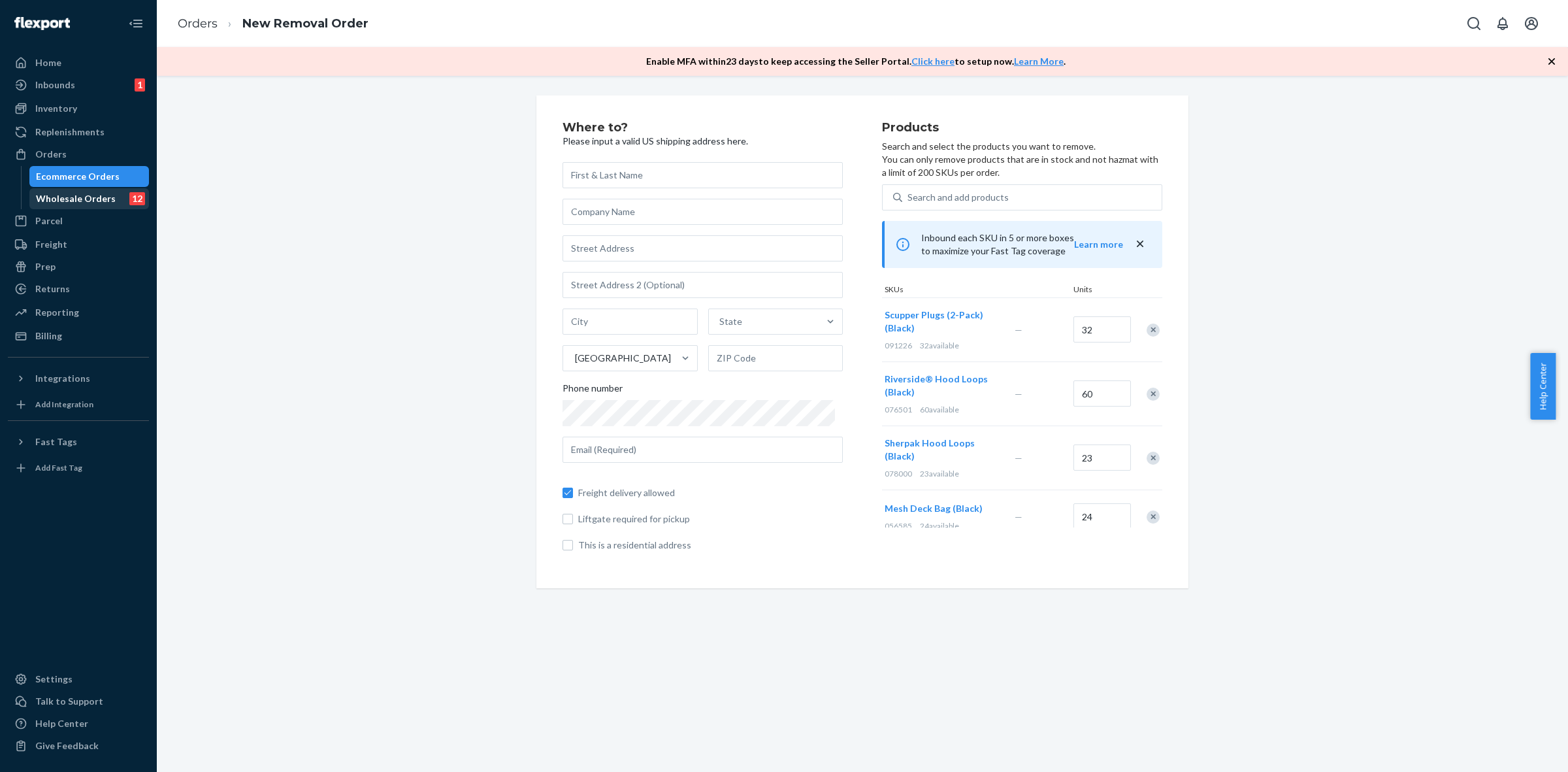
click at [62, 199] on div "Wholesale Orders" at bounding box center [76, 198] width 79 height 13
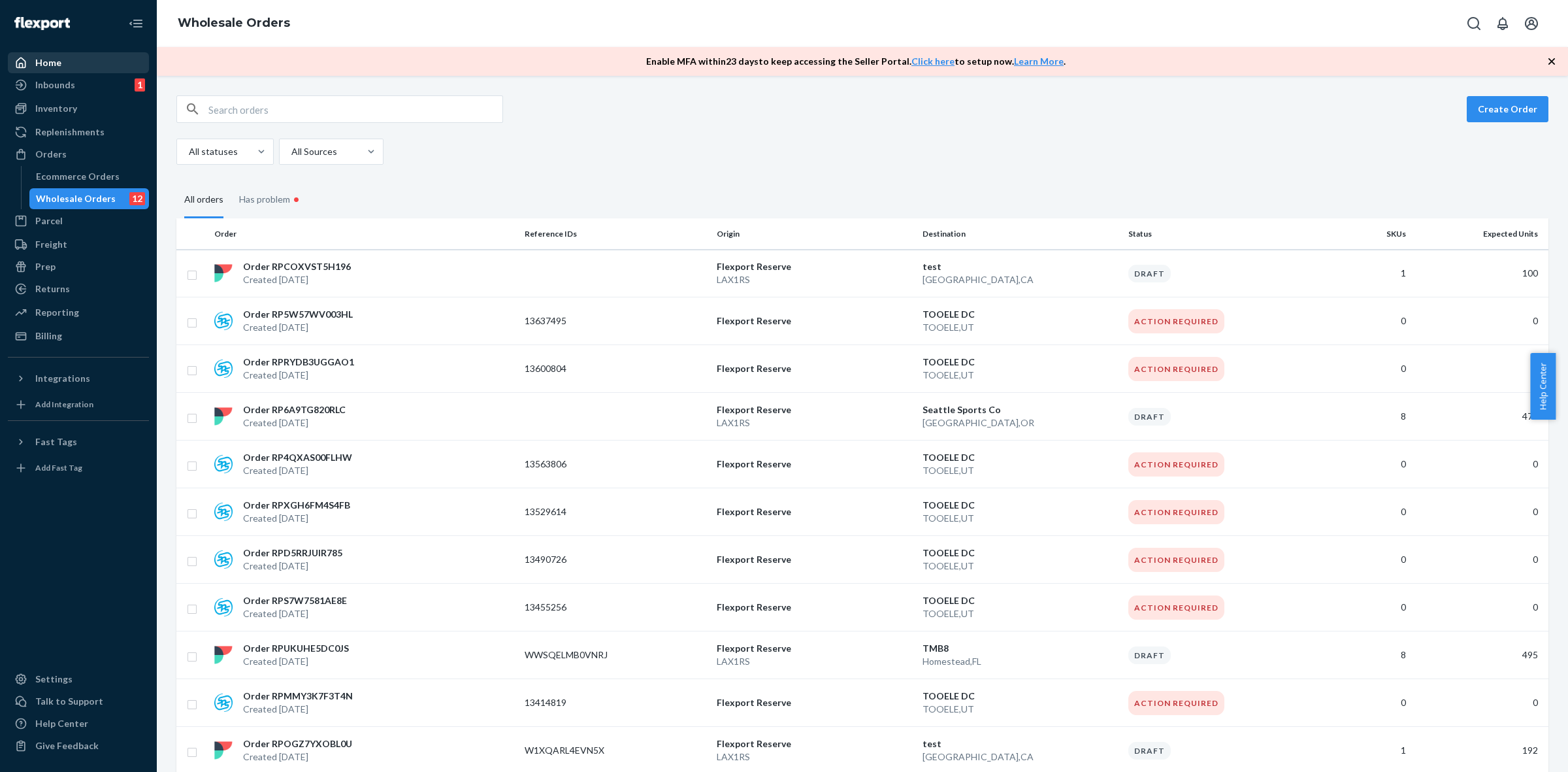
click at [47, 56] on div "Home" at bounding box center [48, 62] width 26 height 13
